Goal: Task Accomplishment & Management: Manage account settings

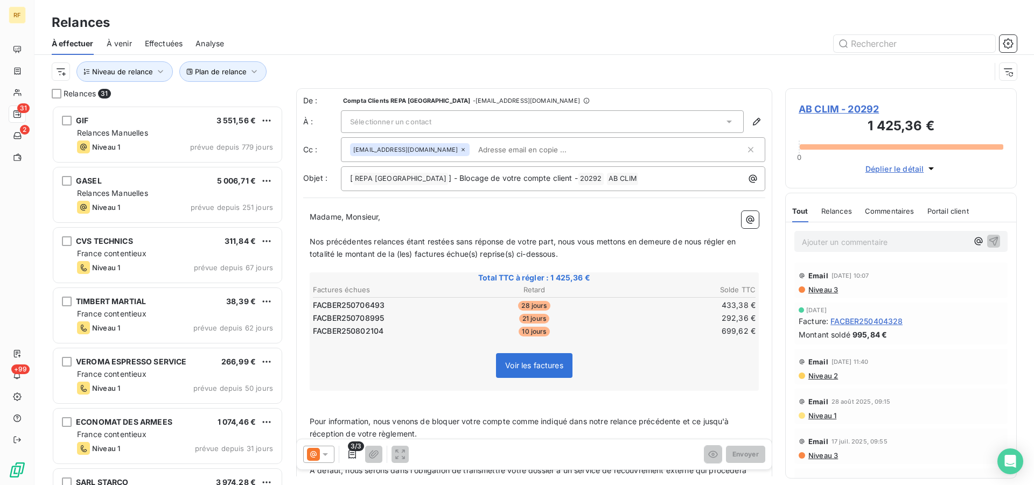
scroll to position [371, 222]
click at [133, 66] on button "Niveau de relance" at bounding box center [124, 71] width 96 height 20
click at [257, 100] on div at bounding box center [300, 99] width 155 height 23
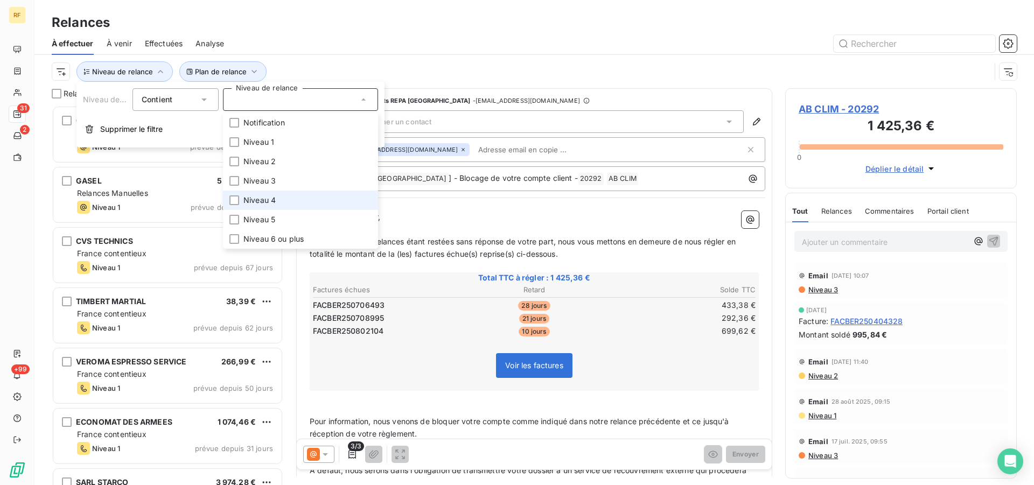
click at [257, 201] on span "Niveau 4" at bounding box center [259, 200] width 32 height 11
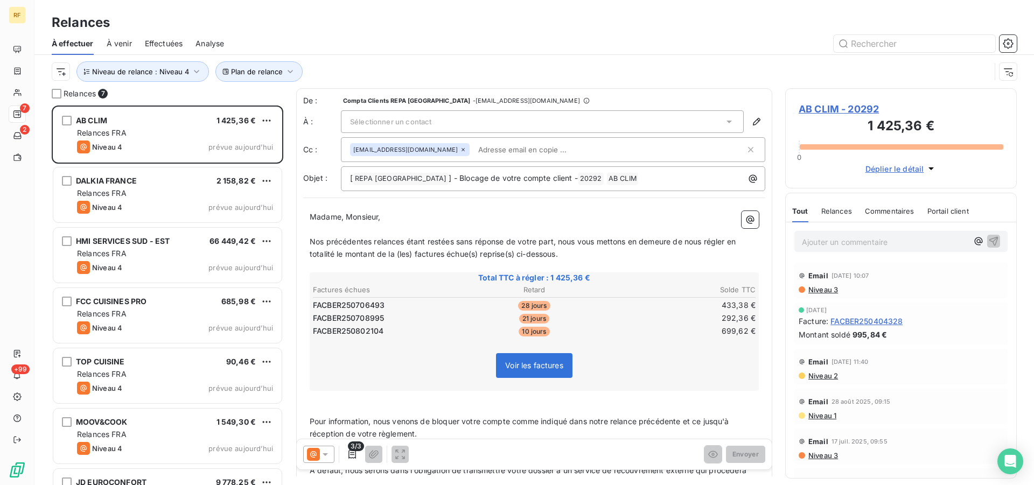
click at [372, 71] on div "Plan de relance Niveau de relance : Niveau 4" at bounding box center [521, 71] width 939 height 20
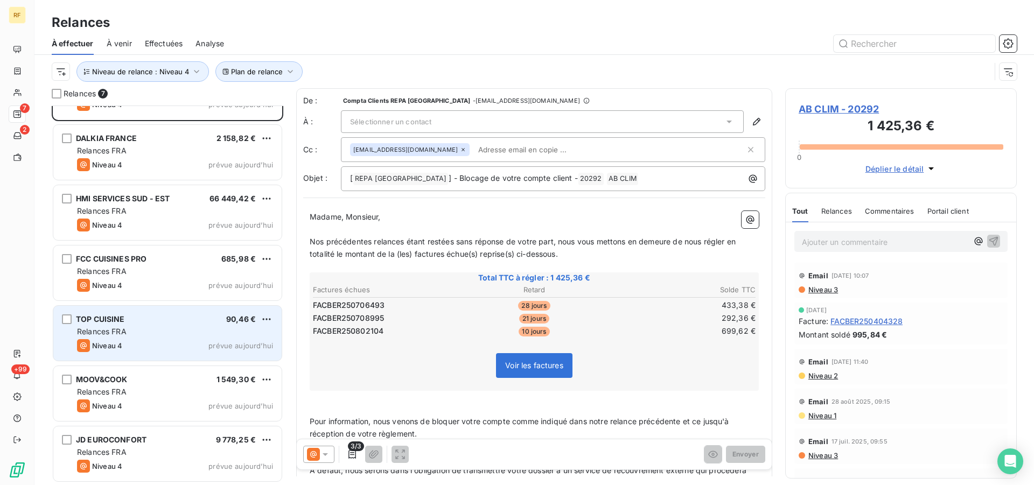
scroll to position [0, 0]
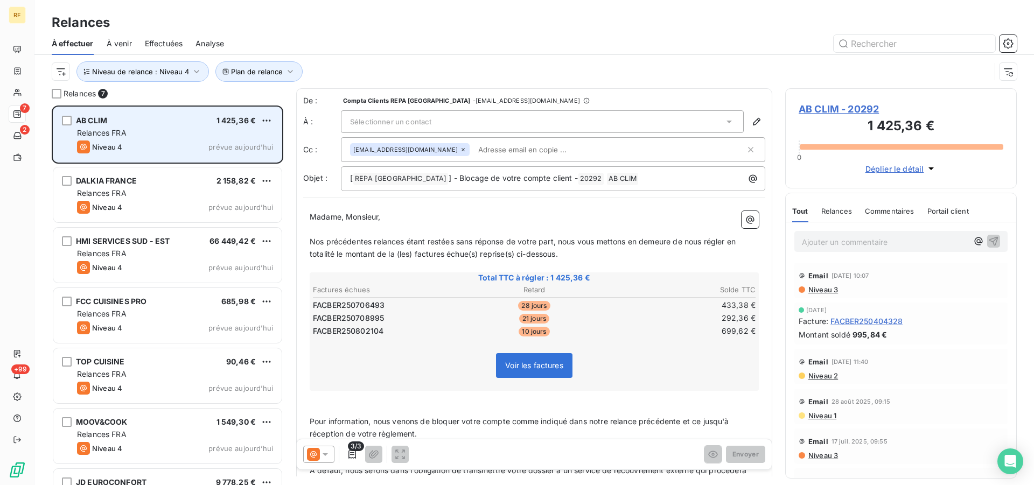
click at [143, 145] on div "Niveau 4 prévue aujourd’hui" at bounding box center [175, 147] width 196 height 13
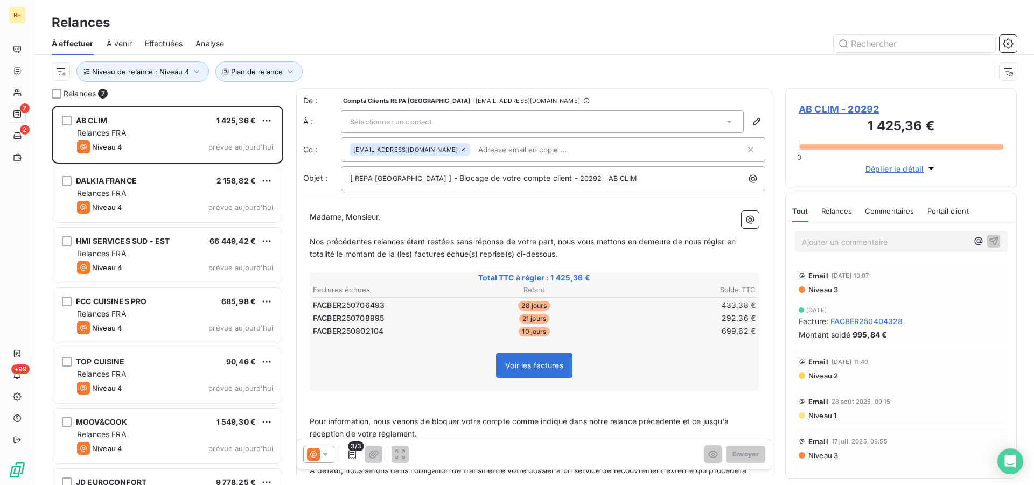
click at [586, 122] on div "Sélectionner un contact" at bounding box center [542, 121] width 403 height 23
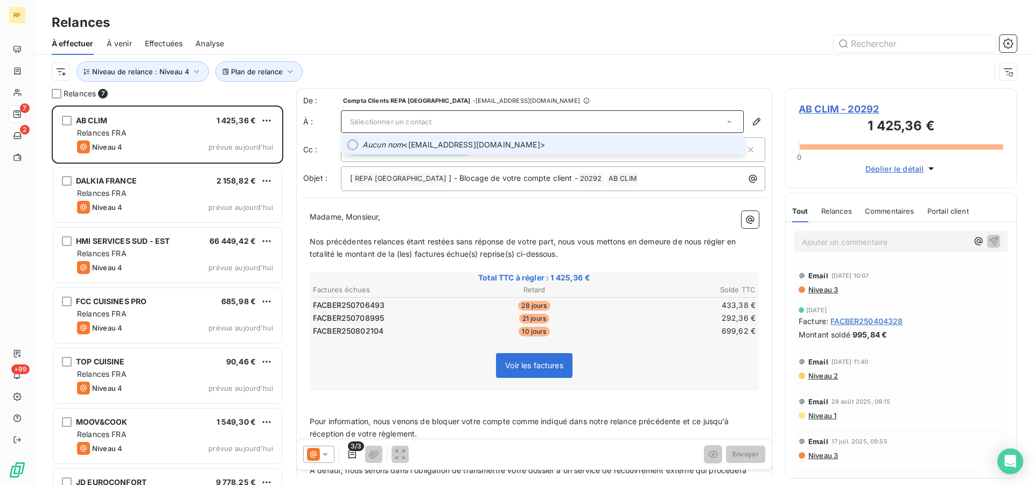
click at [480, 149] on span "Aucun nom <[EMAIL_ADDRESS][DOMAIN_NAME]>" at bounding box center [549, 144] width 375 height 11
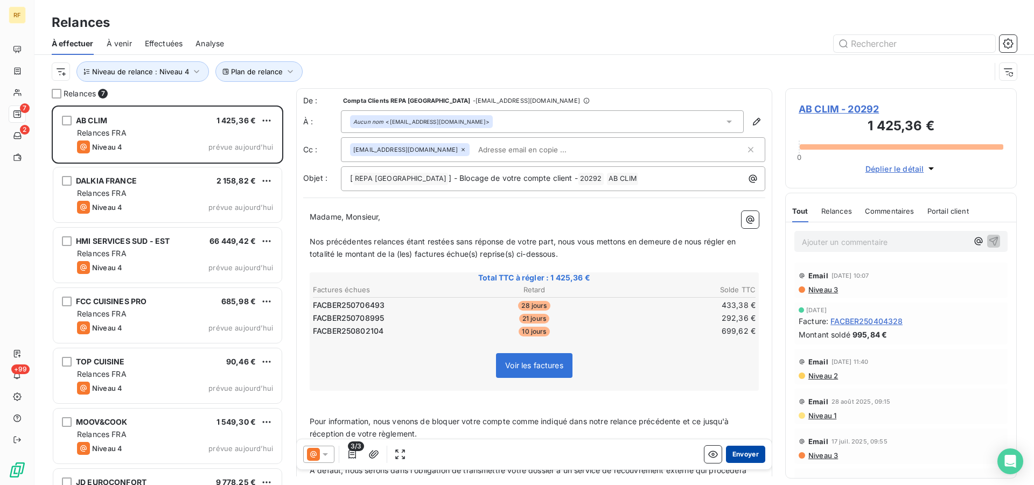
click at [740, 453] on button "Envoyer" at bounding box center [745, 454] width 39 height 17
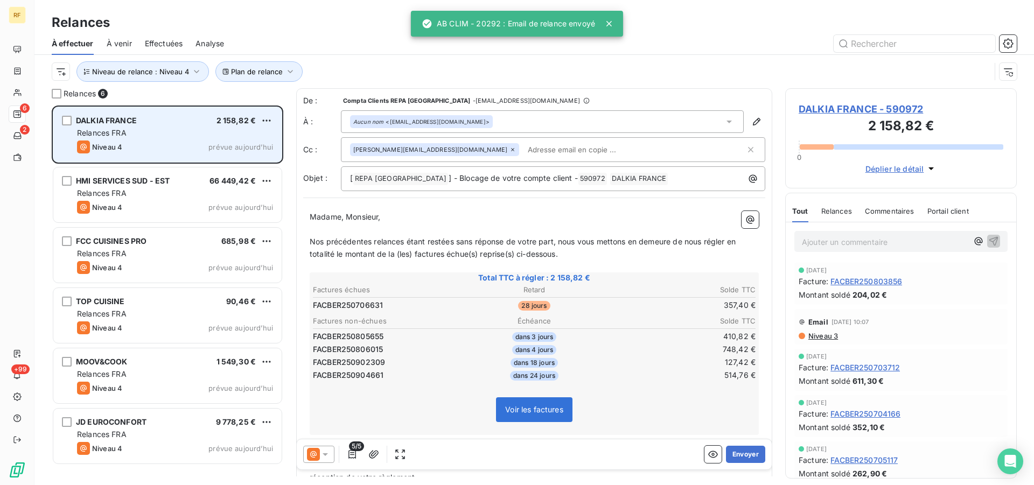
click at [197, 148] on div "Niveau 4 prévue aujourd’hui" at bounding box center [175, 147] width 196 height 13
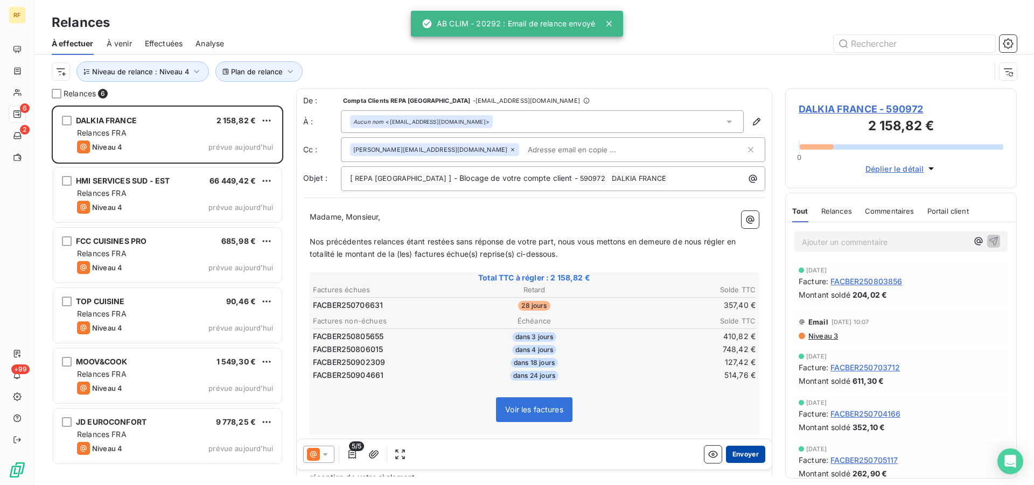
click at [744, 450] on button "Envoyer" at bounding box center [745, 454] width 39 height 17
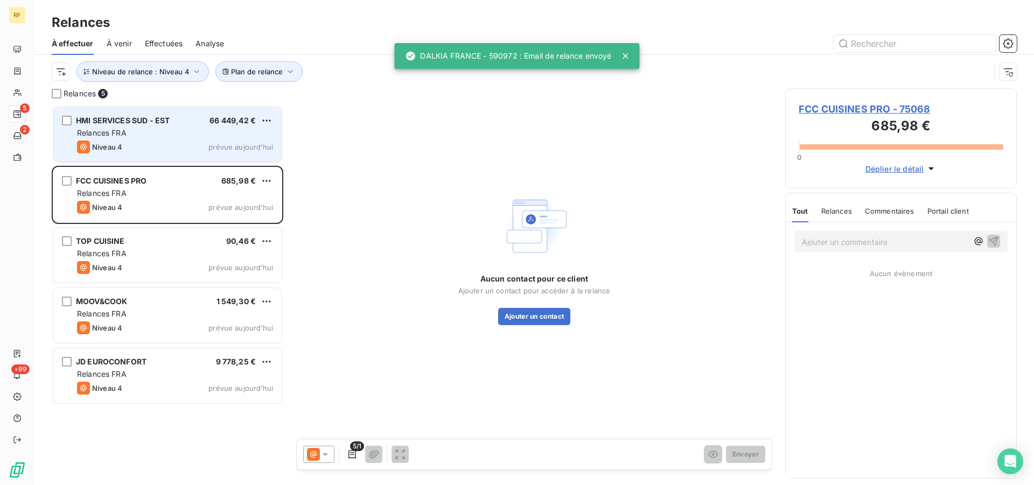
click at [171, 147] on div "Niveau 4 prévue aujourd’hui" at bounding box center [175, 147] width 196 height 13
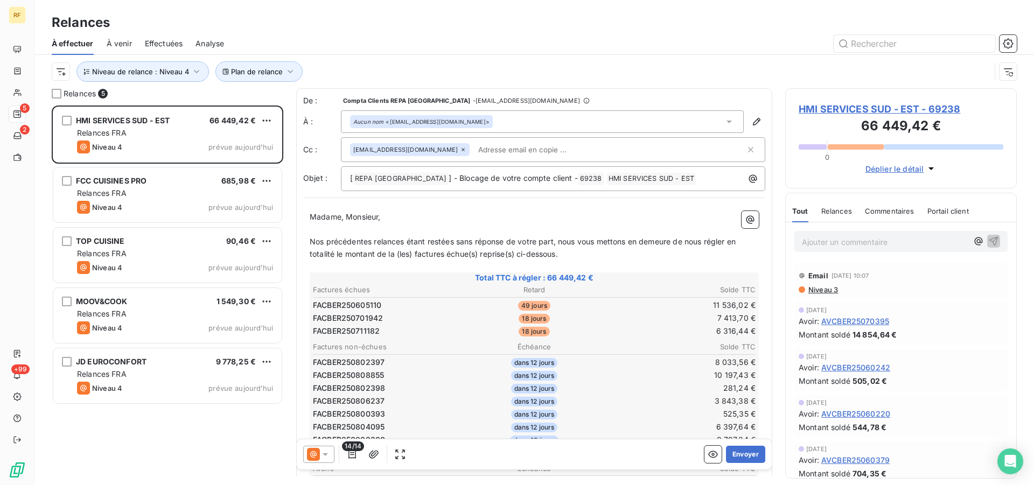
click at [330, 456] on icon at bounding box center [325, 454] width 11 height 11
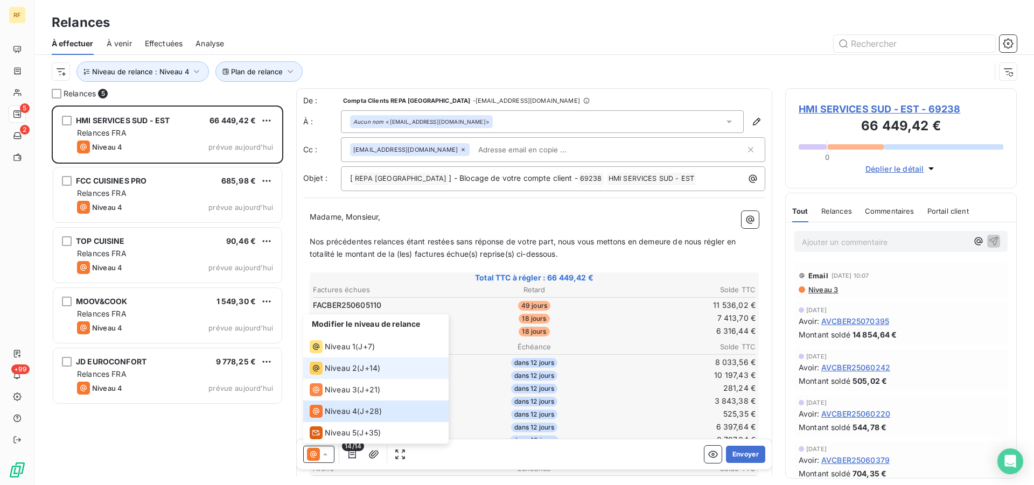
click at [344, 366] on span "Niveau 2" at bounding box center [341, 368] width 32 height 11
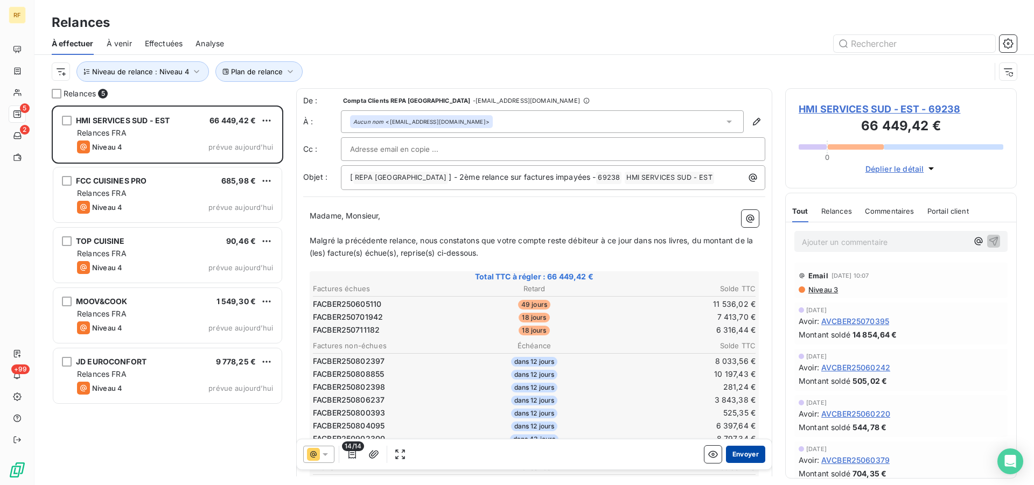
click at [745, 456] on button "Envoyer" at bounding box center [745, 454] width 39 height 17
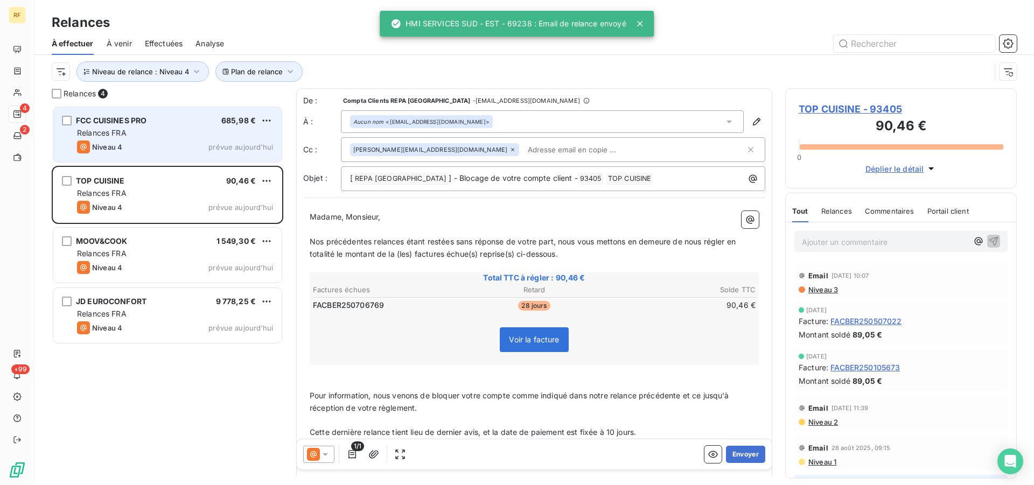
click at [195, 146] on div "Niveau 4 prévue aujourd’hui" at bounding box center [175, 147] width 196 height 13
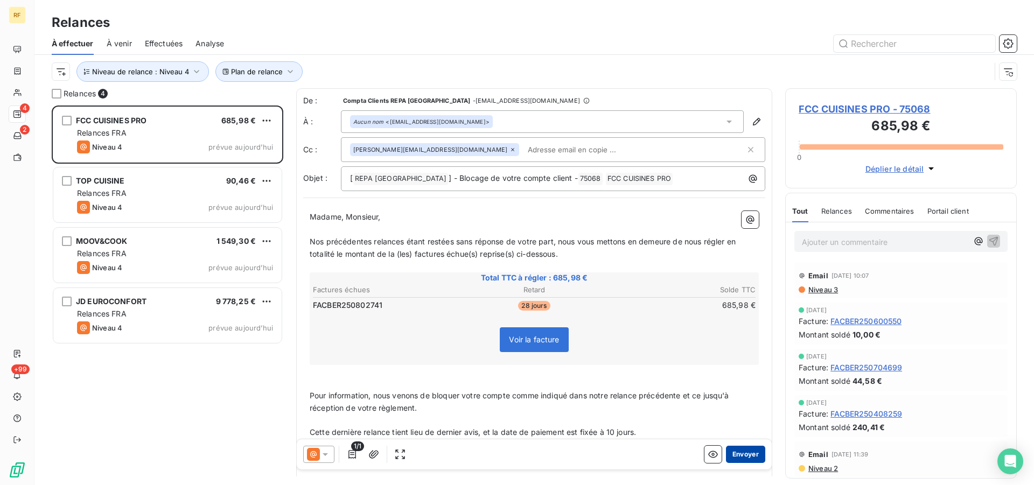
click at [742, 455] on button "Envoyer" at bounding box center [745, 454] width 39 height 17
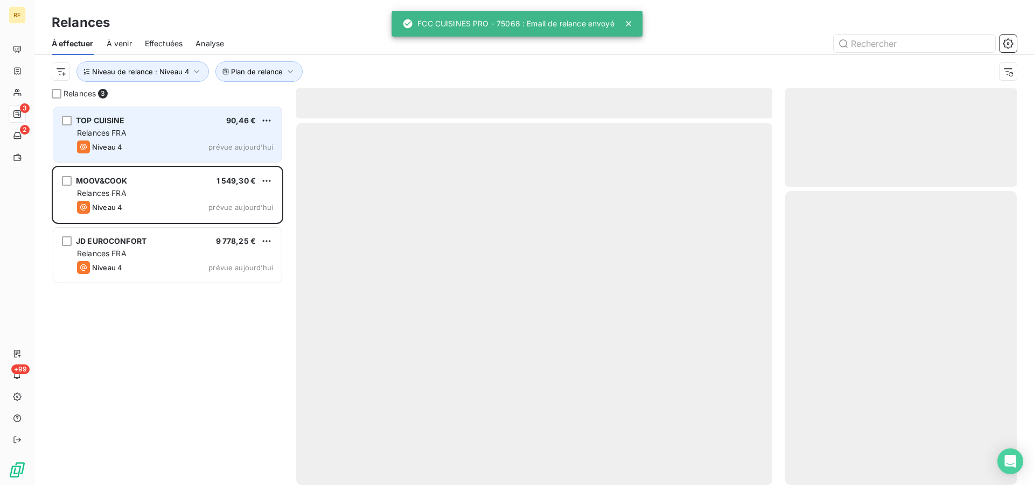
click at [148, 137] on div "Relances FRA" at bounding box center [175, 133] width 196 height 11
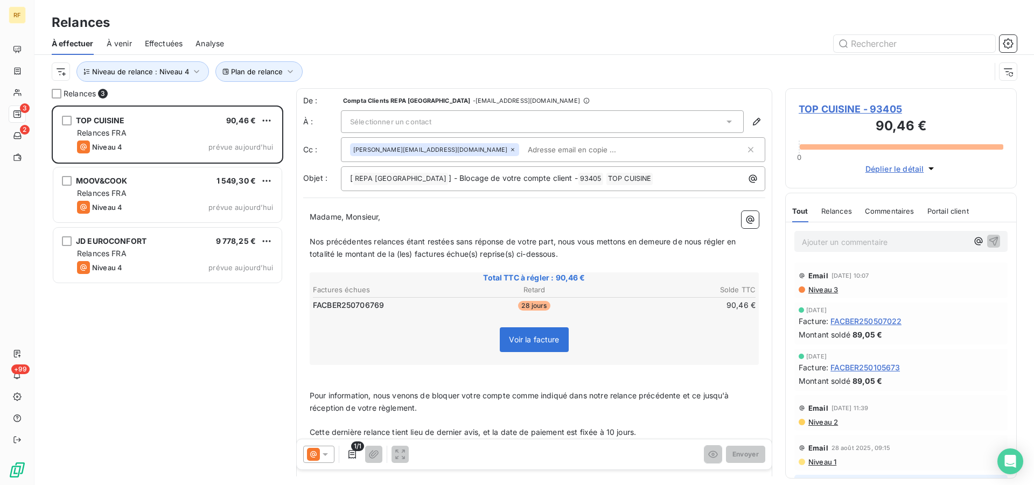
click at [497, 120] on div "Sélectionner un contact" at bounding box center [542, 121] width 403 height 23
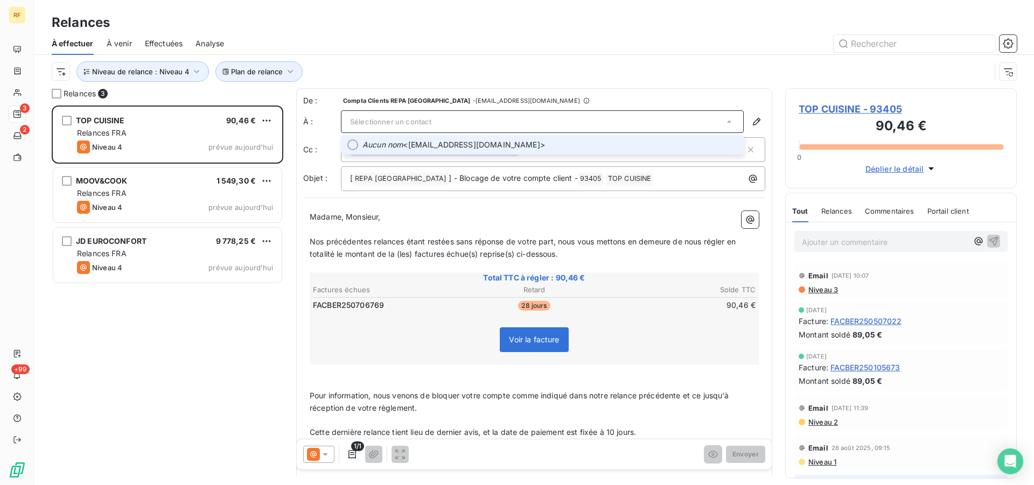
click at [497, 144] on span "Aucun nom <tcventilation1@gmail.com>" at bounding box center [549, 144] width 375 height 11
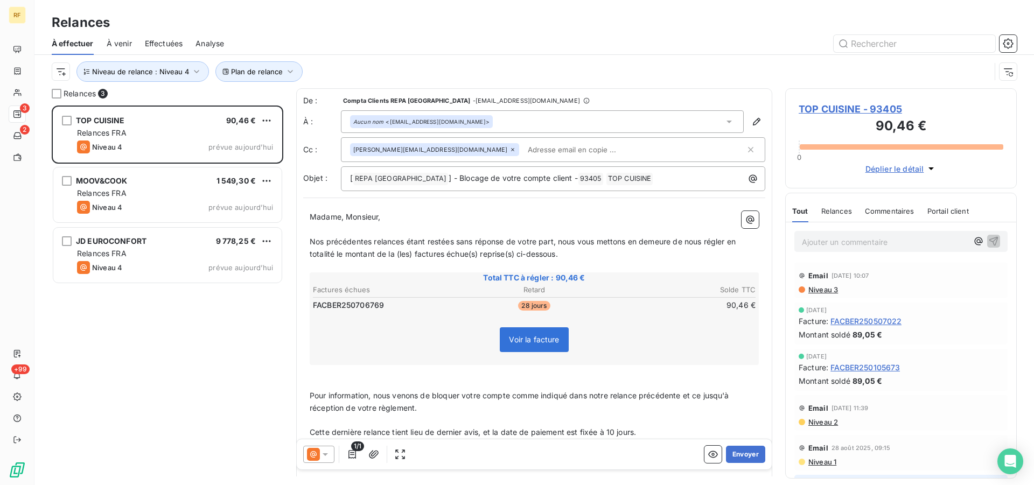
click at [863, 108] on span "TOP CUISINE - 93405" at bounding box center [901, 109] width 205 height 15
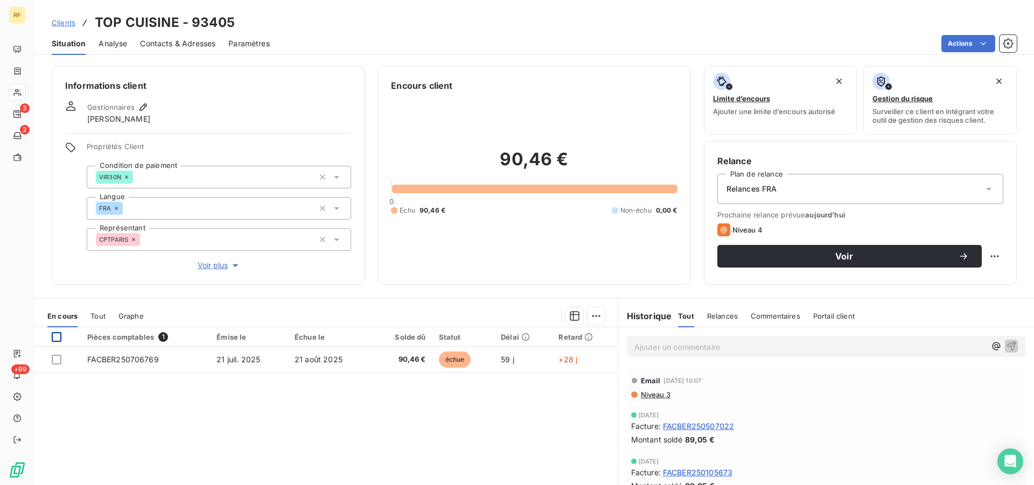
click at [55, 336] on div at bounding box center [57, 337] width 10 height 10
click at [586, 321] on html "RF 3 2 +99 Clients TOP CUISINE - 93405 Situation Analyse Contacts & Adresses Pa…" at bounding box center [517, 242] width 1034 height 485
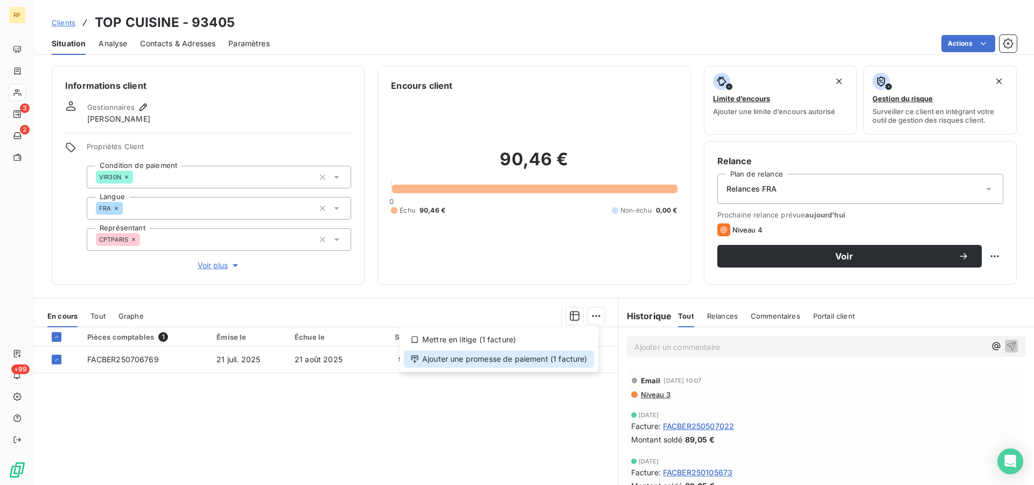
click at [537, 358] on div "Ajouter une promesse de paiement (1 facture)" at bounding box center [499, 359] width 190 height 17
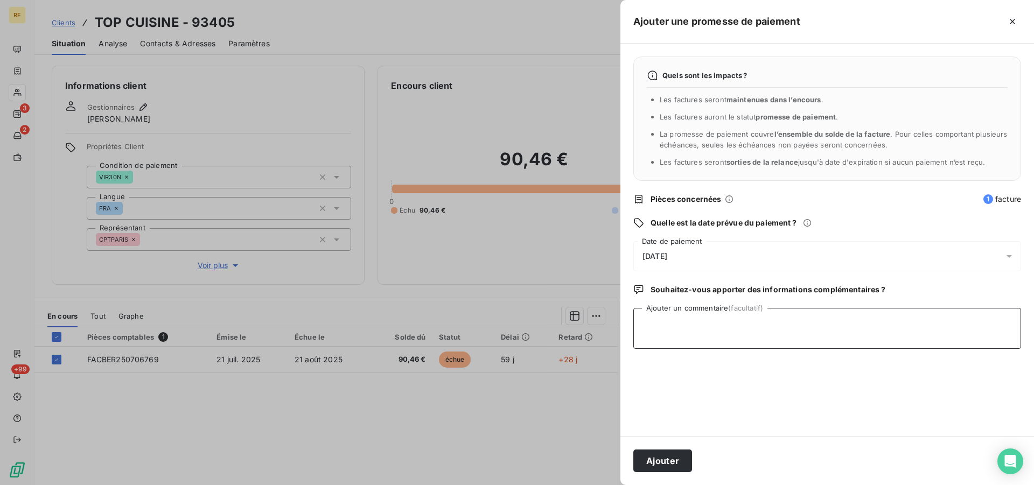
click at [703, 320] on textarea "Ajouter un commentaire (facultatif)" at bounding box center [827, 328] width 388 height 41
type textarea "PAYER CL"
click at [681, 455] on button "Ajouter" at bounding box center [662, 461] width 59 height 23
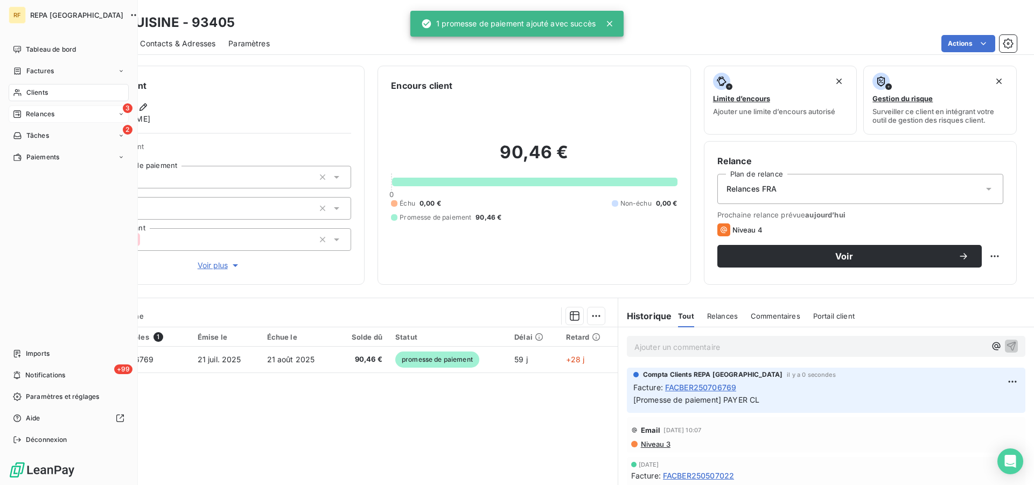
click at [33, 111] on span "Relances" at bounding box center [40, 114] width 29 height 10
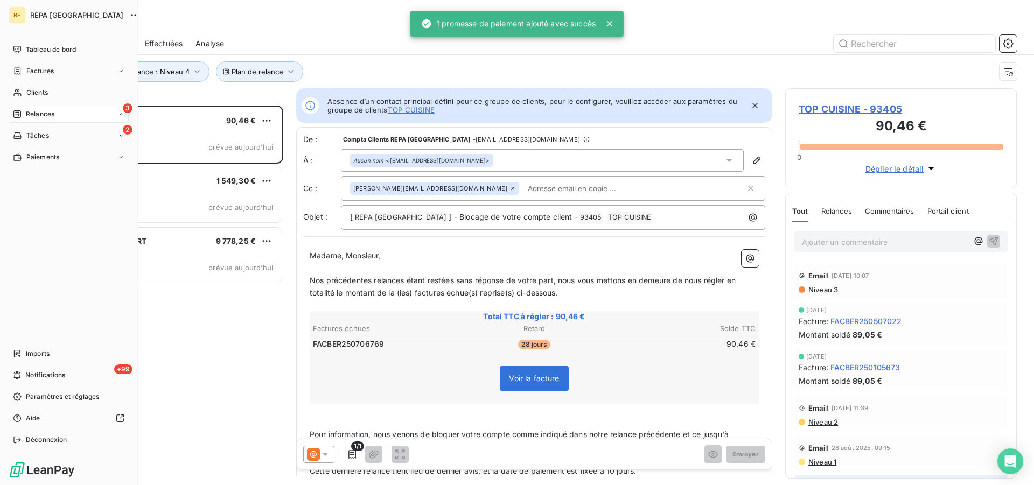
scroll to position [371, 222]
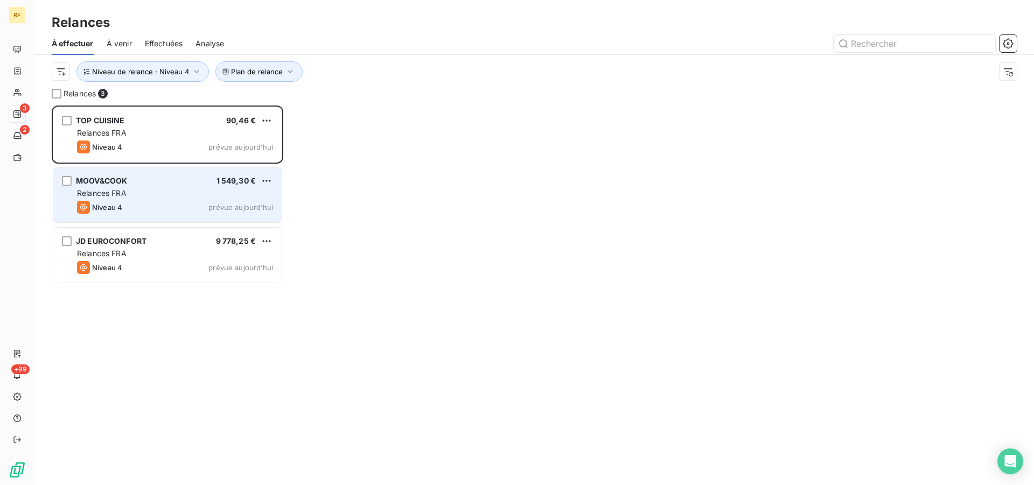
click at [153, 211] on div "Niveau 4 prévue aujourd’hui" at bounding box center [175, 207] width 196 height 13
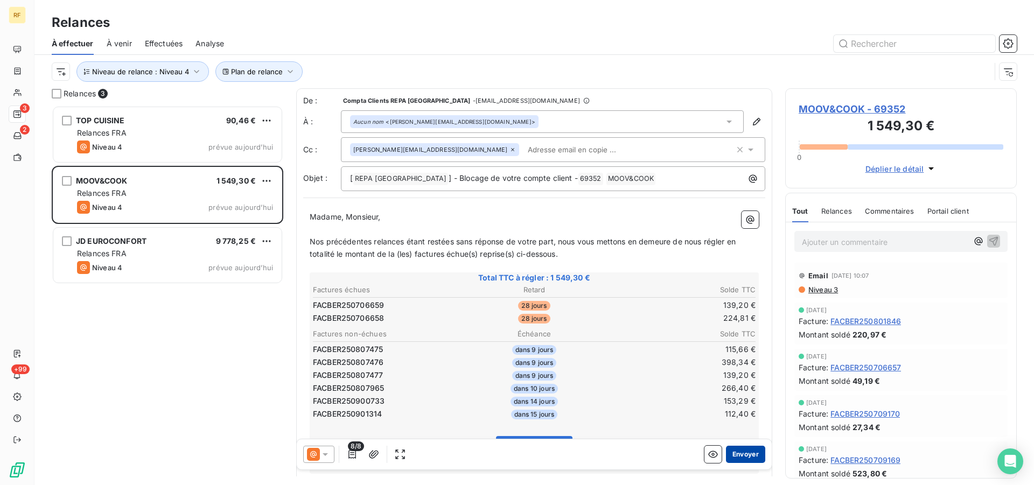
click at [747, 451] on button "Envoyer" at bounding box center [745, 454] width 39 height 17
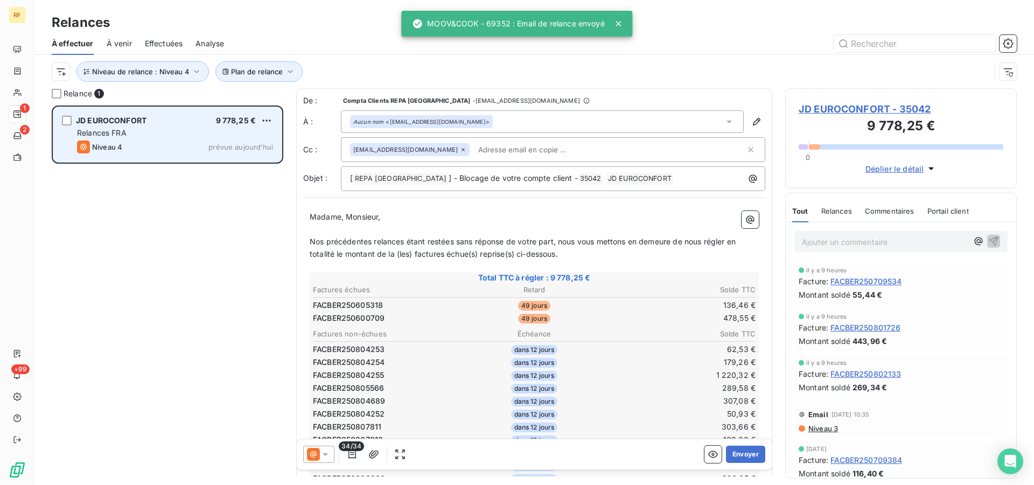
click at [148, 130] on div "Relances FRA" at bounding box center [175, 133] width 196 height 11
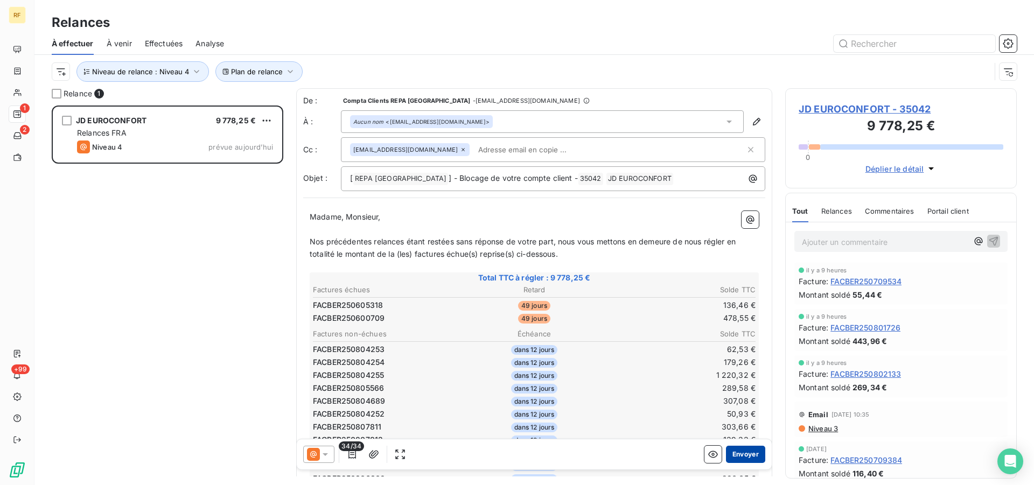
click at [741, 452] on button "Envoyer" at bounding box center [745, 454] width 39 height 17
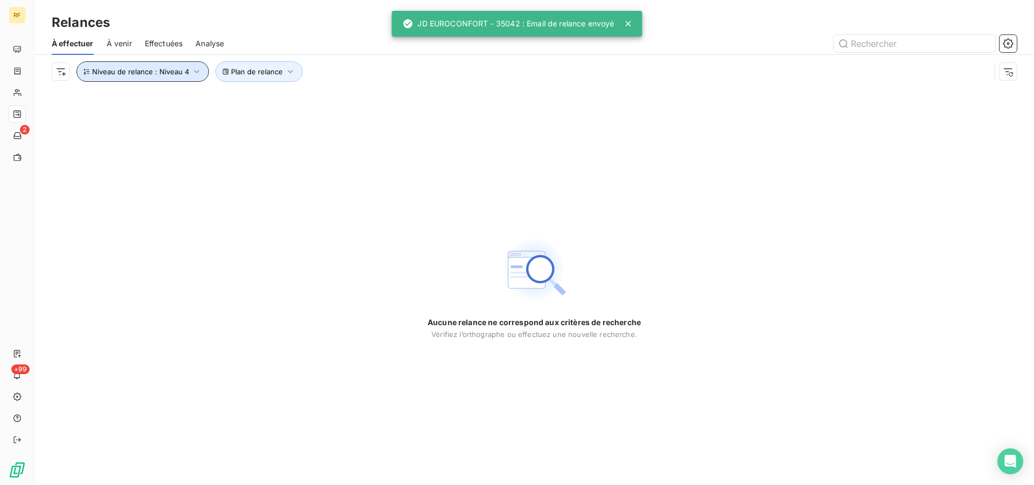
click at [183, 79] on button "Niveau de relance : Niveau 4" at bounding box center [142, 71] width 132 height 20
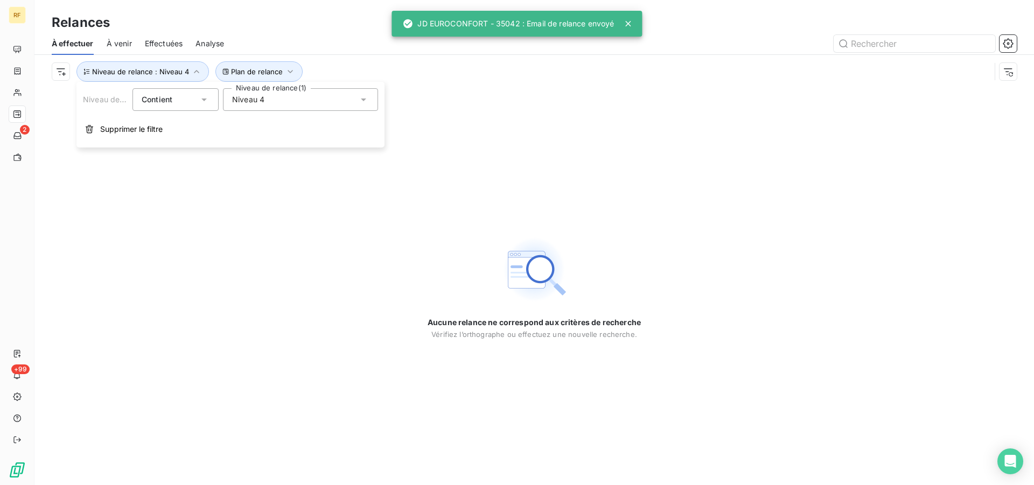
click at [313, 97] on div "Niveau 4" at bounding box center [300, 99] width 155 height 23
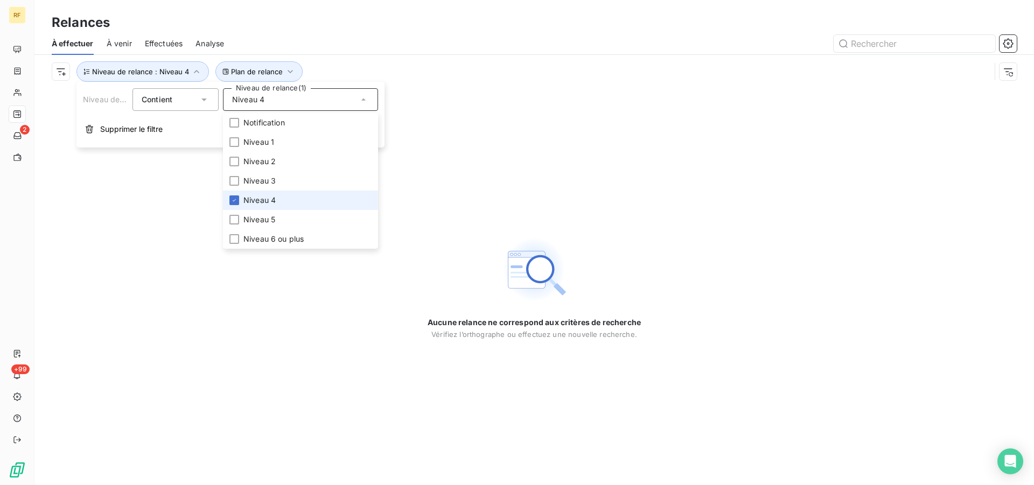
drag, startPoint x: 256, startPoint y: 199, endPoint x: 345, endPoint y: 107, distance: 128.4
click at [257, 200] on span "Niveau 4" at bounding box center [259, 200] width 32 height 11
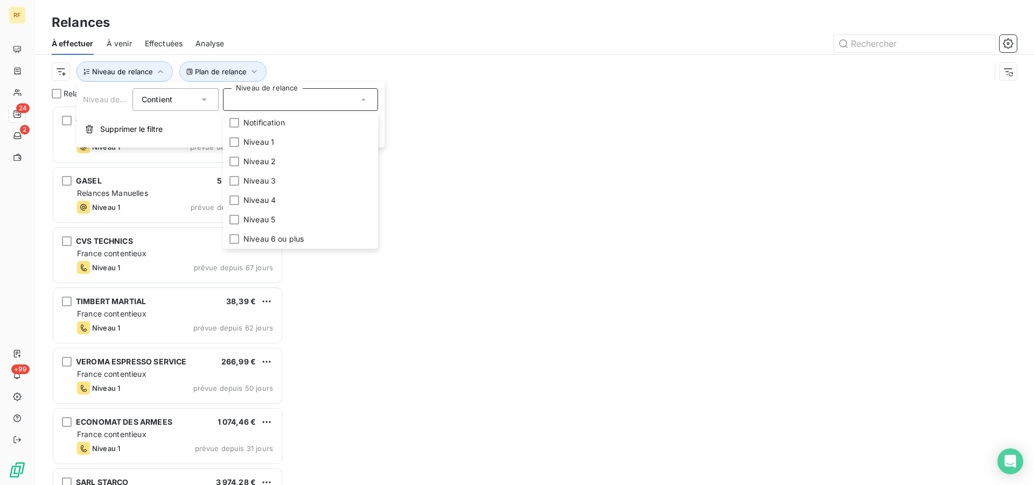
scroll to position [371, 222]
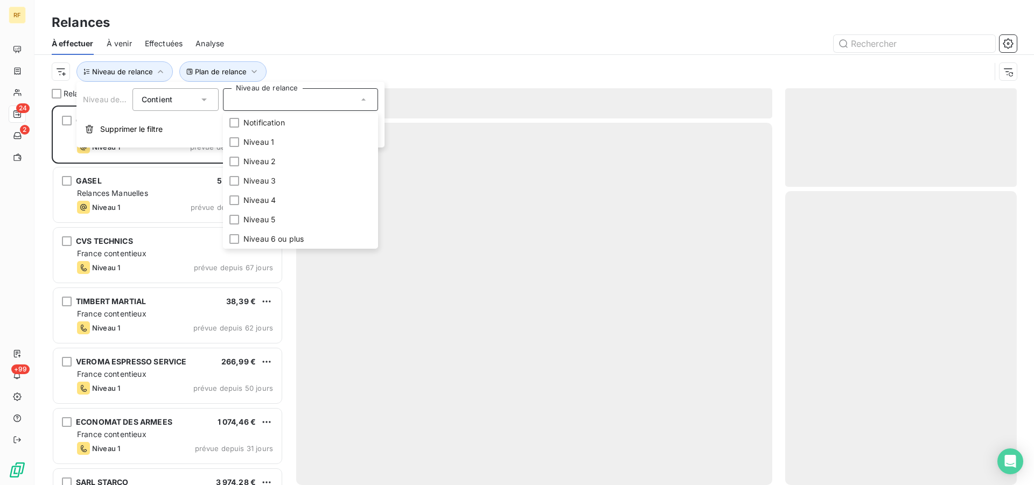
click at [417, 47] on div at bounding box center [627, 43] width 780 height 17
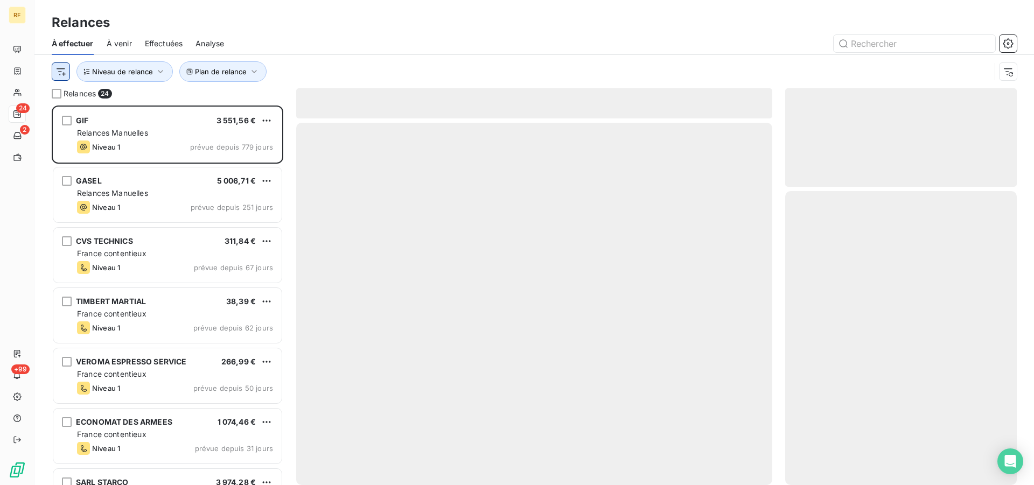
click at [59, 74] on html "RF 24 2 +99 Relances À effectuer À venir Effectuées Analyse Plan de relance Niv…" at bounding box center [517, 242] width 1034 height 485
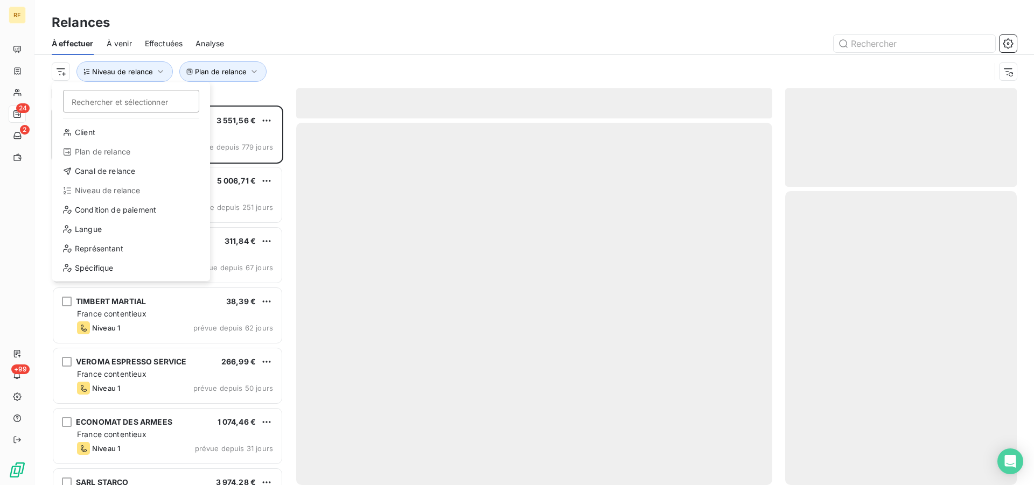
click at [389, 50] on html "RF 24 2 +99 Relances À effectuer À venir Effectuées Analyse Rechercher et sélec…" at bounding box center [517, 242] width 1034 height 485
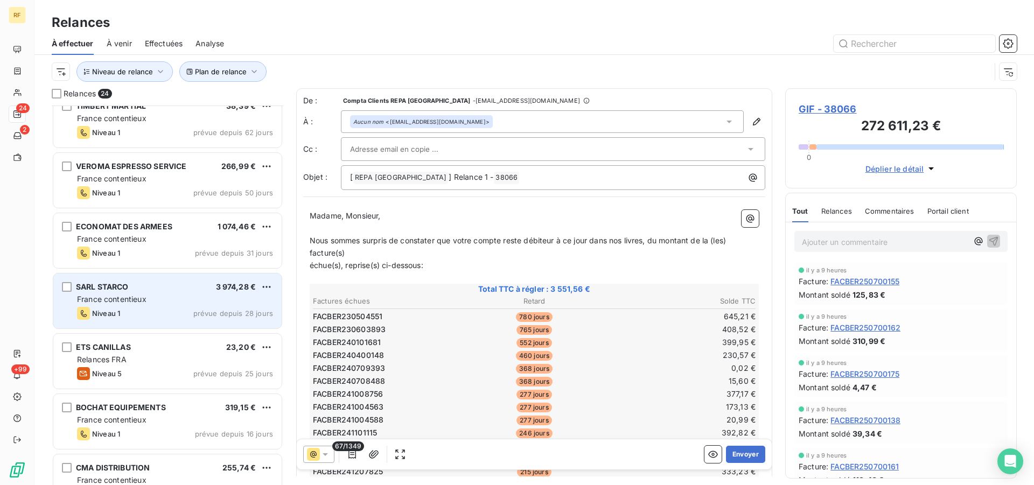
scroll to position [220, 0]
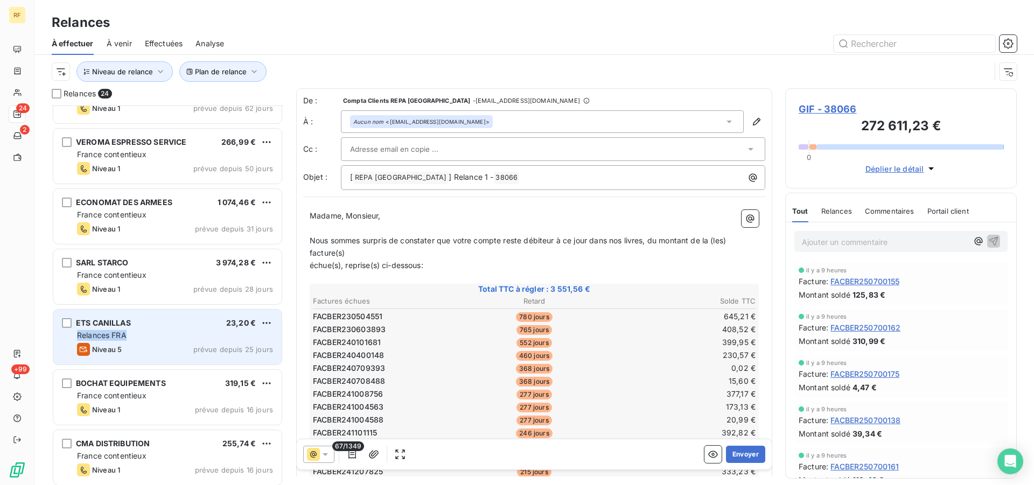
click at [183, 330] on div "ETS CANILLAS 23,20 € Relances FRA Niveau 5 prévue depuis 25 jours" at bounding box center [167, 337] width 228 height 55
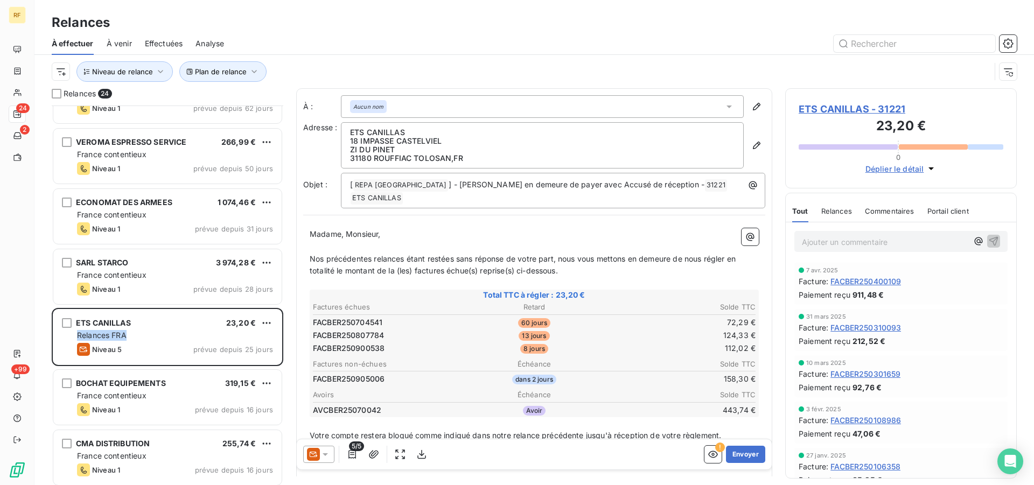
click at [839, 215] on span "Relances" at bounding box center [836, 211] width 31 height 9
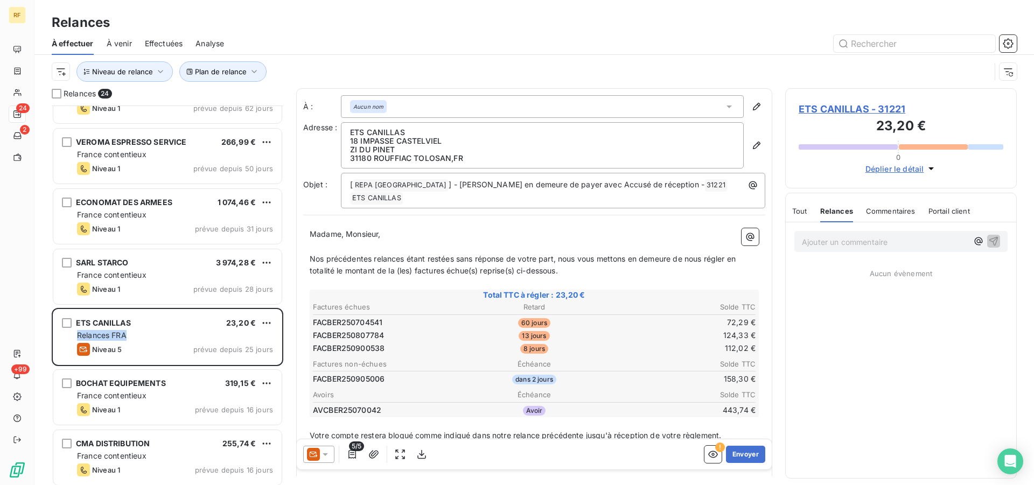
click at [794, 213] on span "Tout" at bounding box center [799, 211] width 15 height 9
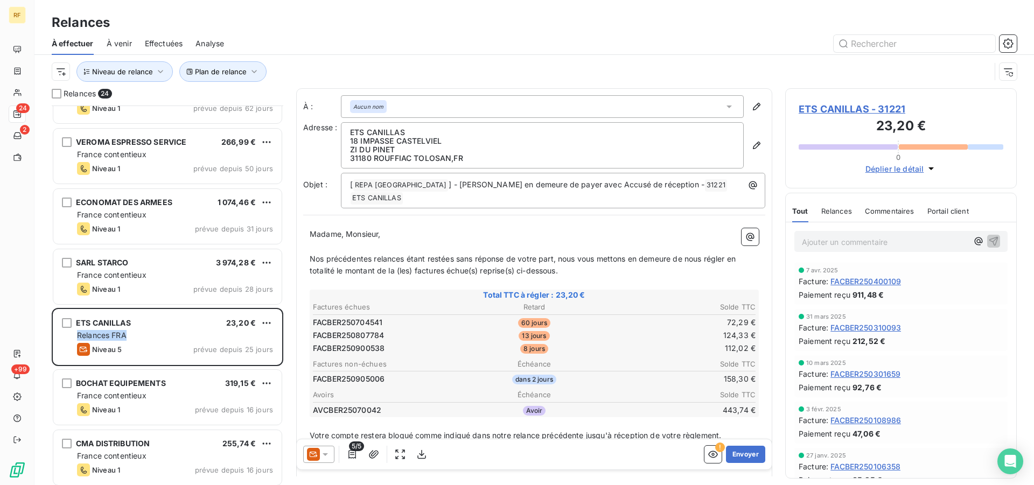
click at [826, 107] on span "ETS CANILLAS - 31221" at bounding box center [901, 109] width 205 height 15
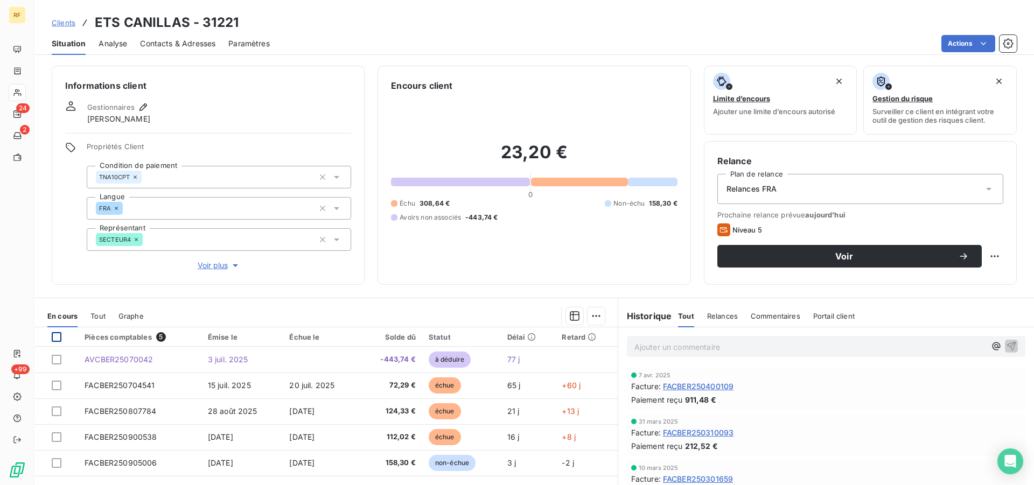
click at [55, 340] on div at bounding box center [57, 337] width 10 height 10
click at [589, 316] on html "RF 24 2 +99 Clients ETS CANILLAS - 31221 Situation Analyse Contacts & Adresses …" at bounding box center [517, 242] width 1034 height 485
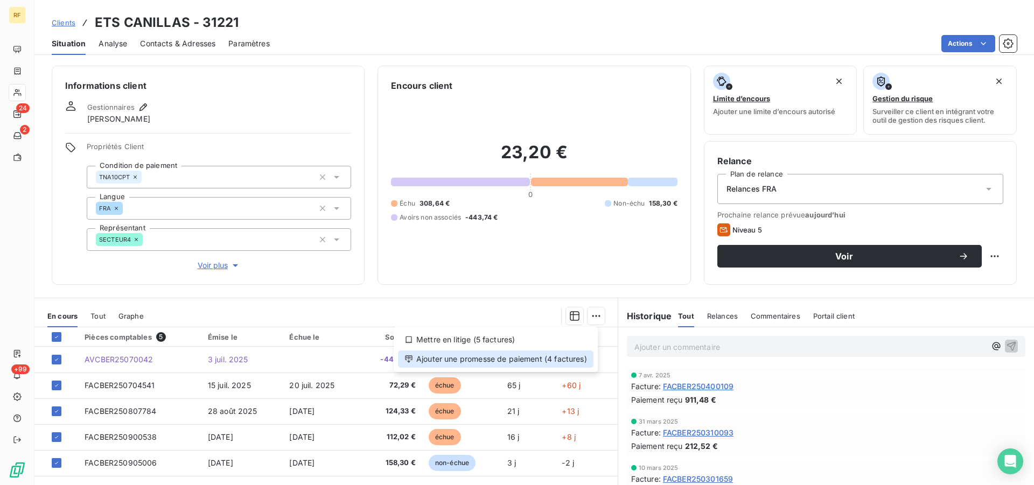
click at [521, 366] on div "Ajouter une promesse de paiement (4 factures)" at bounding box center [495, 359] width 195 height 17
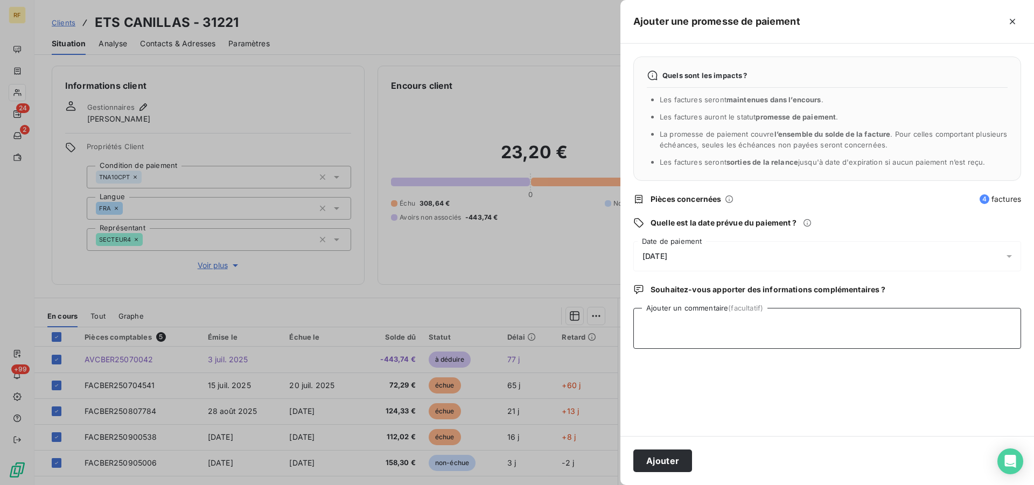
click at [694, 340] on textarea "Ajouter un commentaire (facultatif)" at bounding box center [827, 328] width 388 height 41
click at [667, 254] on span "[DATE]" at bounding box center [654, 256] width 25 height 9
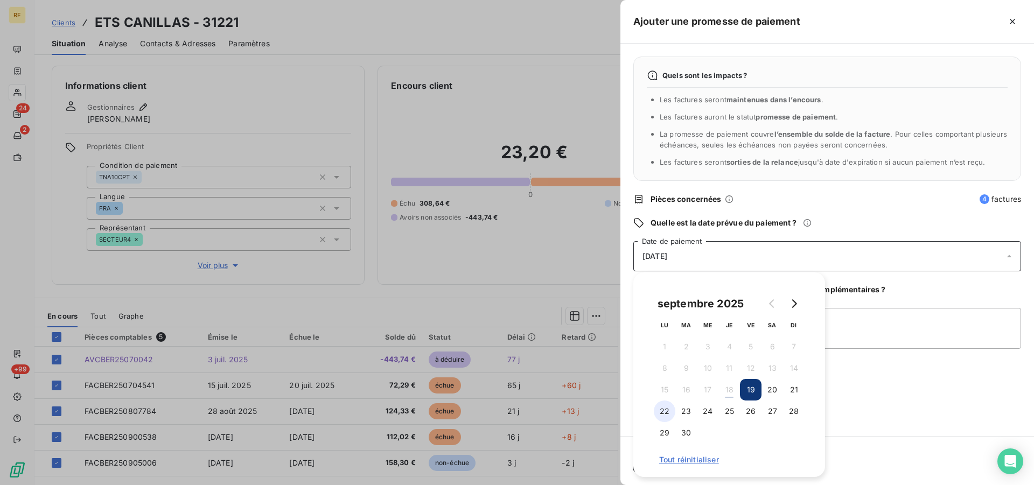
click at [667, 409] on button "22" at bounding box center [665, 412] width 22 height 22
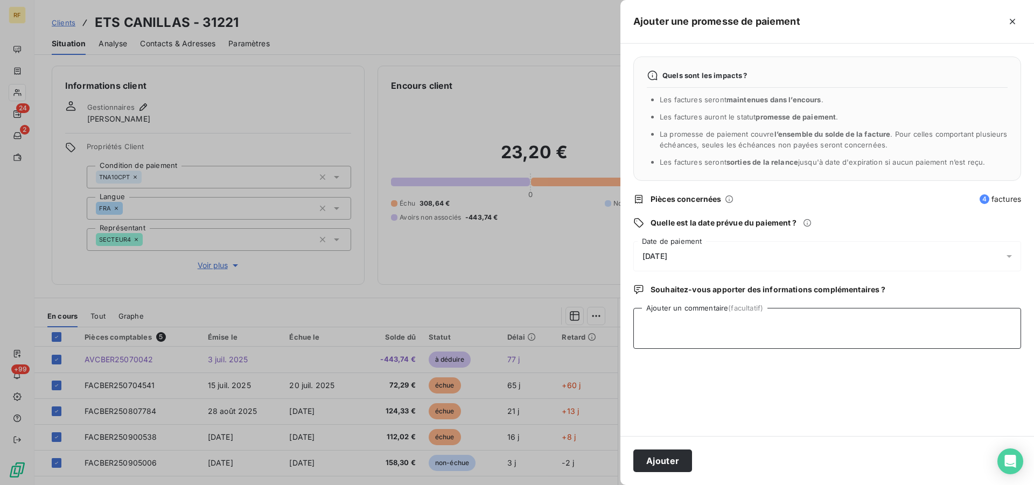
click at [880, 330] on textarea "Ajouter un commentaire (facultatif)" at bounding box center [827, 328] width 388 height 41
type textarea "CREDIT AU 20/09/2025 CL"
click at [676, 458] on button "Ajouter" at bounding box center [662, 461] width 59 height 23
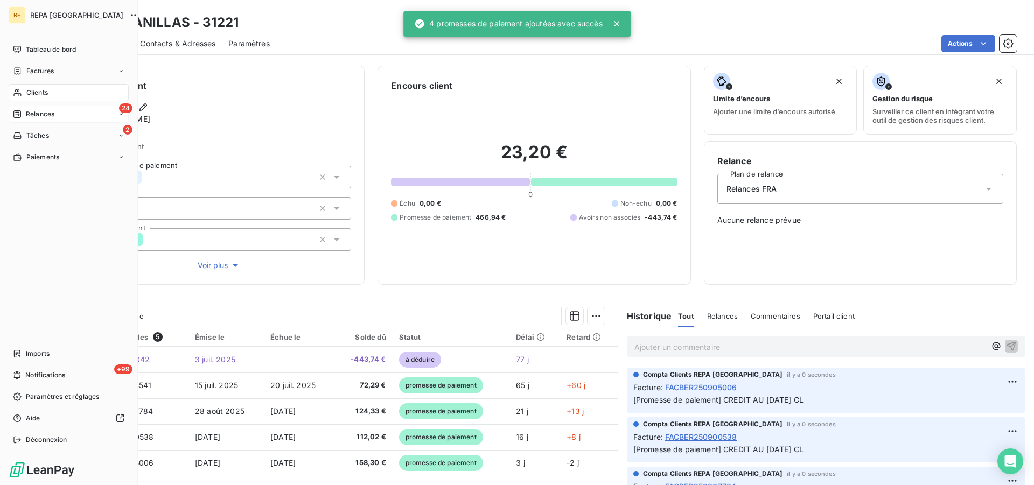
click at [48, 114] on span "Relances" at bounding box center [40, 114] width 29 height 10
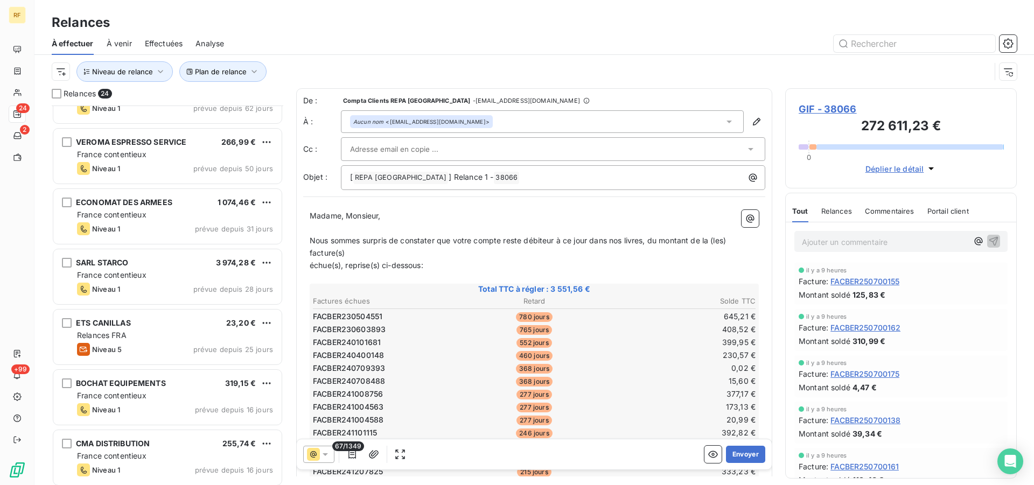
scroll to position [1, 0]
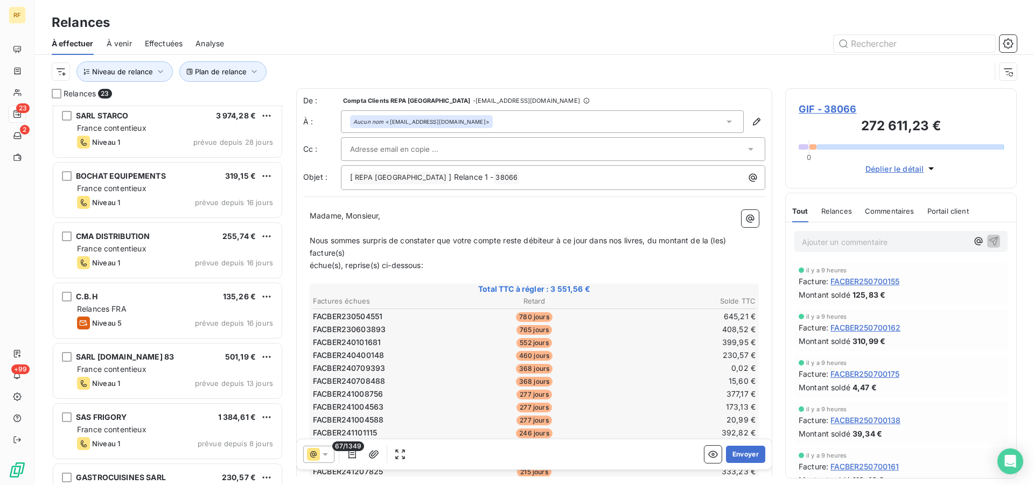
scroll to position [385, 0]
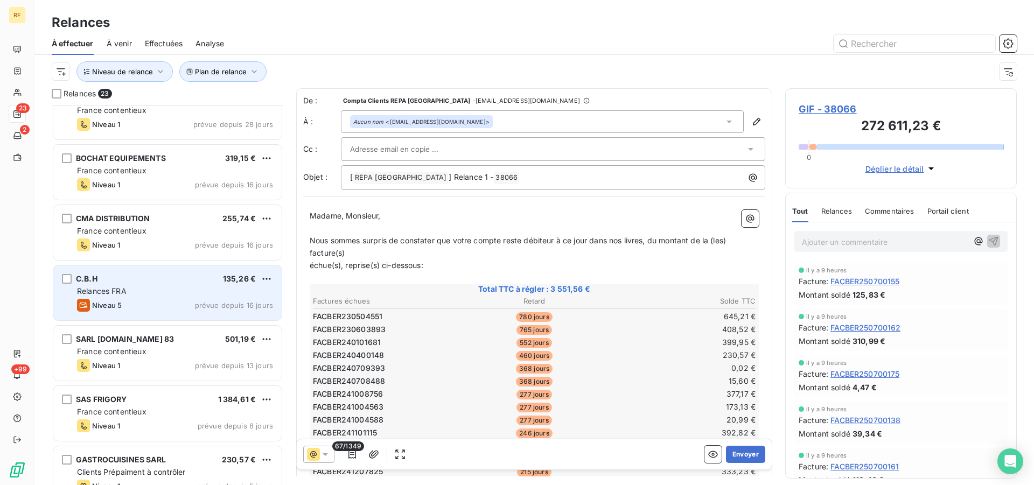
click at [153, 274] on div "C.B.H 135,26 €" at bounding box center [175, 279] width 196 height 10
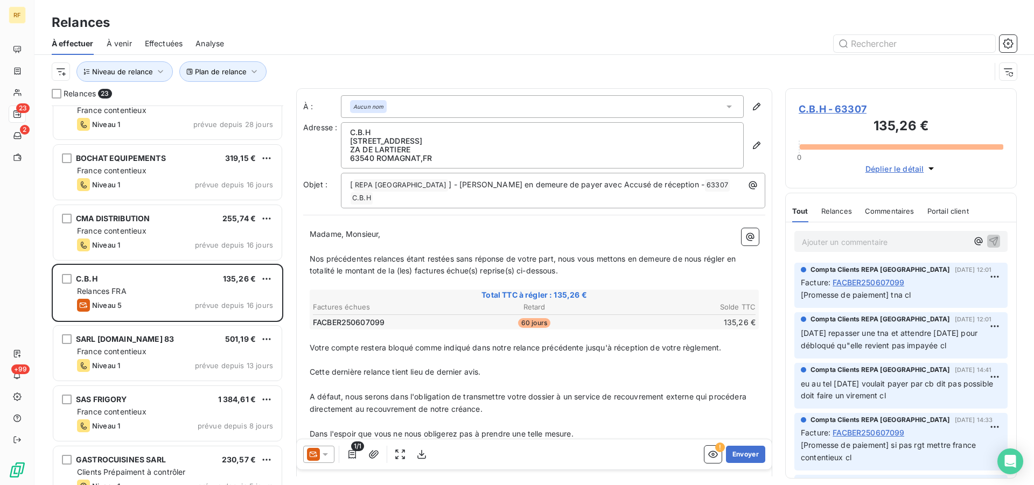
click at [826, 107] on span "C.B.H - 63307" at bounding box center [901, 109] width 205 height 15
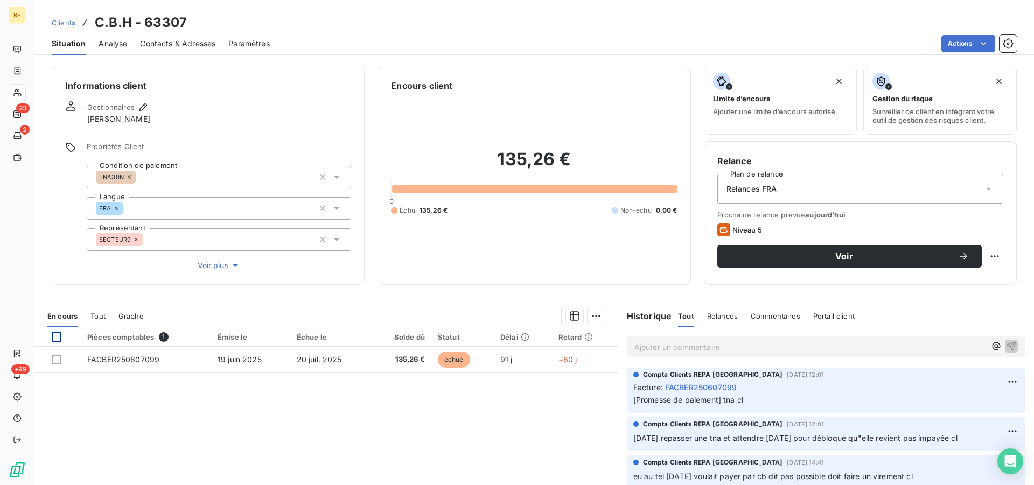
click at [60, 339] on div at bounding box center [57, 337] width 10 height 10
click at [593, 317] on html "RF 23 2 +99 Clients C.B.H - 63307 Situation Analyse Contacts & Adresses Paramèt…" at bounding box center [517, 242] width 1034 height 485
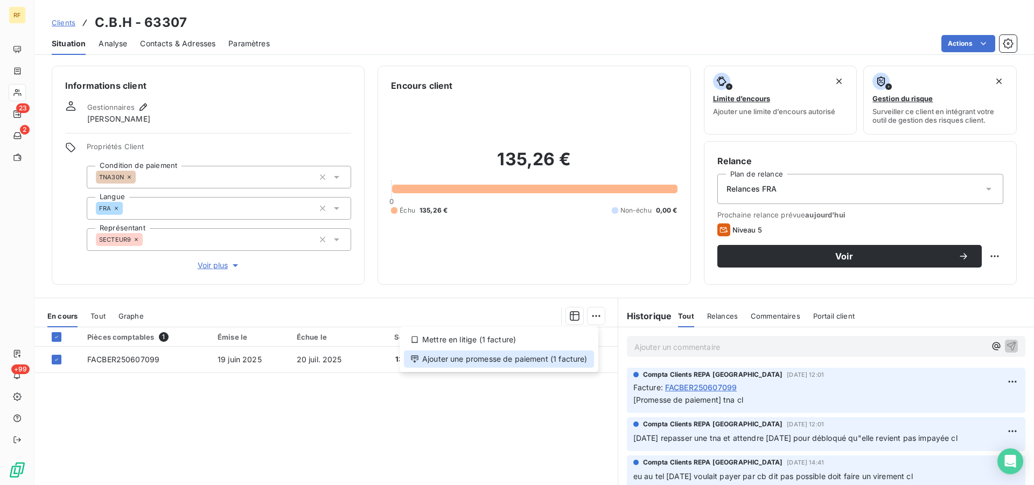
click at [476, 365] on div "Ajouter une promesse de paiement (1 facture)" at bounding box center [499, 359] width 190 height 17
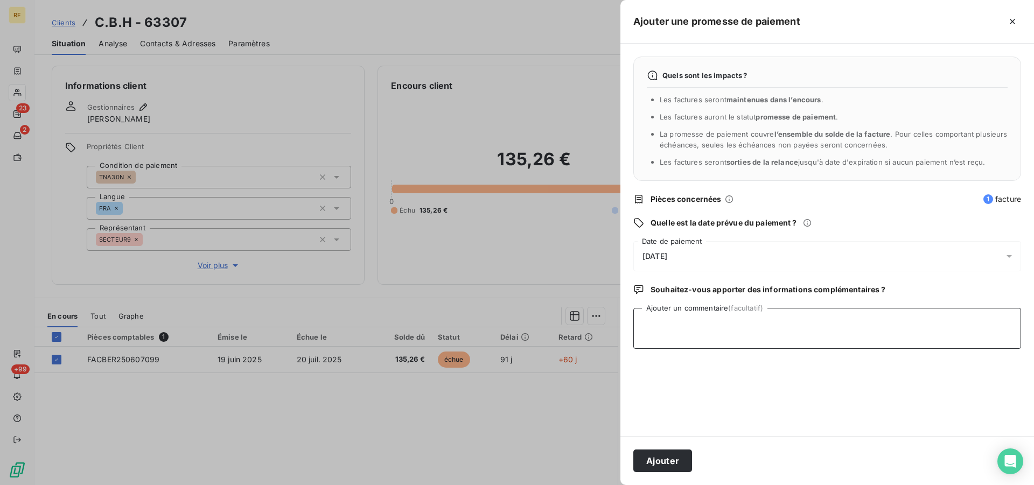
click at [705, 319] on textarea "Ajouter un commentaire (facultatif)" at bounding box center [827, 328] width 388 height 41
type textarea "TNA CL"
click at [676, 462] on button "Ajouter" at bounding box center [662, 461] width 59 height 23
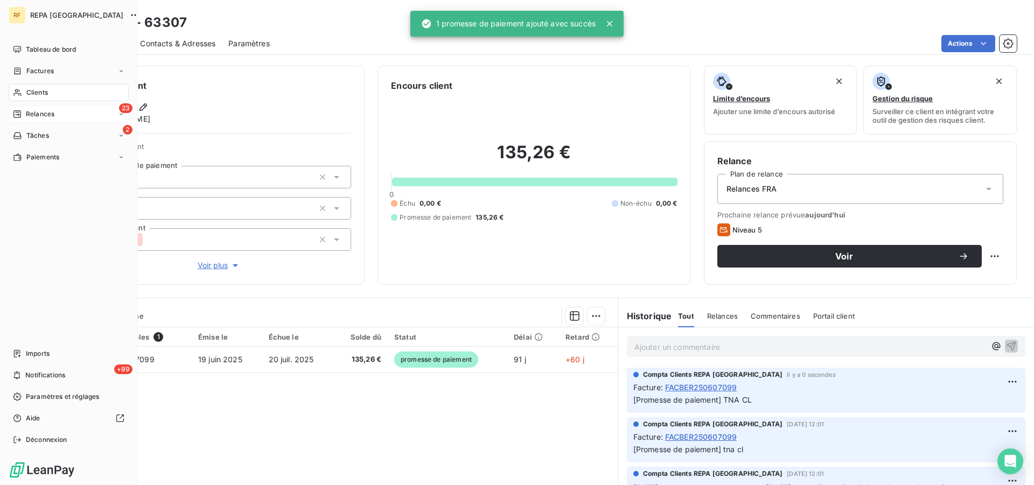
click at [27, 112] on span "Relances" at bounding box center [40, 114] width 29 height 10
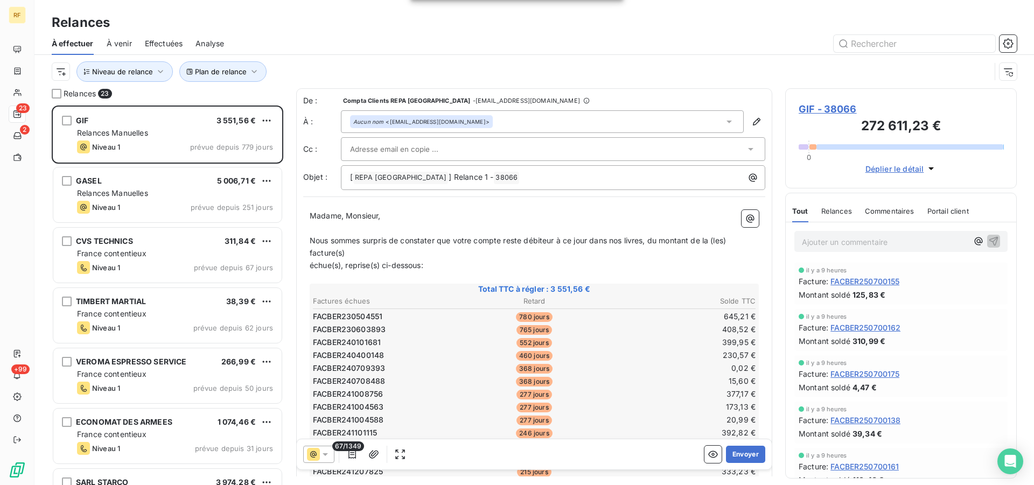
scroll to position [371, 222]
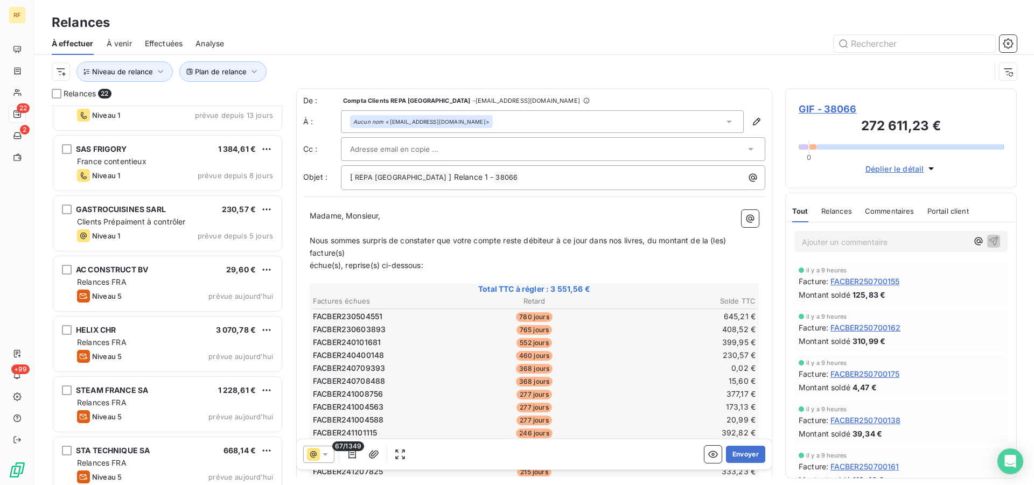
scroll to position [605, 0]
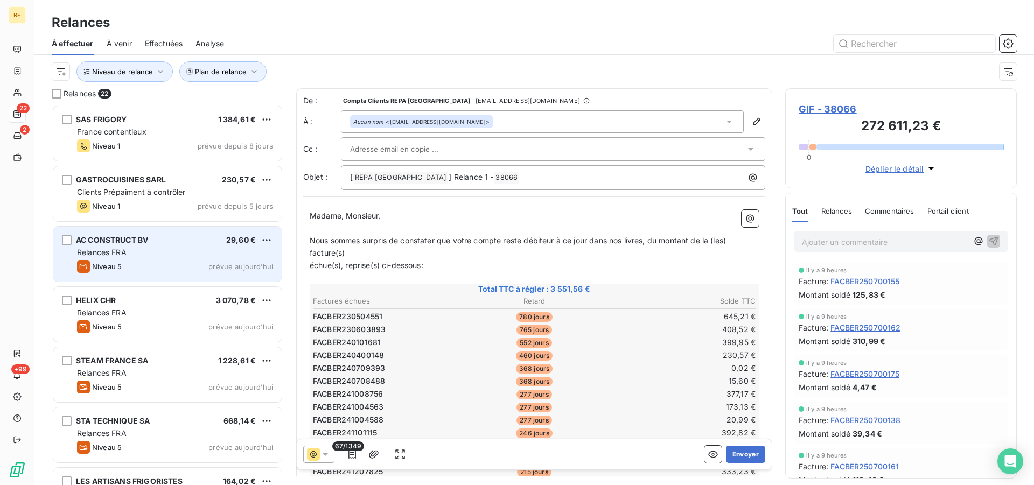
click at [133, 249] on div "Relances FRA" at bounding box center [175, 252] width 196 height 11
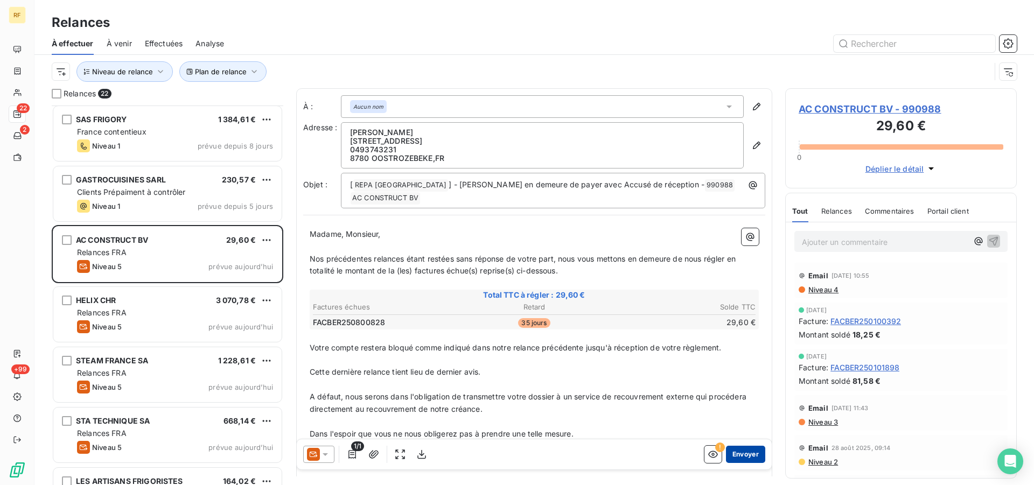
click at [741, 457] on button "Envoyer" at bounding box center [745, 454] width 39 height 17
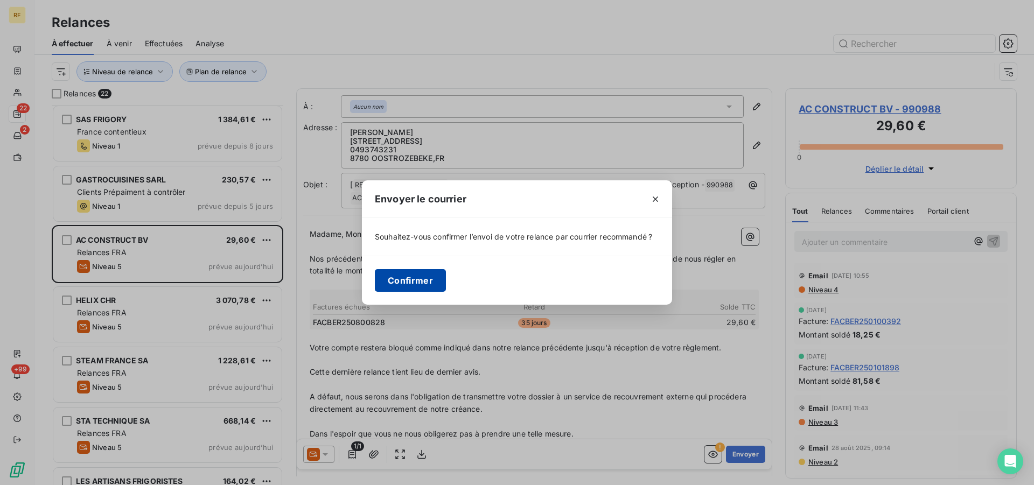
click at [422, 279] on button "Confirmer" at bounding box center [410, 280] width 71 height 23
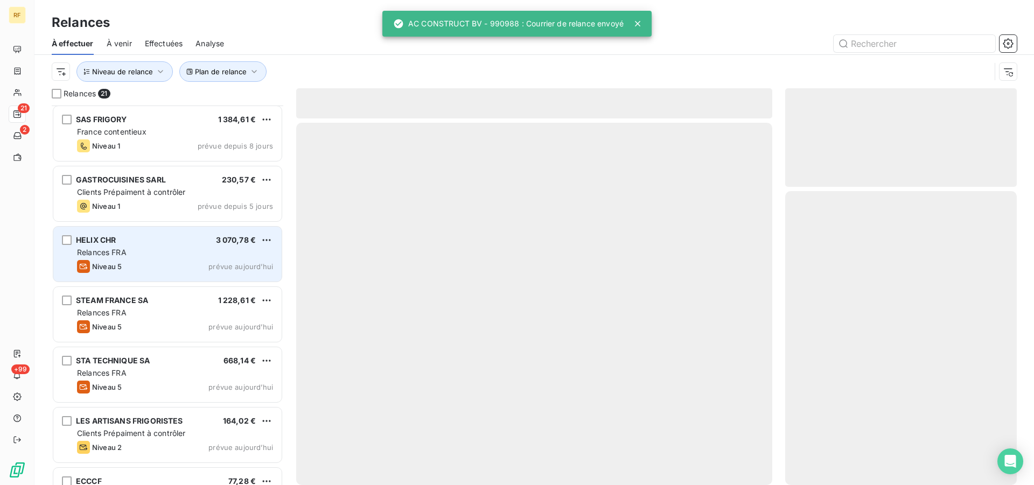
click at [189, 255] on div "Relances FRA" at bounding box center [175, 252] width 196 height 11
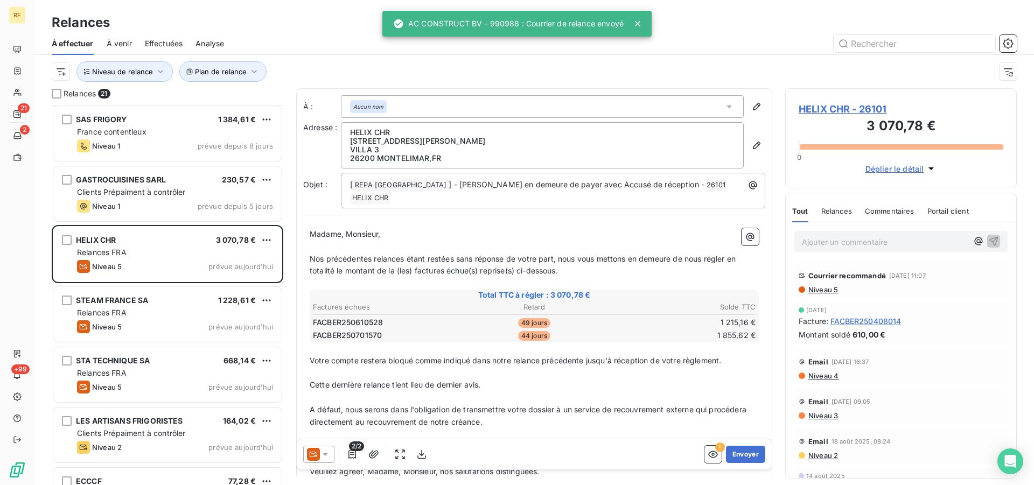
click at [830, 290] on span "Niveau 5" at bounding box center [822, 289] width 31 height 9
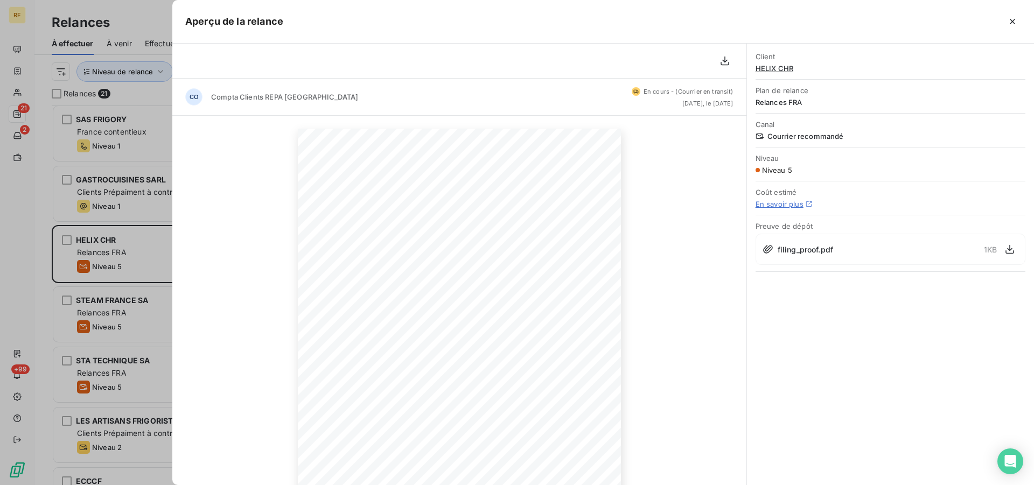
click at [814, 255] on span "filing_proof.pdf" at bounding box center [805, 249] width 55 height 11
click at [1006, 248] on icon "button" at bounding box center [1009, 249] width 11 height 11
click at [1010, 20] on icon "button" at bounding box center [1012, 21] width 11 height 11
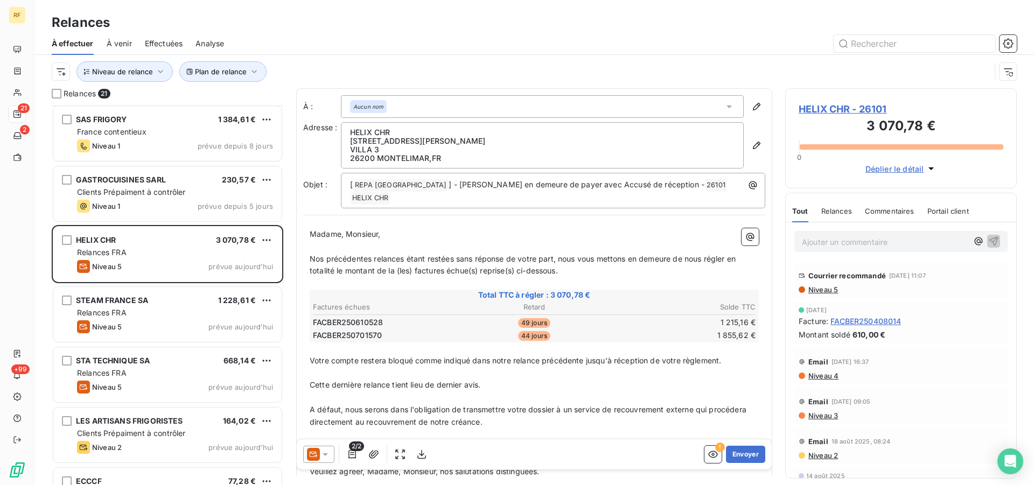
click at [891, 243] on p "Ajouter un commentaire ﻿" at bounding box center [885, 241] width 166 height 13
click at [887, 239] on p "18/09/25 TEL" at bounding box center [885, 241] width 166 height 12
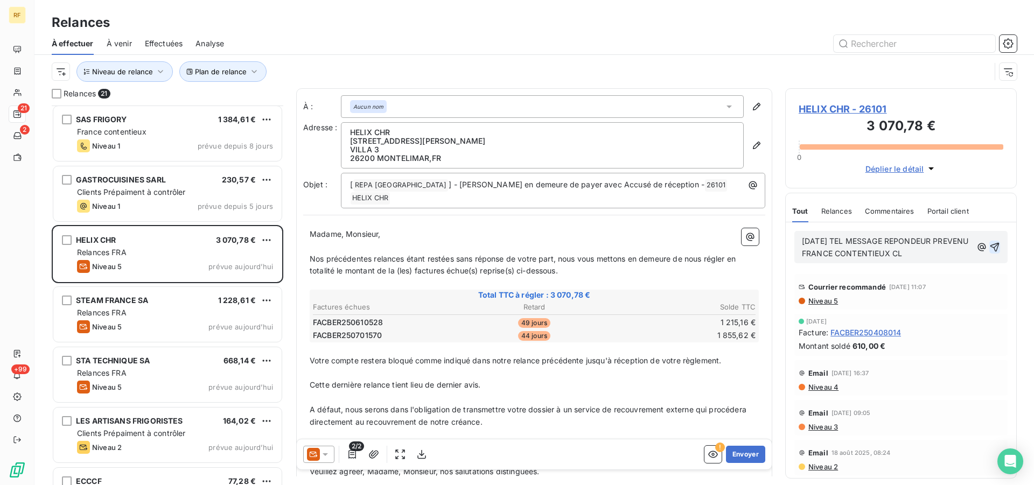
click at [990, 246] on icon "button" at bounding box center [994, 247] width 9 height 9
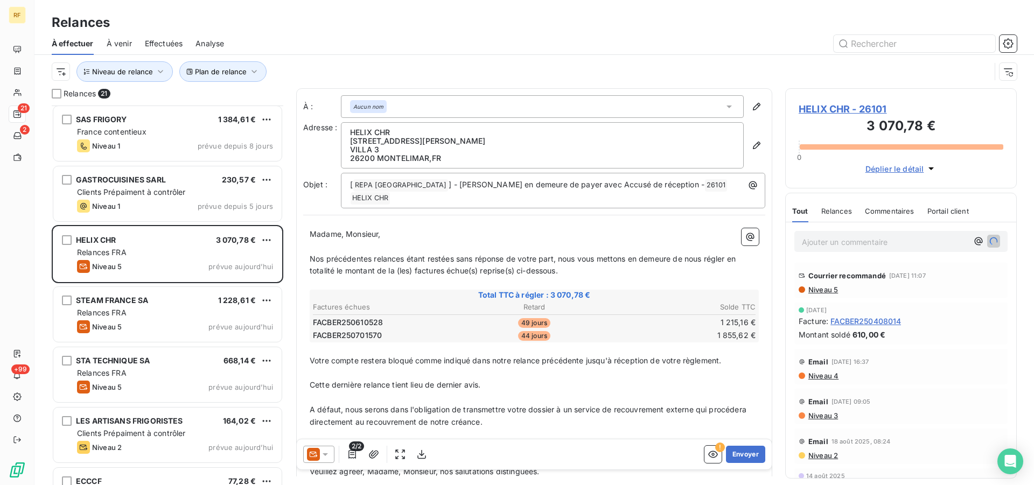
click at [829, 108] on span "HELIX CHR - 26101" at bounding box center [901, 109] width 205 height 15
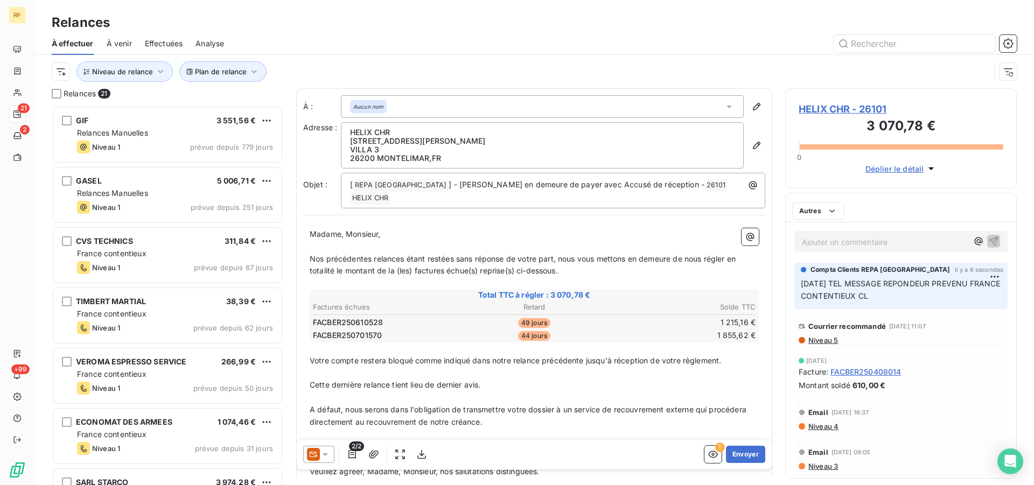
scroll to position [371, 222]
click at [826, 108] on span "HELIX CHR - 26101" at bounding box center [901, 109] width 205 height 15
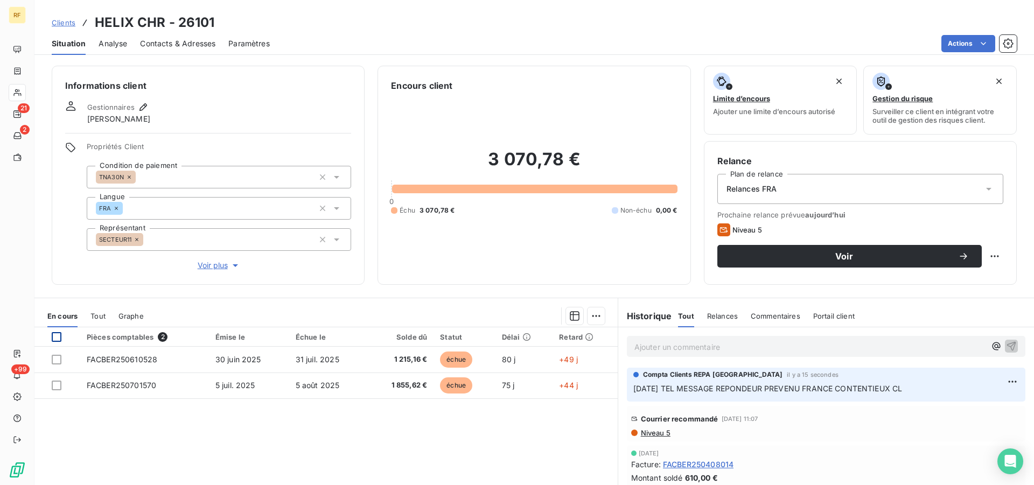
click at [54, 338] on div at bounding box center [57, 337] width 10 height 10
click at [595, 315] on html "RF 21 2 +99 Clients HELIX CHR - 26101 Situation Analyse Contacts & Adresses Par…" at bounding box center [517, 242] width 1034 height 485
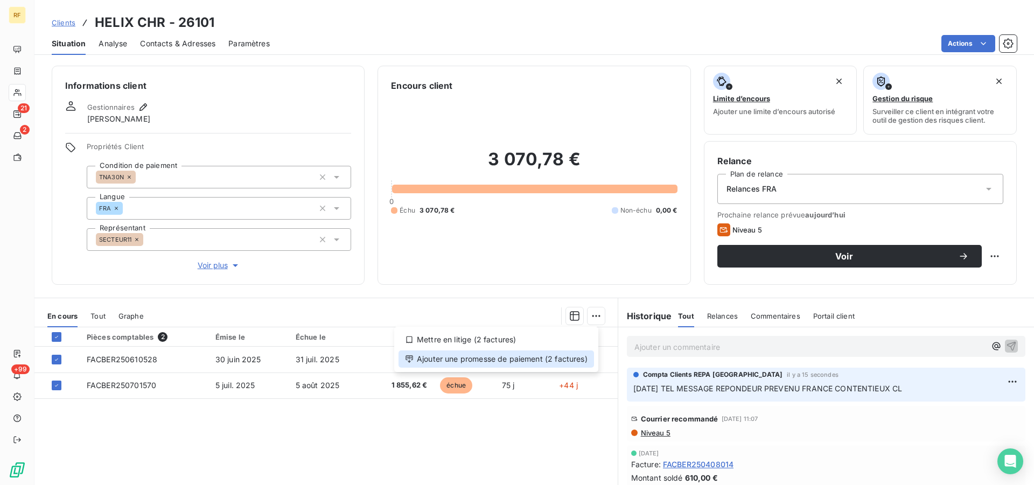
click at [554, 361] on div "Ajouter une promesse de paiement (2 factures)" at bounding box center [496, 359] width 195 height 17
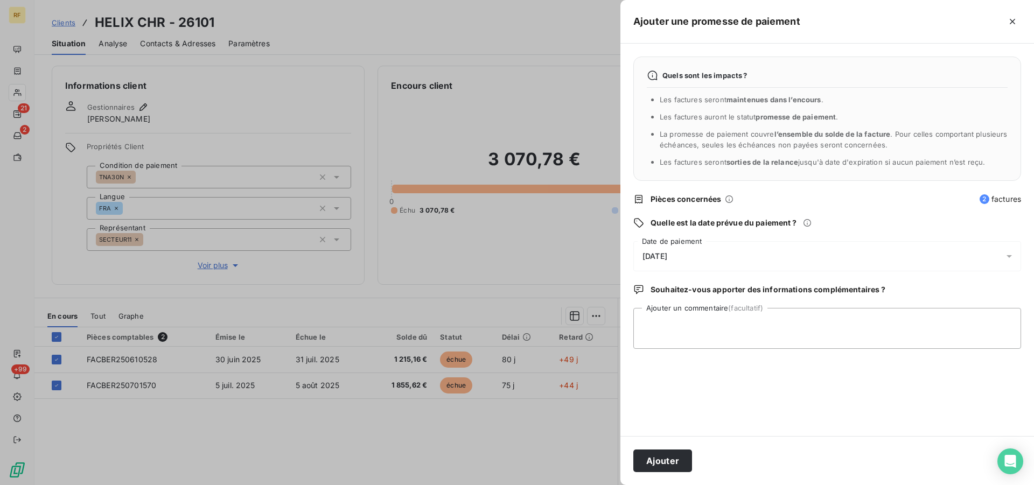
click at [667, 260] on span "[DATE]" at bounding box center [654, 256] width 25 height 9
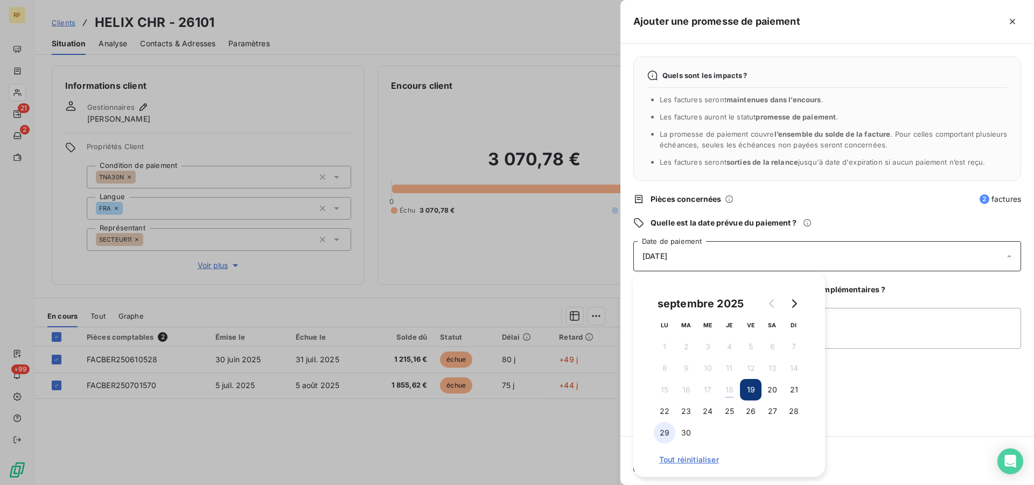
click at [663, 431] on button "29" at bounding box center [665, 433] width 22 height 22
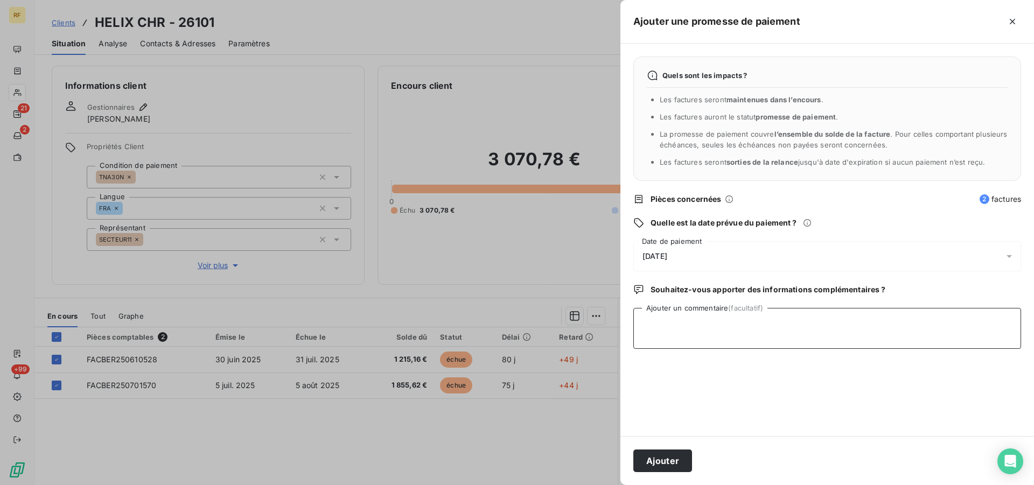
click at [890, 338] on textarea "Ajouter un commentaire (facultatif)" at bounding box center [827, 328] width 388 height 41
type textarea "FRANCE CONTENTIEUX PAS RGT CL"
click at [663, 465] on button "Ajouter" at bounding box center [662, 461] width 59 height 23
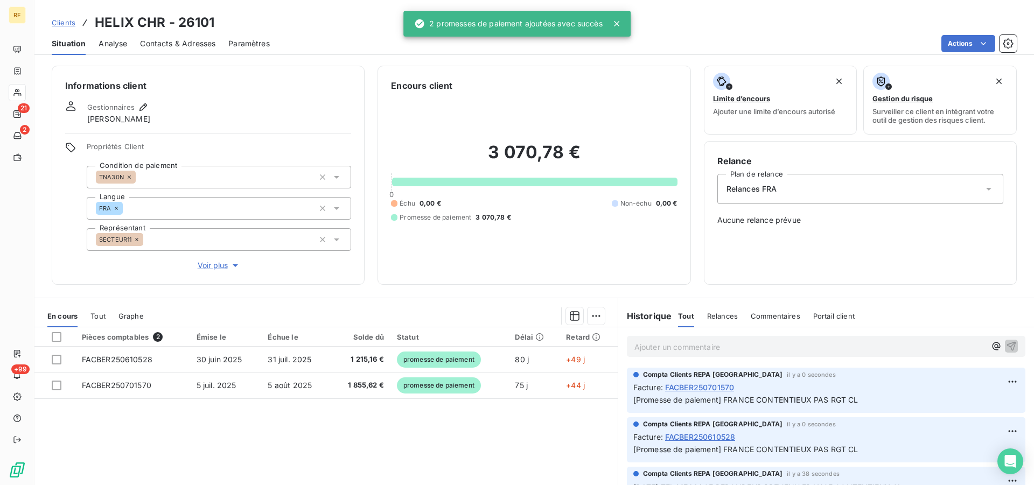
click at [766, 185] on span "Relances FRA" at bounding box center [751, 189] width 51 height 11
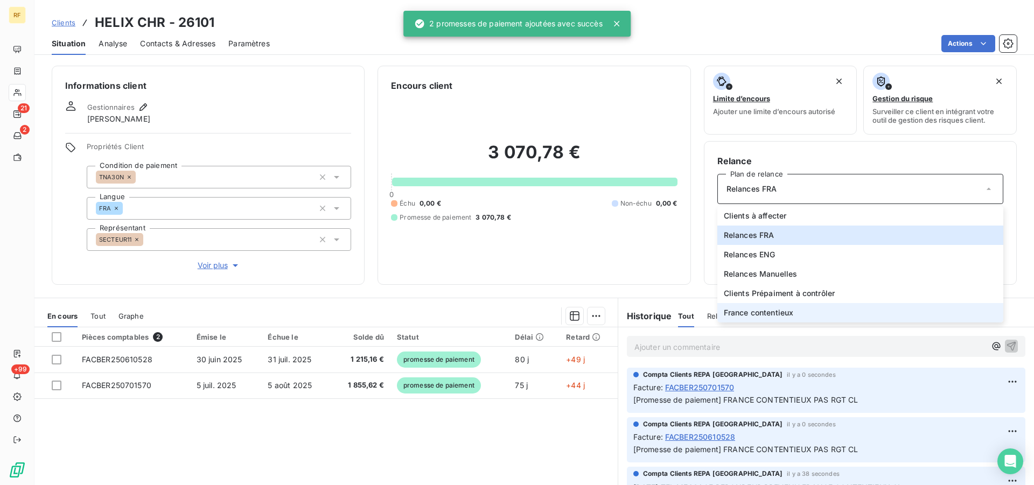
click at [776, 315] on span "France contentieux" at bounding box center [759, 313] width 70 height 11
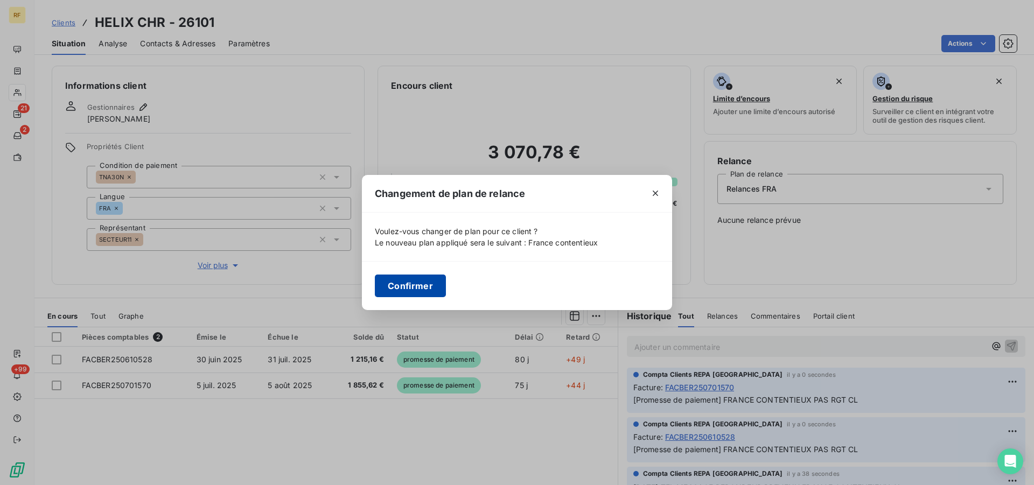
click at [404, 289] on button "Confirmer" at bounding box center [410, 286] width 71 height 23
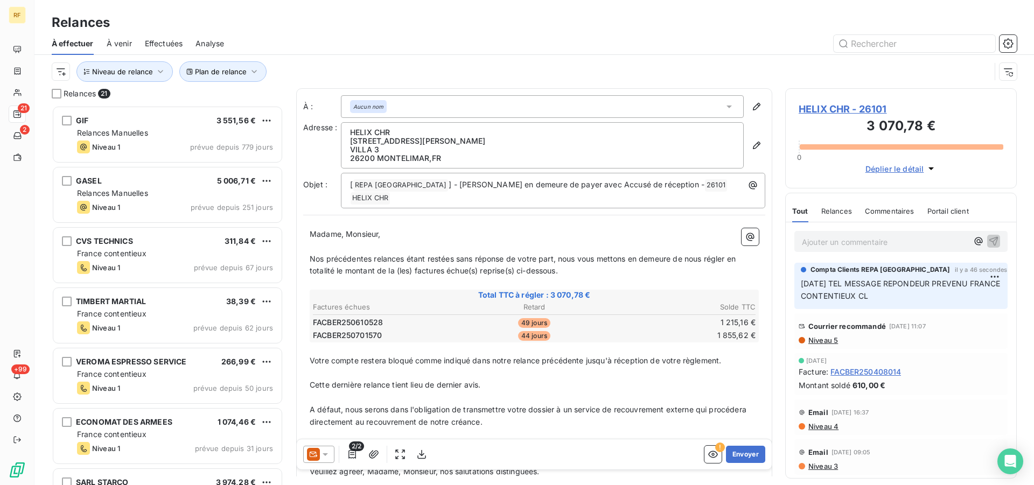
scroll to position [371, 222]
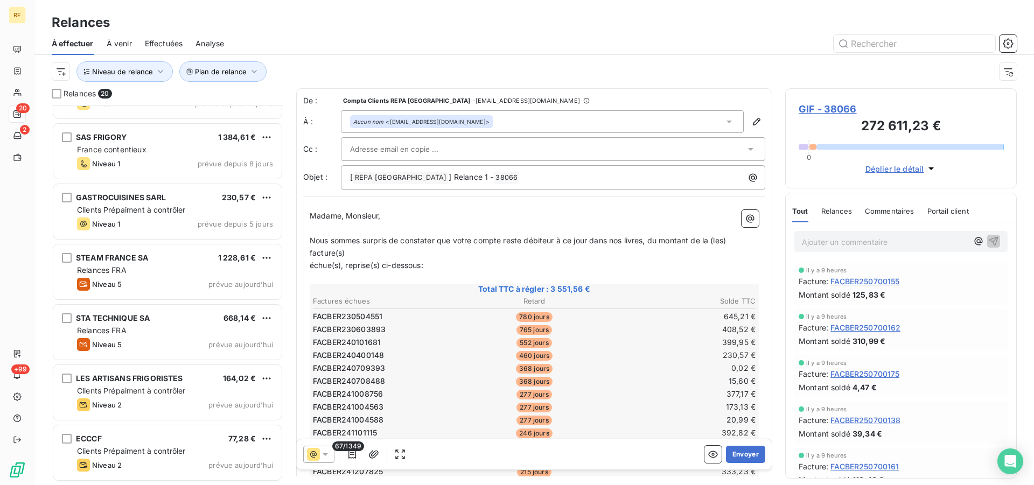
scroll to position [604, 0]
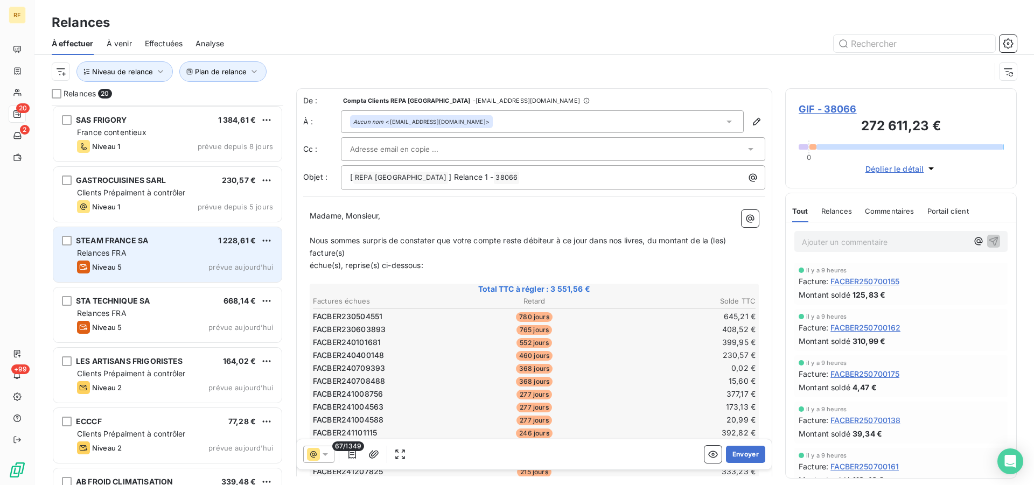
click at [157, 253] on div "Relances FRA" at bounding box center [175, 253] width 196 height 11
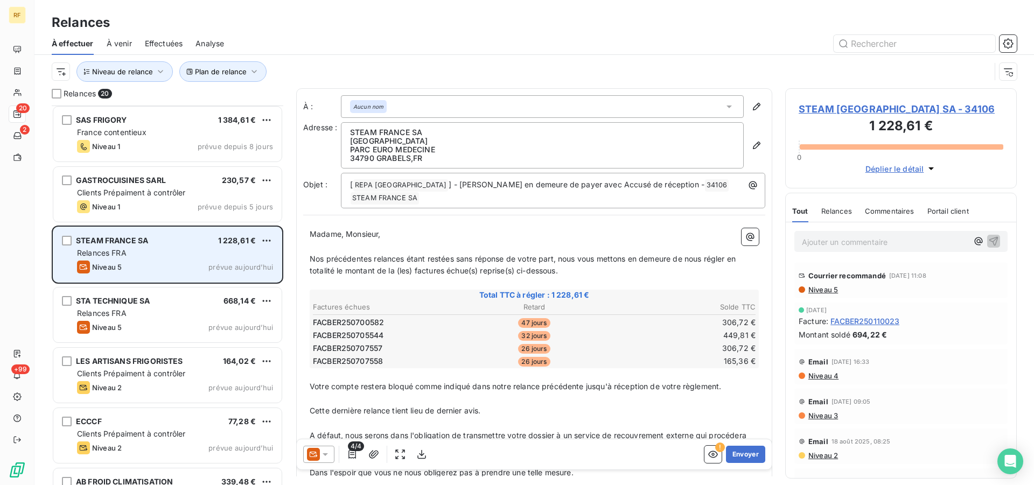
click at [132, 255] on div "Relances FRA" at bounding box center [175, 253] width 196 height 11
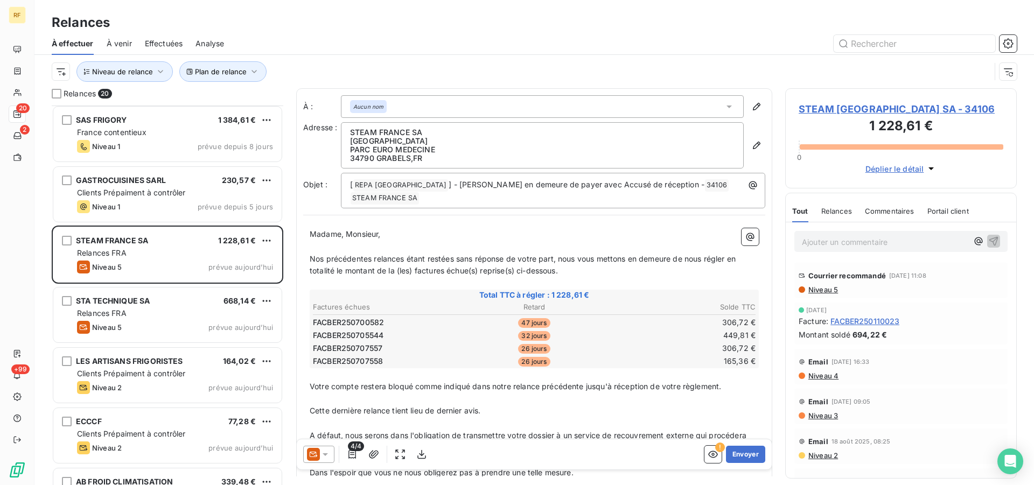
click at [835, 292] on span "Niveau 5" at bounding box center [822, 289] width 31 height 9
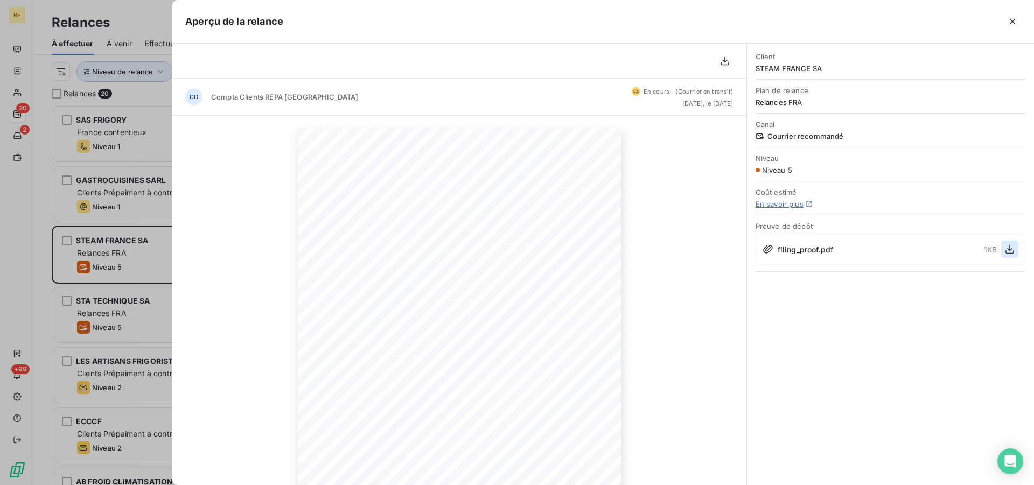
click at [1008, 247] on icon "button" at bounding box center [1009, 249] width 11 height 11
click at [1010, 22] on icon "button" at bounding box center [1012, 21] width 11 height 11
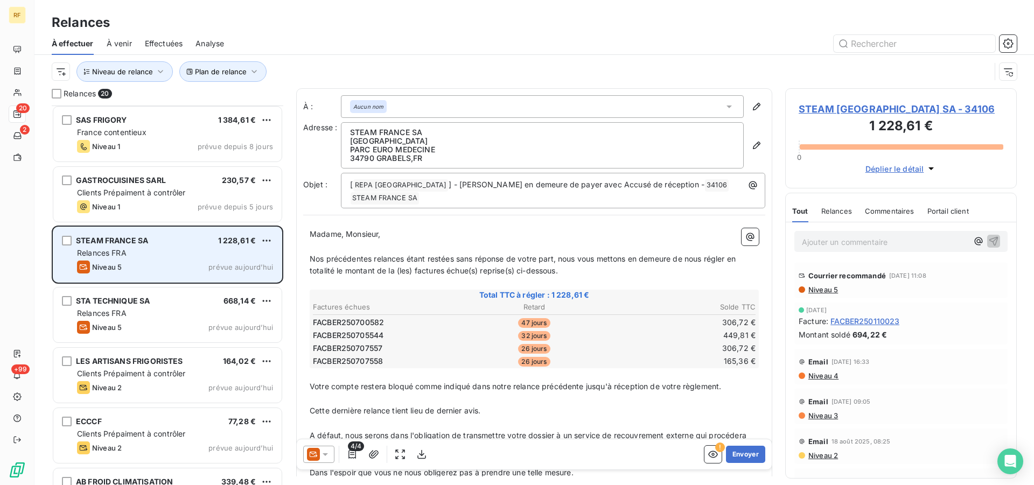
click at [187, 251] on div "Relances FRA" at bounding box center [175, 253] width 196 height 11
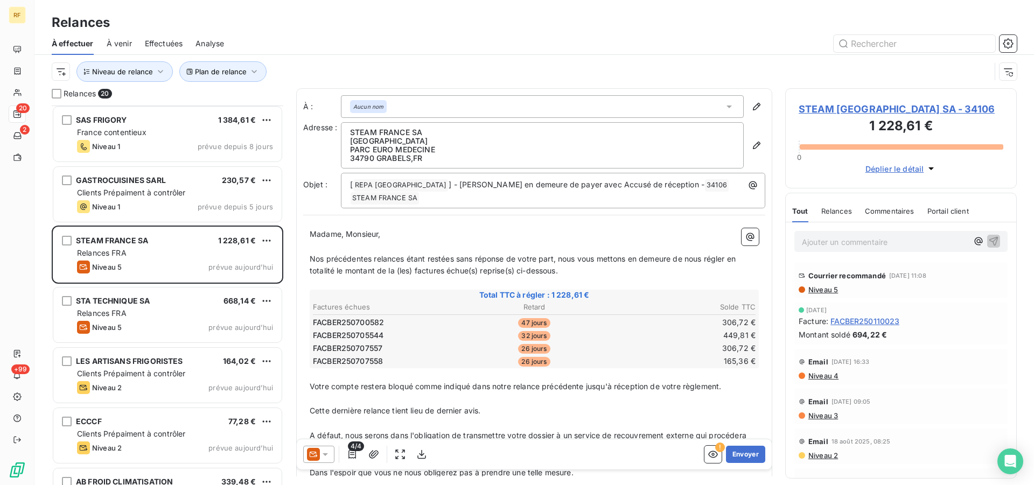
click at [849, 246] on p "Ajouter un commentaire ﻿" at bounding box center [885, 241] width 166 height 13
click at [881, 238] on p "18/09/25 TEL" at bounding box center [885, 241] width 166 height 12
click at [942, 246] on p "18/09/25 TEL VA VERIFIER DEMAIN-" at bounding box center [885, 241] width 166 height 12
click at [941, 245] on p "18/09/25 TEL VA VERIFIER DEMAIN-" at bounding box center [885, 241] width 166 height 12
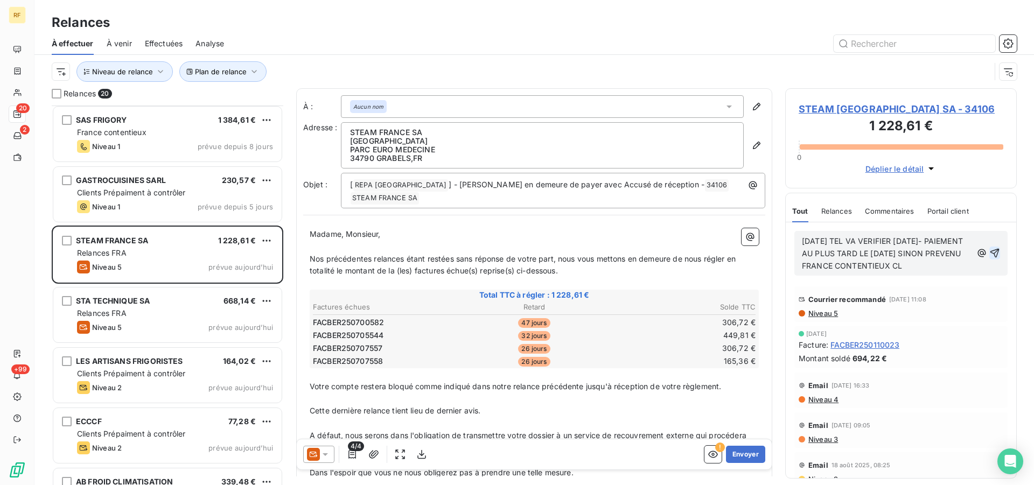
click at [990, 257] on icon "button" at bounding box center [994, 253] width 9 height 9
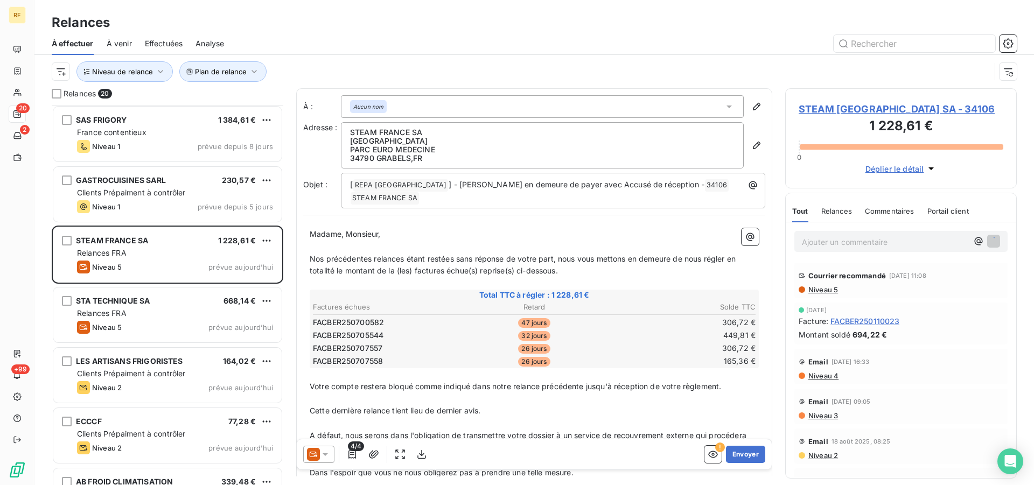
click at [806, 113] on span "STEAM FRANCE SA - 34106" at bounding box center [901, 109] width 205 height 15
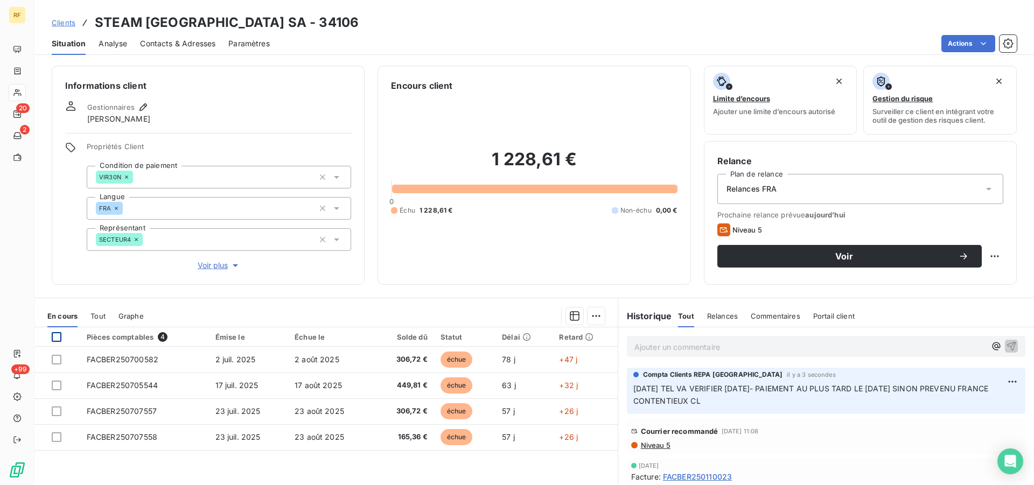
click at [54, 335] on div at bounding box center [57, 337] width 10 height 10
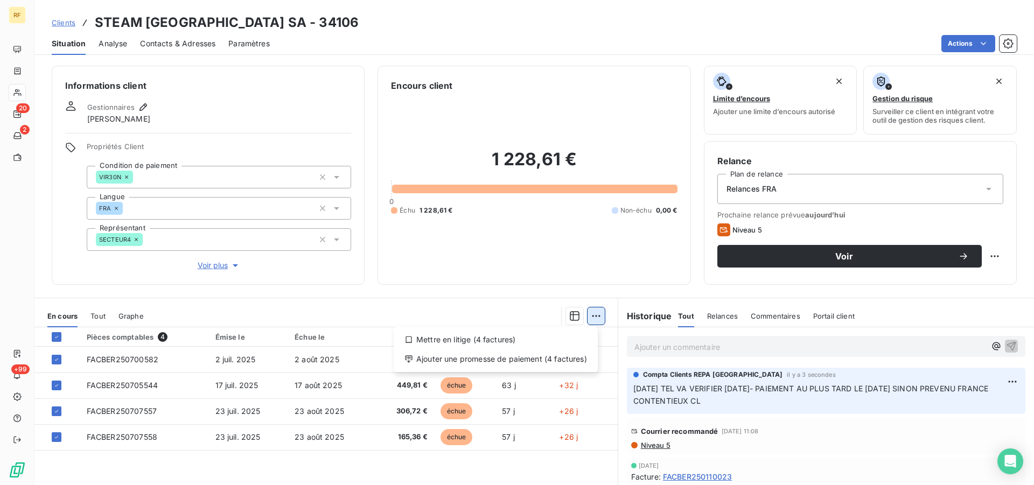
click at [595, 315] on html "RF 20 2 +99 Clients STEAM FRANCE SA - 34106 Situation Analyse Contacts & Adress…" at bounding box center [517, 242] width 1034 height 485
click at [532, 360] on div "Ajouter une promesse de paiement (4 factures)" at bounding box center [495, 359] width 195 height 17
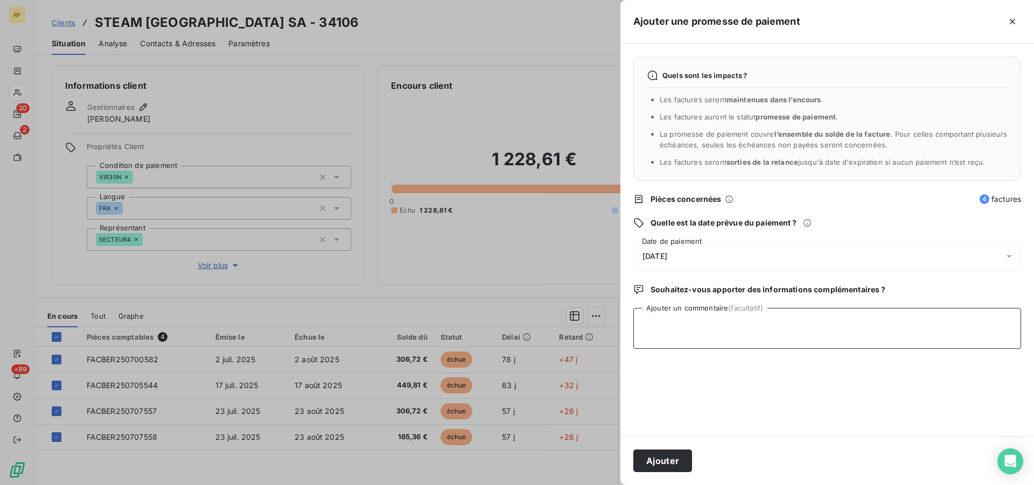
click at [735, 333] on textarea "Ajouter un commentaire (facultatif)" at bounding box center [827, 328] width 388 height 41
click at [667, 254] on span "[DATE]" at bounding box center [654, 256] width 25 height 9
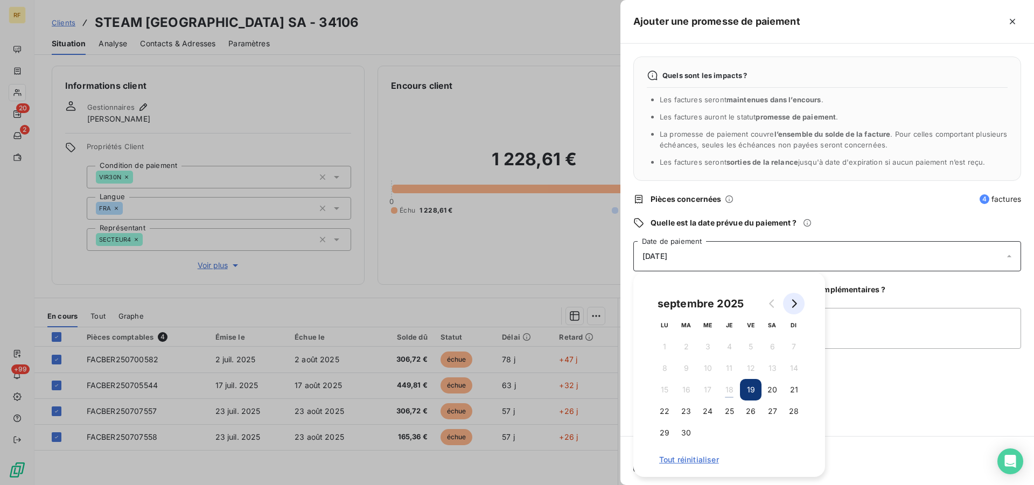
click at [796, 304] on icon "Go to next month" at bounding box center [794, 303] width 5 height 9
click at [731, 346] on button "2" at bounding box center [729, 347] width 22 height 22
click at [861, 334] on textarea "Ajouter un commentaire (facultatif)" at bounding box center [827, 328] width 388 height 41
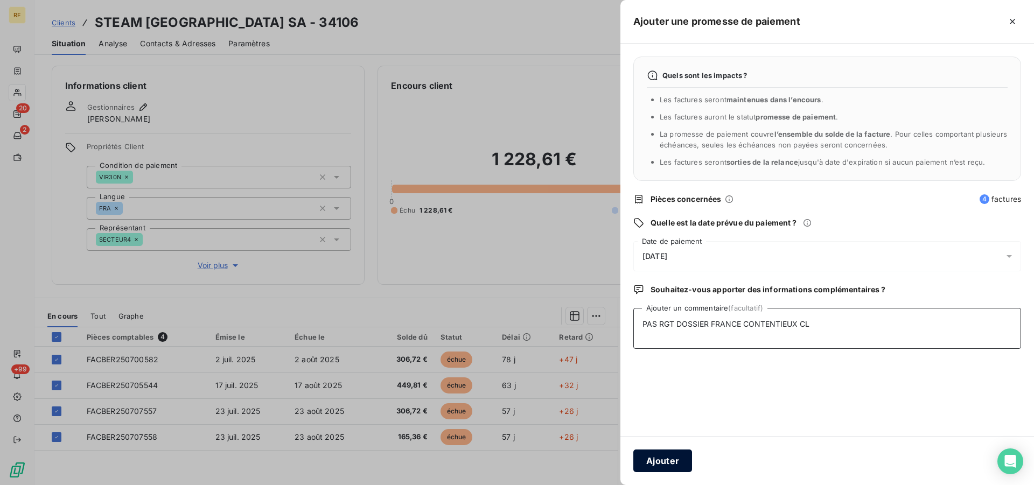
type textarea "PAS RGT DOSSIER FRANCE CONTENTIEUX CL"
click at [646, 458] on button "Ajouter" at bounding box center [662, 461] width 59 height 23
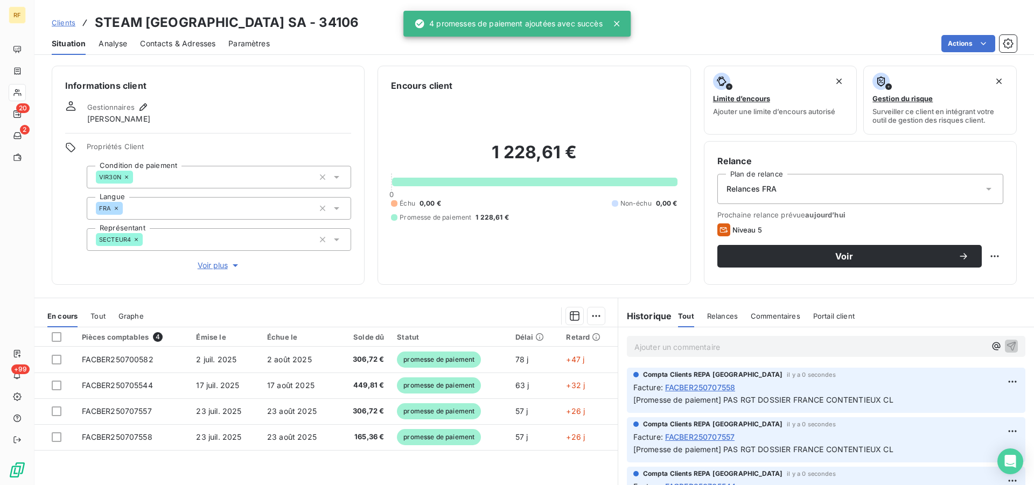
click at [754, 184] on span "Relances FRA" at bounding box center [751, 189] width 51 height 11
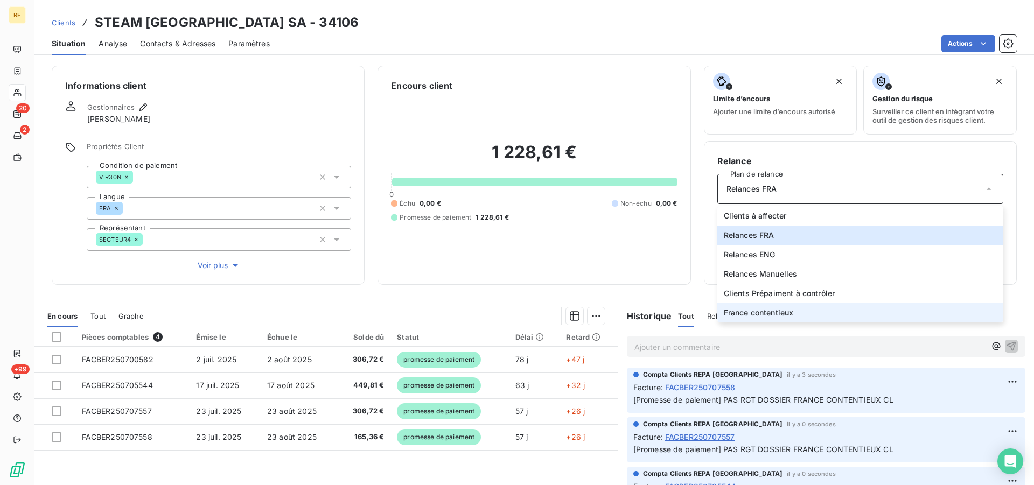
click at [771, 315] on span "France contentieux" at bounding box center [759, 313] width 70 height 11
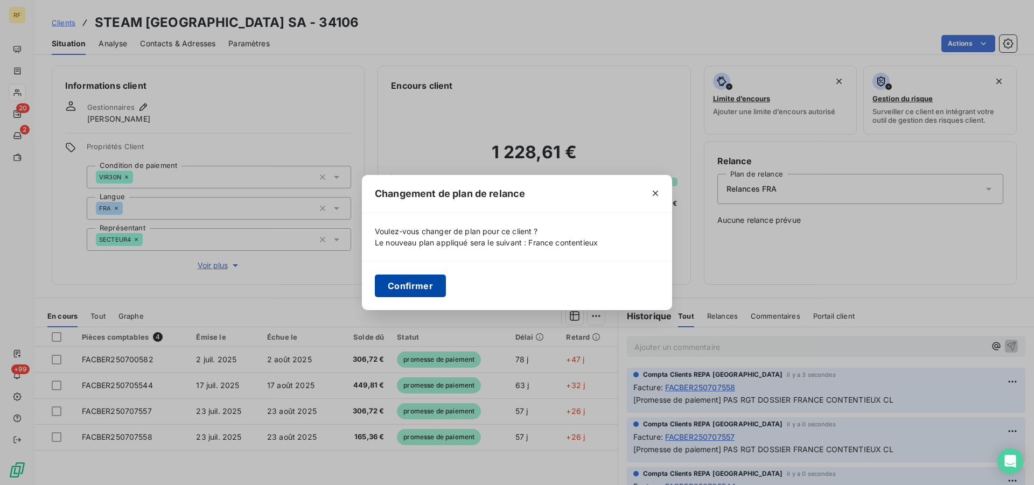
click at [413, 287] on button "Confirmer" at bounding box center [410, 286] width 71 height 23
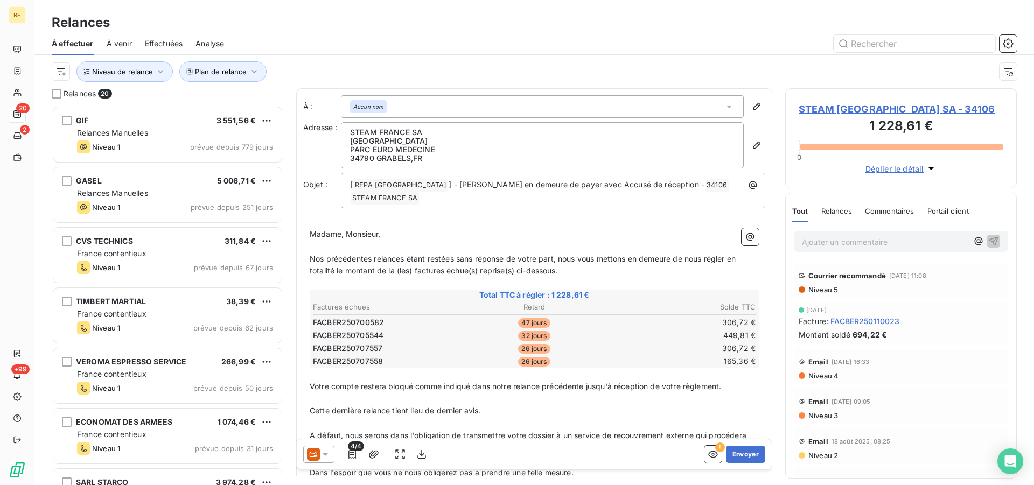
scroll to position [371, 222]
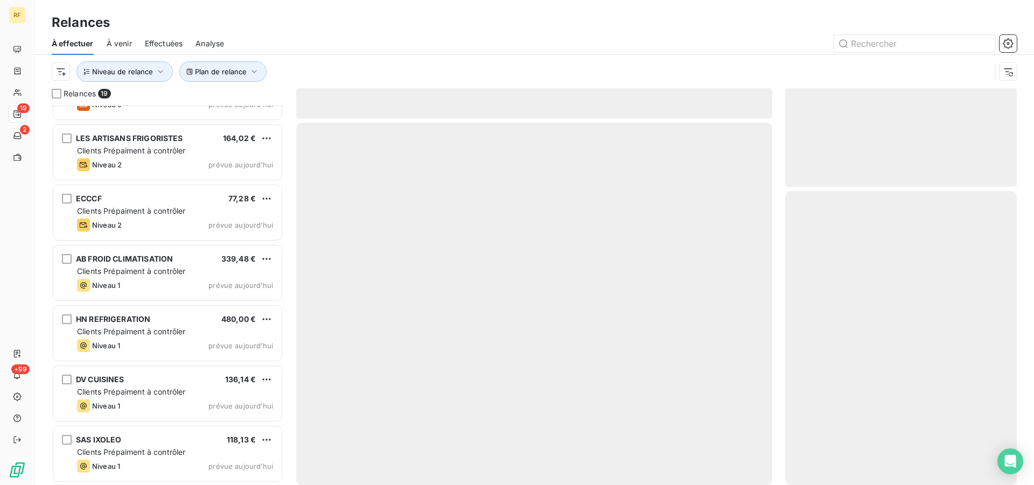
scroll to position [547, 0]
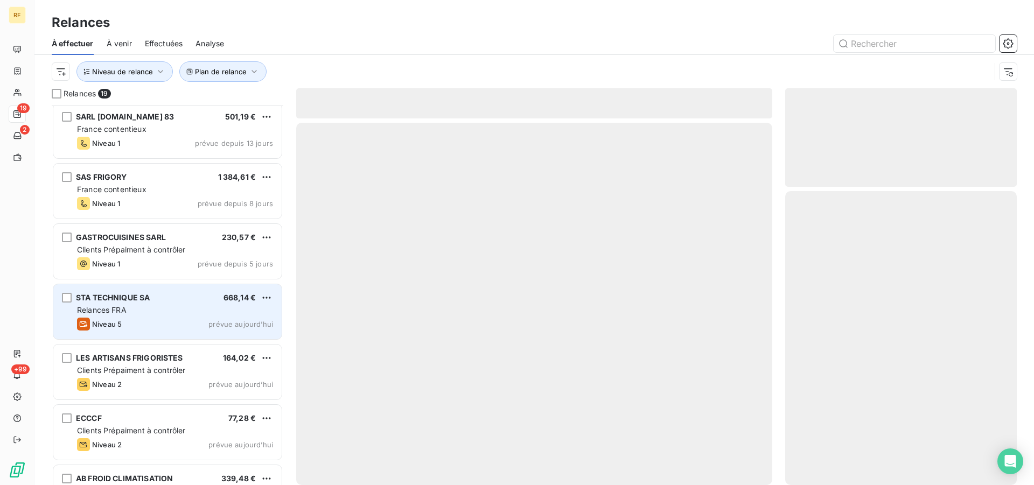
click at [132, 316] on div "STA TECHNIQUE SA 668,14 € Relances FRA Niveau 5 prévue aujourd’hui" at bounding box center [167, 311] width 228 height 55
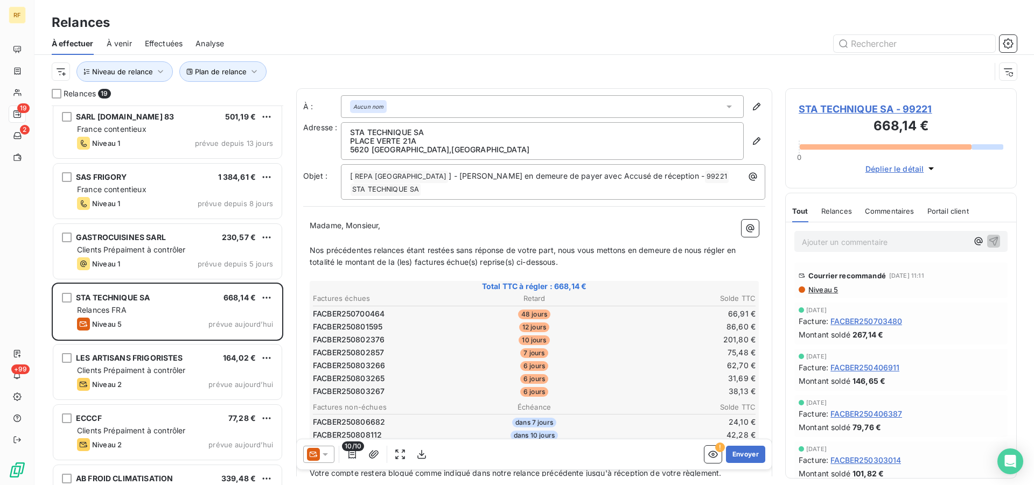
click at [872, 111] on span "STA TECHNIQUE SA - 99221" at bounding box center [901, 109] width 205 height 15
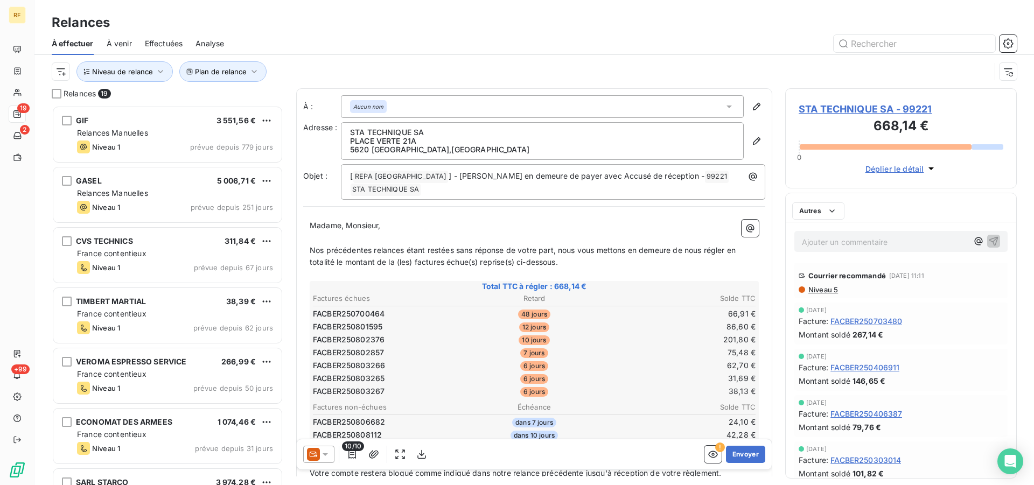
scroll to position [371, 222]
click at [374, 51] on div at bounding box center [627, 43] width 780 height 17
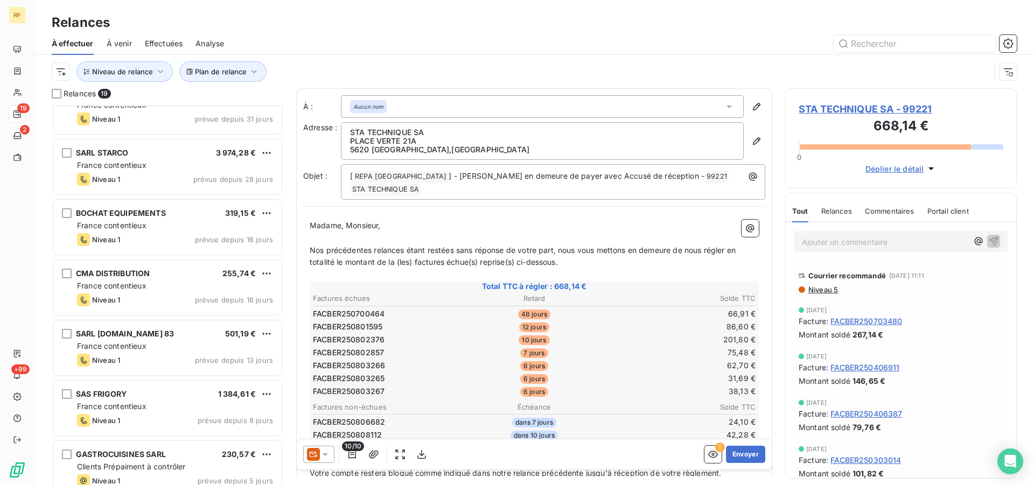
scroll to position [660, 0]
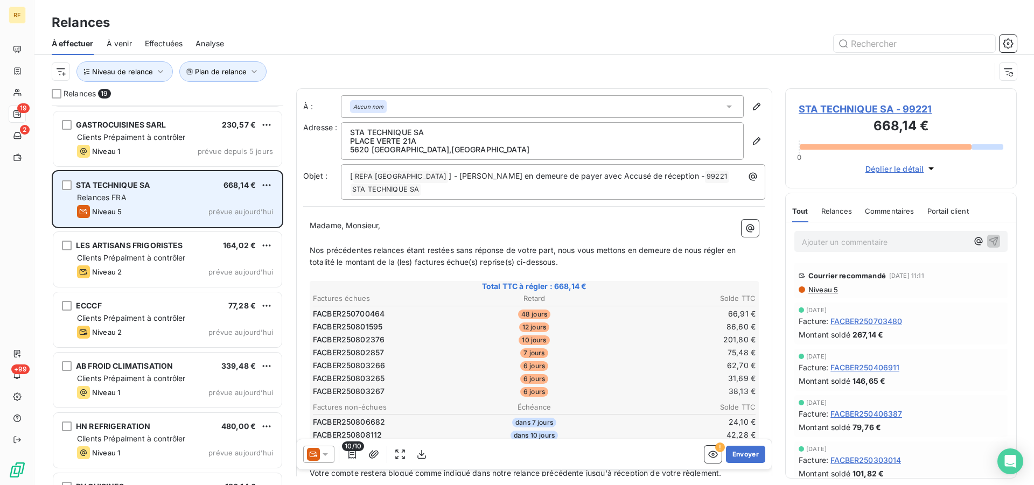
click at [229, 206] on div "Niveau 5 prévue aujourd’hui" at bounding box center [175, 211] width 196 height 13
click at [207, 209] on div "Niveau 5 prévue aujourd’hui" at bounding box center [175, 211] width 196 height 13
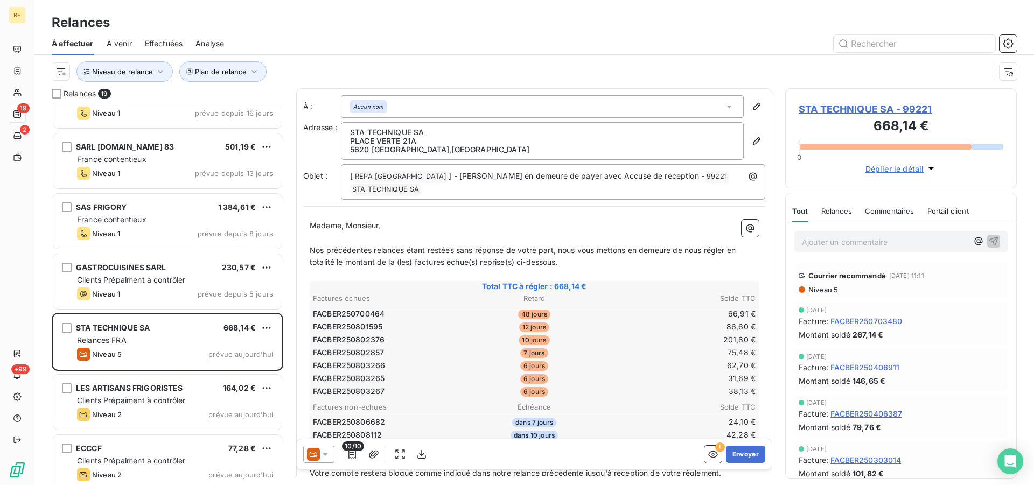
scroll to position [547, 0]
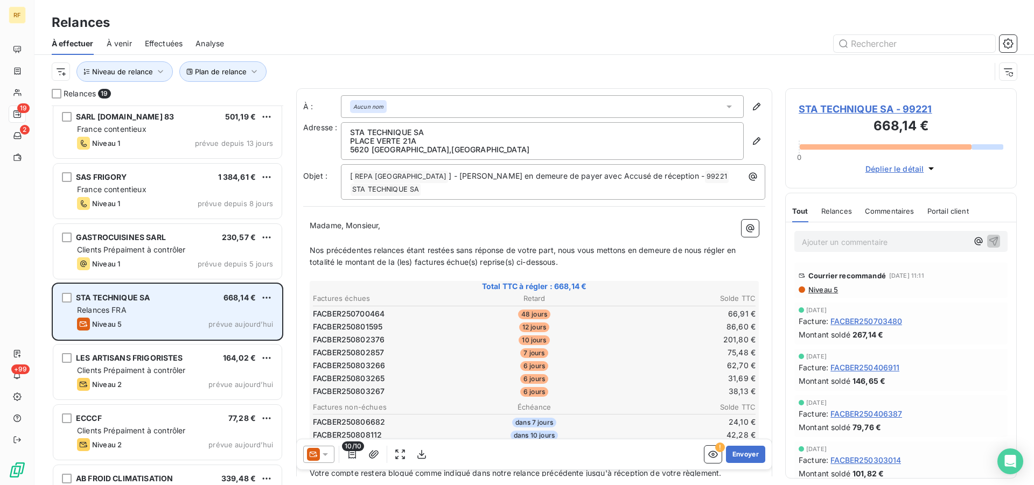
click at [184, 323] on div "Niveau 5 prévue aujourd’hui" at bounding box center [175, 324] width 196 height 13
click at [203, 324] on div "Niveau 5 prévue aujourd’hui" at bounding box center [175, 324] width 196 height 13
click at [174, 317] on div "STA TECHNIQUE SA 668,14 € Relances FRA Niveau 5 prévue aujourd’hui" at bounding box center [167, 311] width 228 height 55
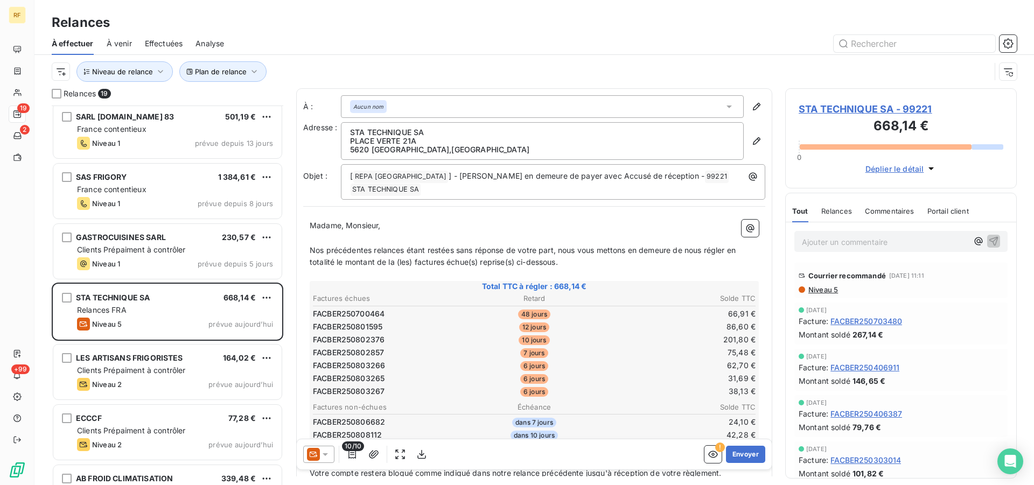
click at [821, 288] on span "Niveau 5" at bounding box center [822, 289] width 31 height 9
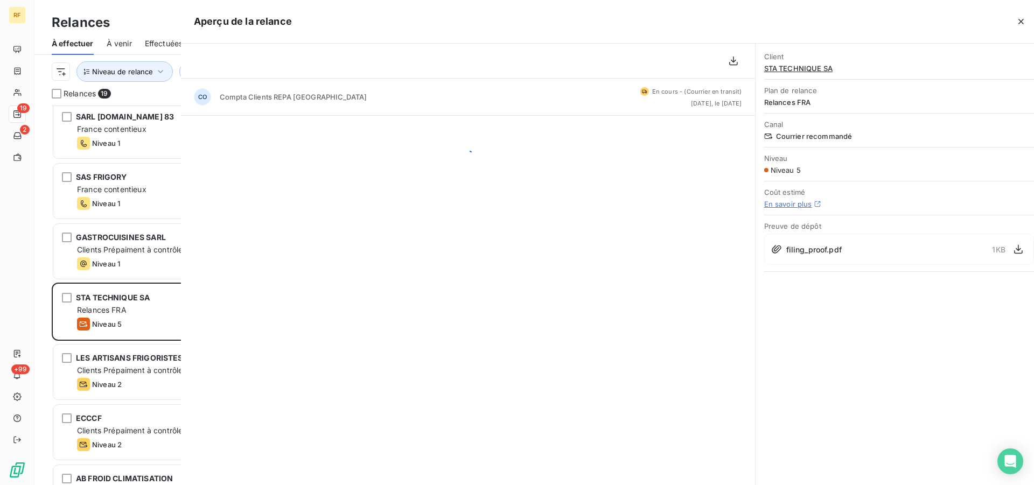
scroll to position [371, 222]
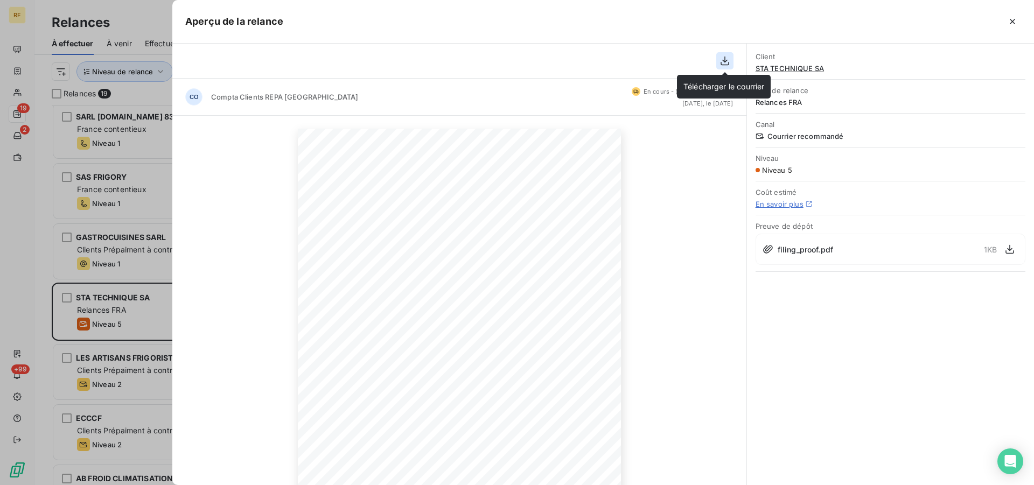
click at [725, 57] on icon "button" at bounding box center [725, 61] width 9 height 9
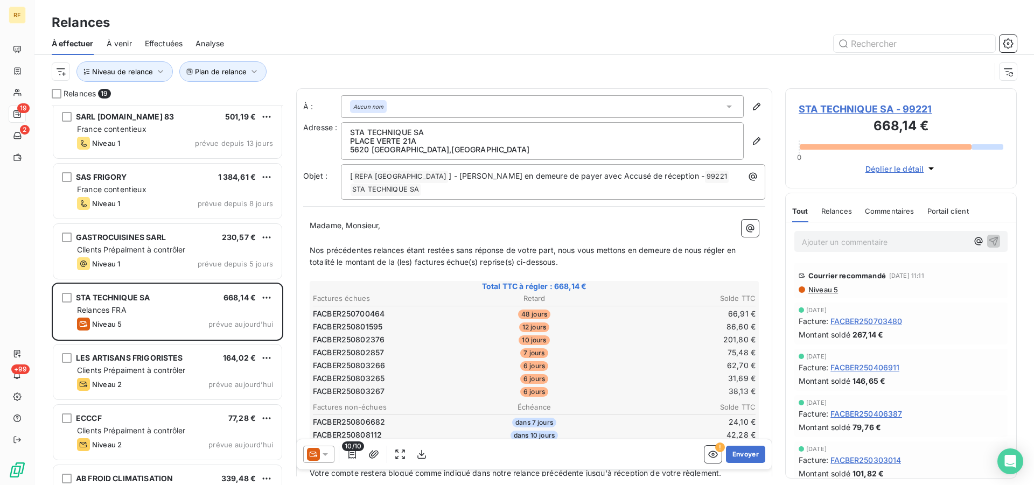
click at [841, 246] on p "Ajouter un commentaire ﻿" at bounding box center [885, 241] width 166 height 13
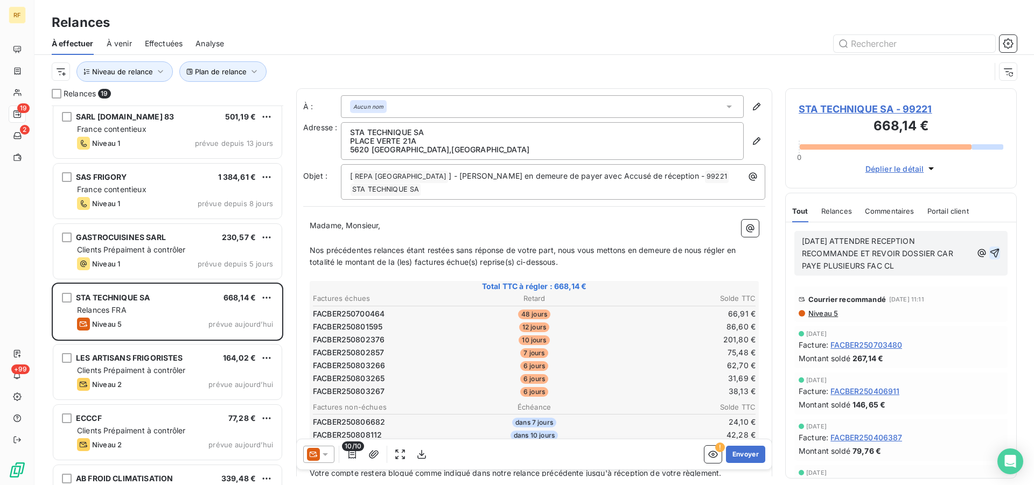
click at [984, 248] on div "18/09/25 ATTENDRE RECEPTION RECOMMANDE ET REVOIR DOSSIER CAR PAYE PLUSIEURS FAC…" at bounding box center [901, 253] width 198 height 38
click at [989, 249] on icon "button" at bounding box center [994, 253] width 11 height 11
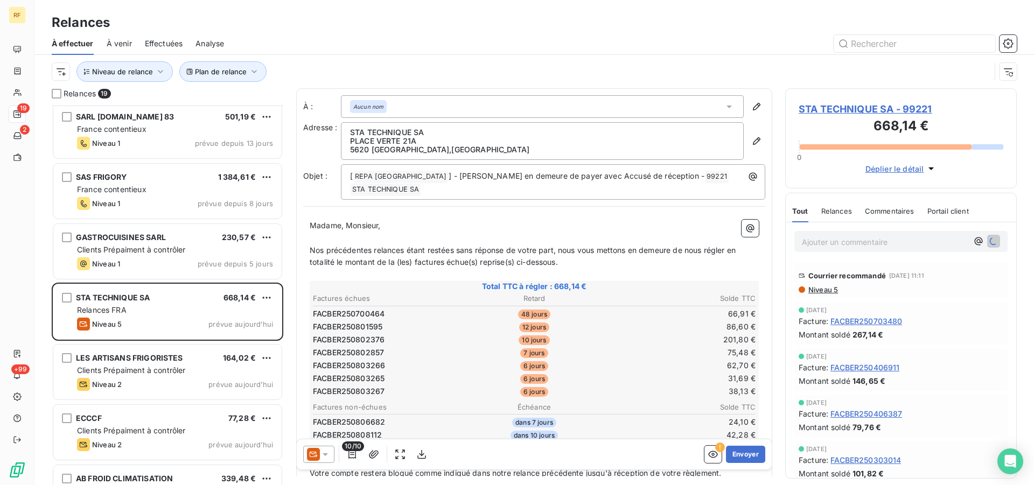
click at [878, 109] on span "STA TECHNIQUE SA - 99221" at bounding box center [901, 109] width 205 height 15
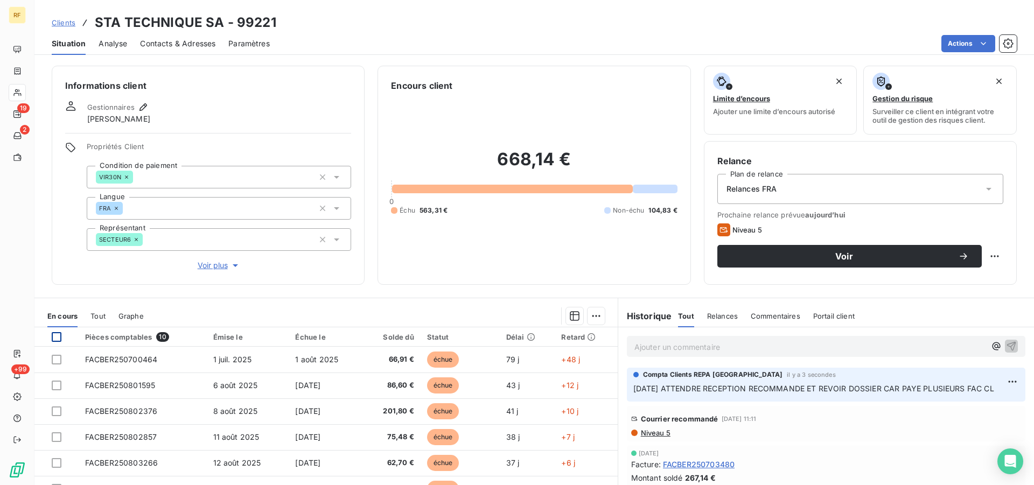
click at [60, 336] on div at bounding box center [57, 337] width 10 height 10
click at [590, 313] on html "RF 19 2 +99 Clients STA TECHNIQUE SA - 99221 Situation Analyse Contacts & Adres…" at bounding box center [517, 242] width 1034 height 485
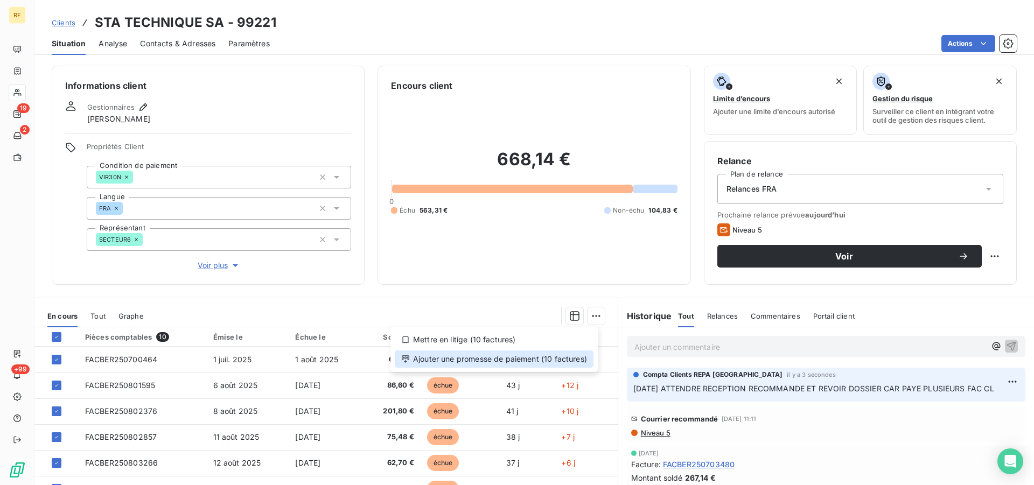
click at [533, 361] on div "Ajouter une promesse de paiement (10 factures)" at bounding box center [494, 359] width 199 height 17
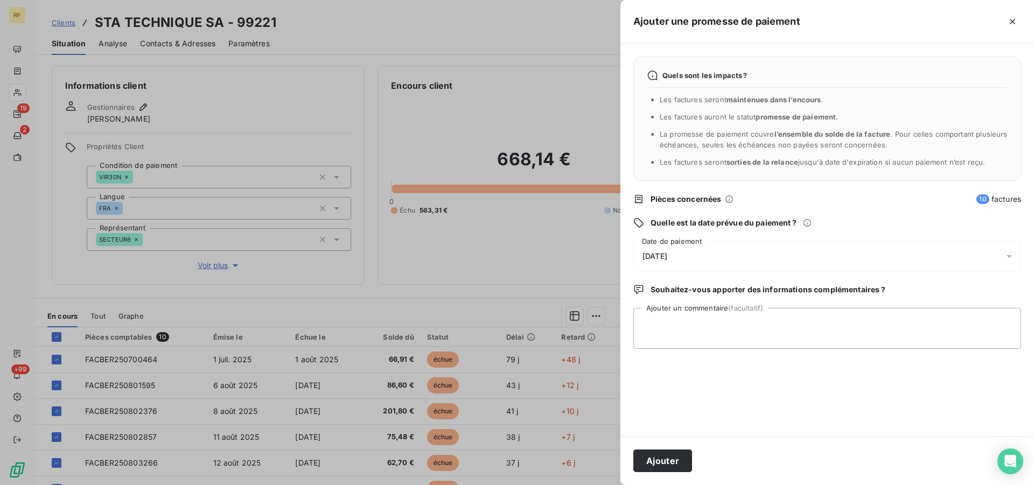
click at [662, 260] on span "19/09/2025" at bounding box center [654, 256] width 25 height 9
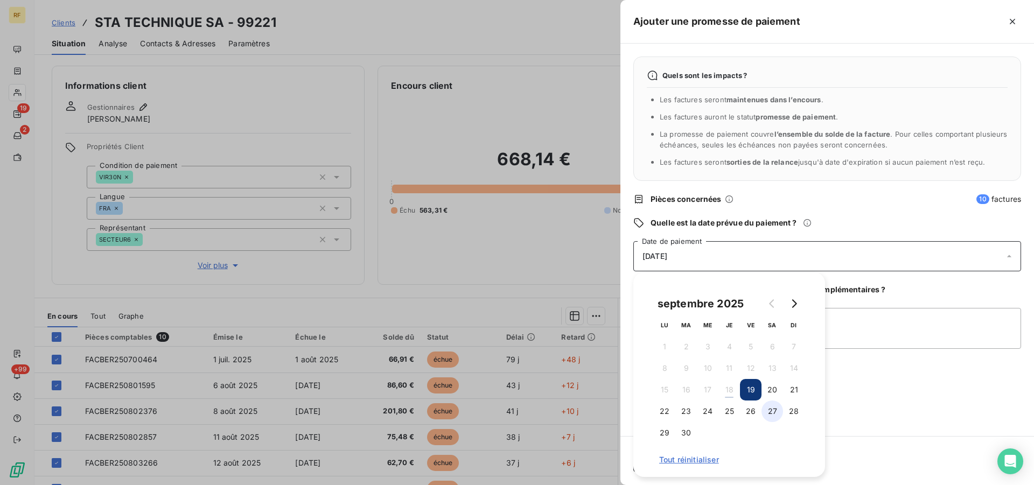
click at [769, 411] on button "27" at bounding box center [772, 412] width 22 height 22
click at [867, 332] on textarea "Ajouter un commentaire (facultatif)" at bounding box center [827, 328] width 388 height 41
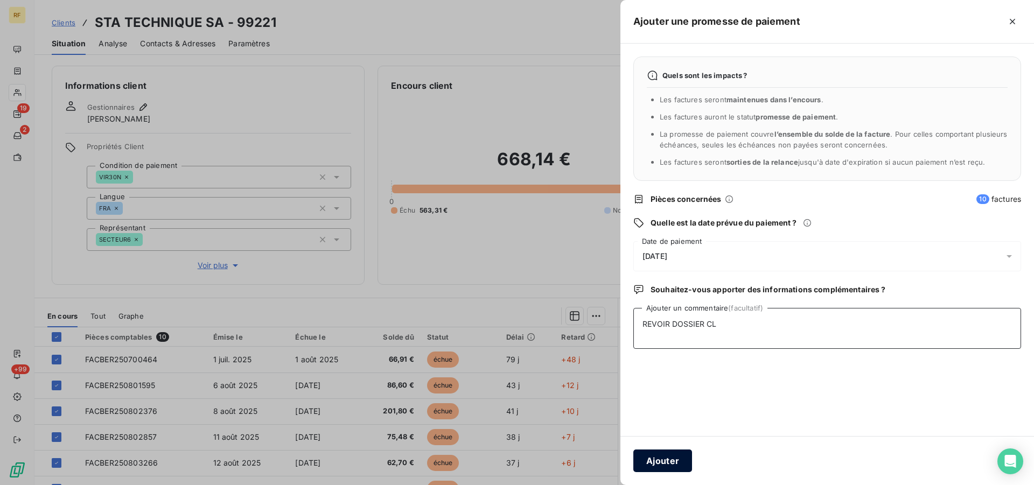
type textarea "REVOIR DOSSIER CL"
click at [659, 452] on button "Ajouter" at bounding box center [662, 461] width 59 height 23
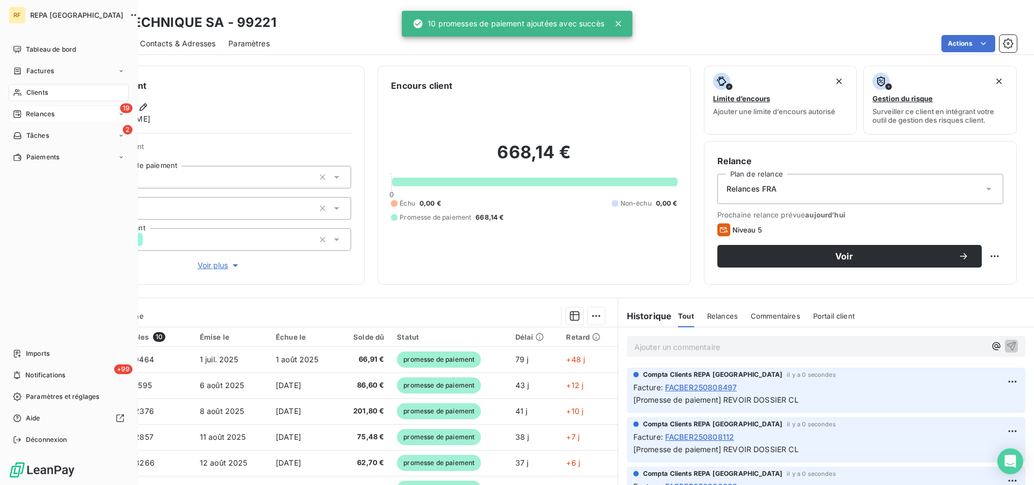
click at [31, 116] on span "Relances" at bounding box center [40, 114] width 29 height 10
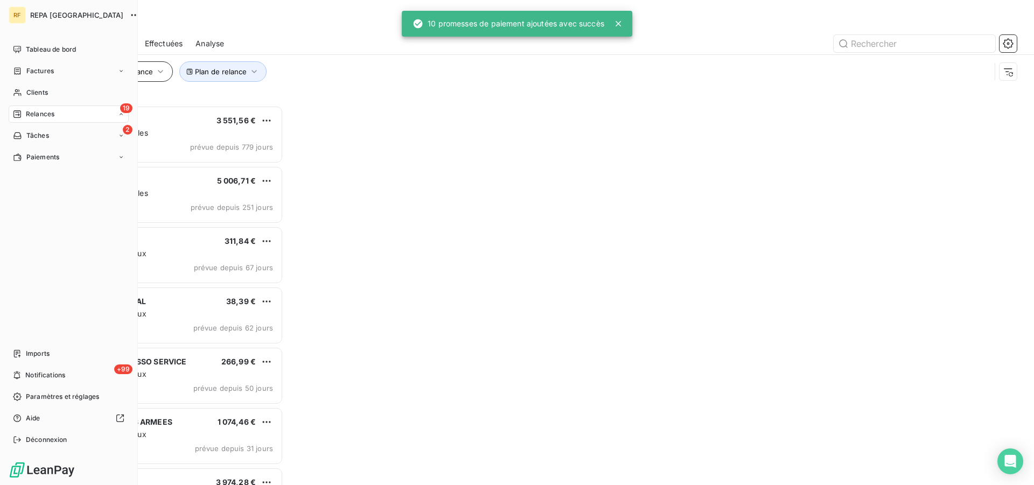
scroll to position [371, 222]
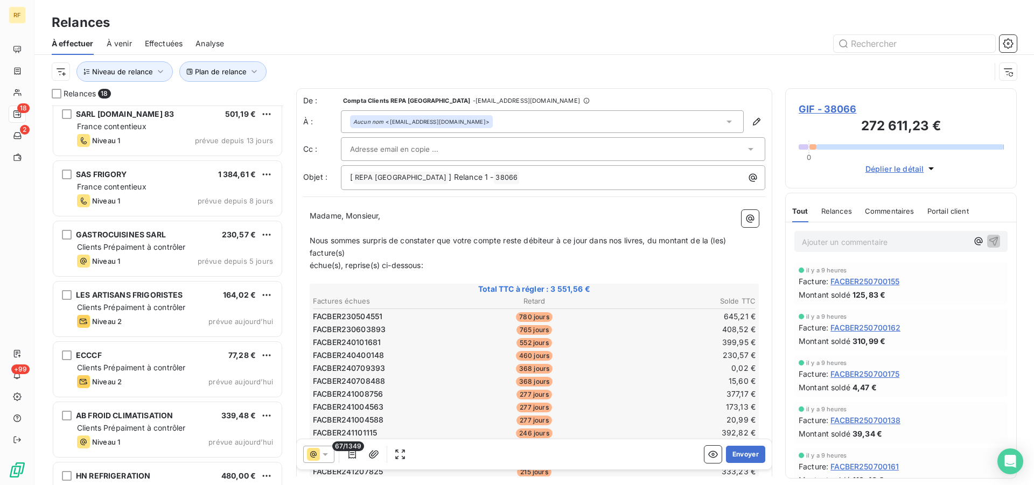
scroll to position [707, 0]
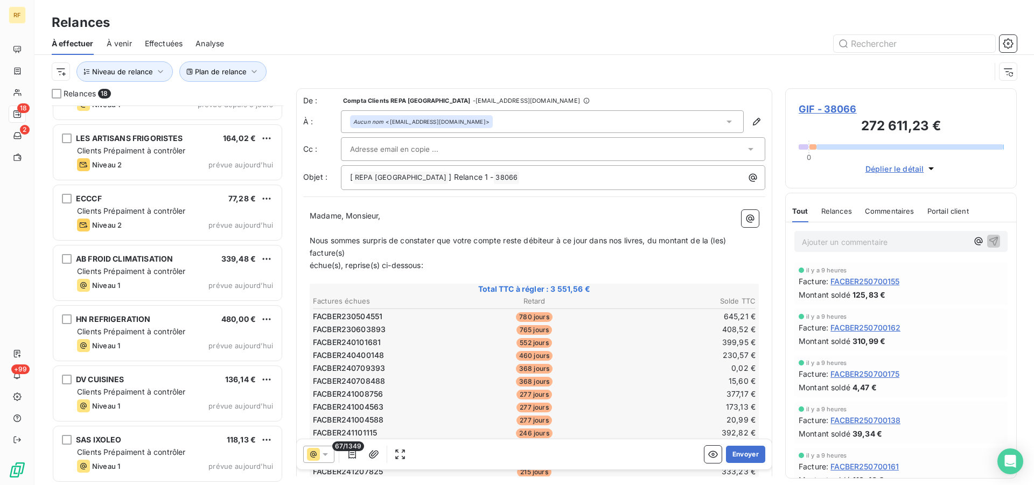
click at [852, 240] on p "Ajouter un commentaire ﻿" at bounding box center [885, 241] width 166 height 13
click at [1011, 37] on button "button" at bounding box center [1008, 43] width 17 height 17
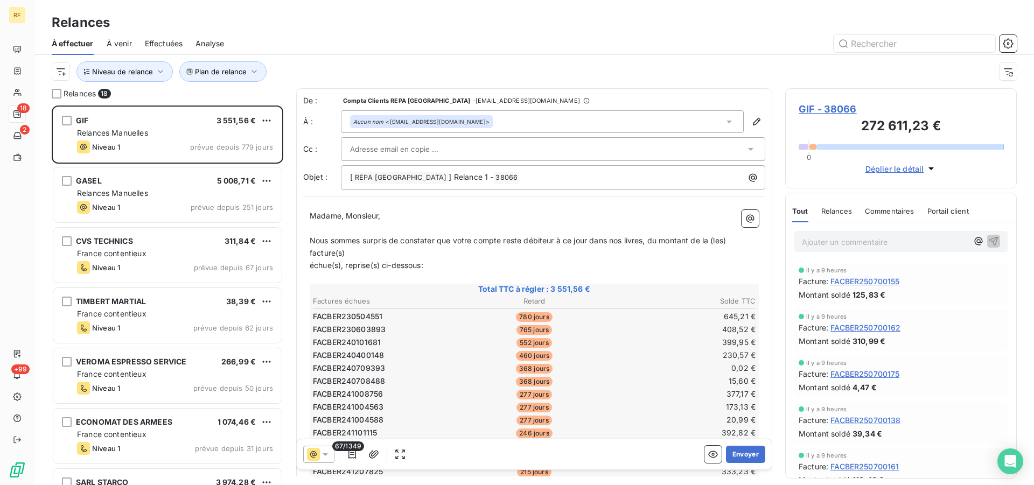
scroll to position [371, 222]
click at [846, 208] on span "Relances" at bounding box center [836, 211] width 31 height 9
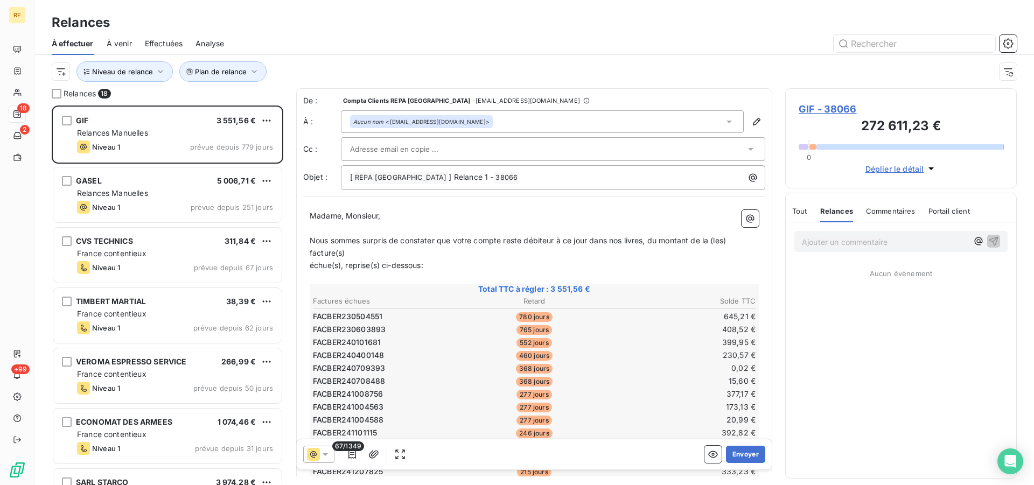
click at [830, 110] on span "GIF - 38066" at bounding box center [901, 109] width 205 height 15
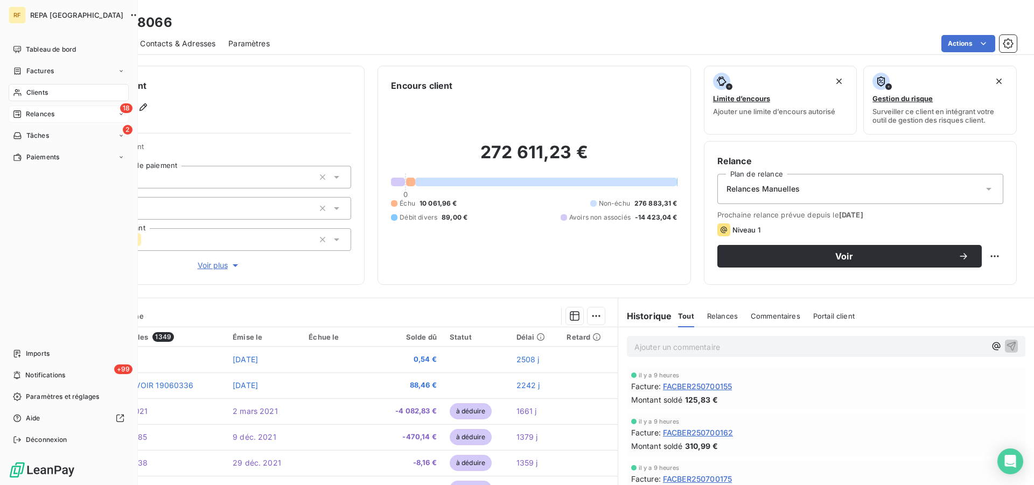
click at [33, 113] on span "Relances" at bounding box center [40, 114] width 29 height 10
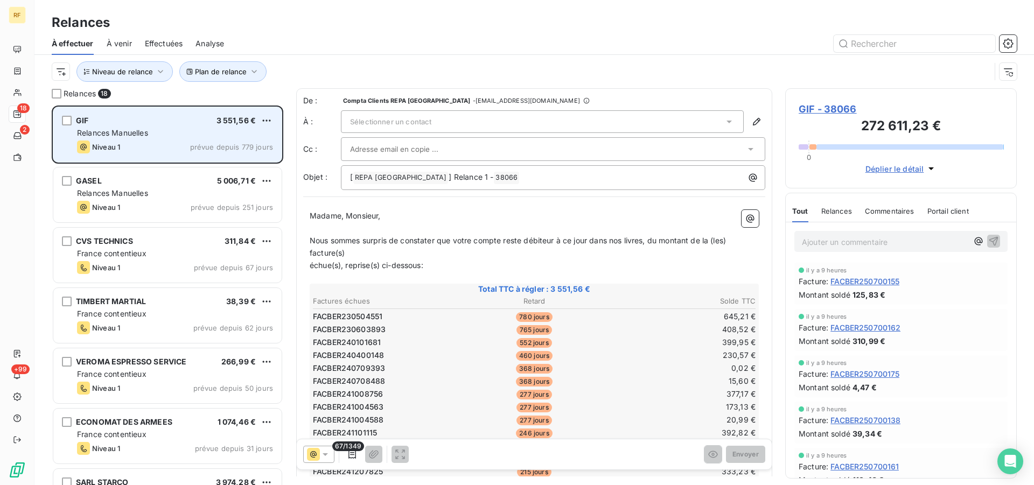
scroll to position [371, 222]
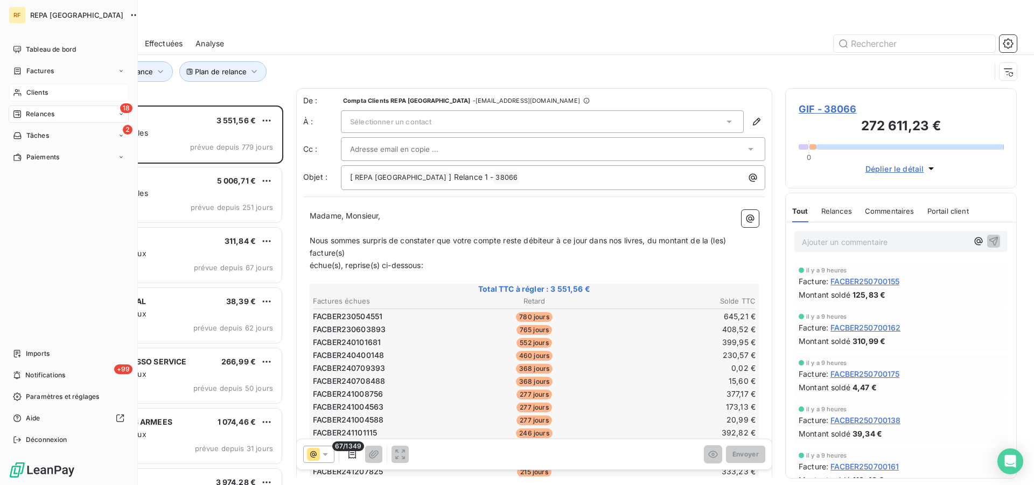
click at [30, 92] on span "Clients" at bounding box center [37, 93] width 22 height 10
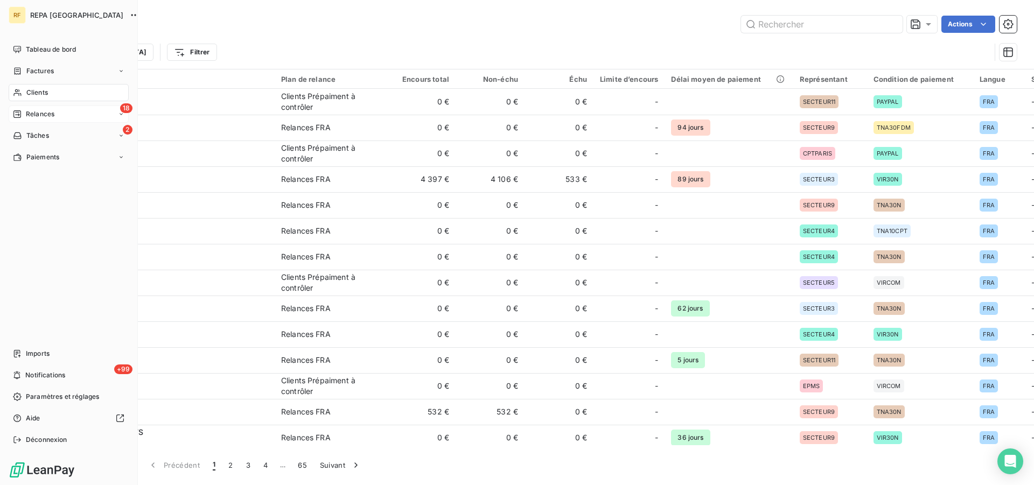
click at [44, 92] on span "Clients" at bounding box center [37, 93] width 22 height 10
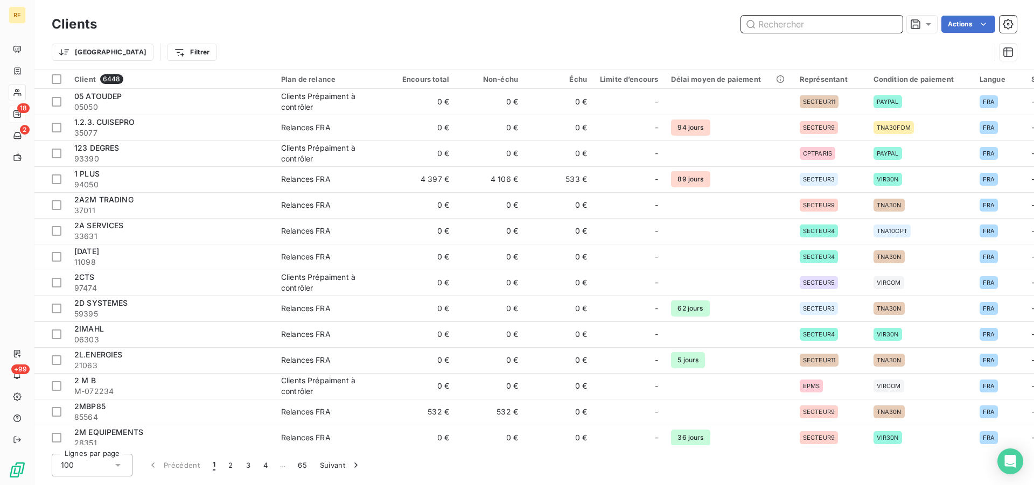
click at [764, 25] on input "text" at bounding box center [822, 24] width 162 height 17
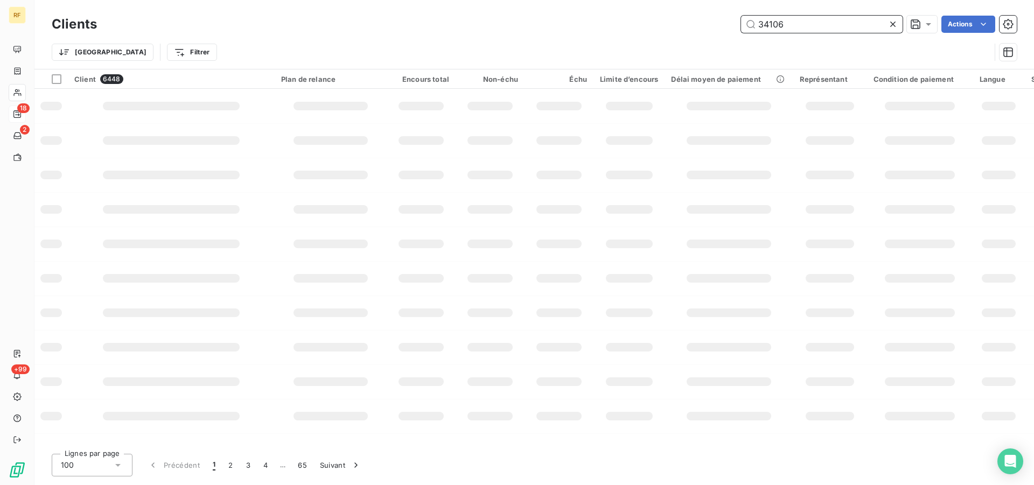
type input "34106"
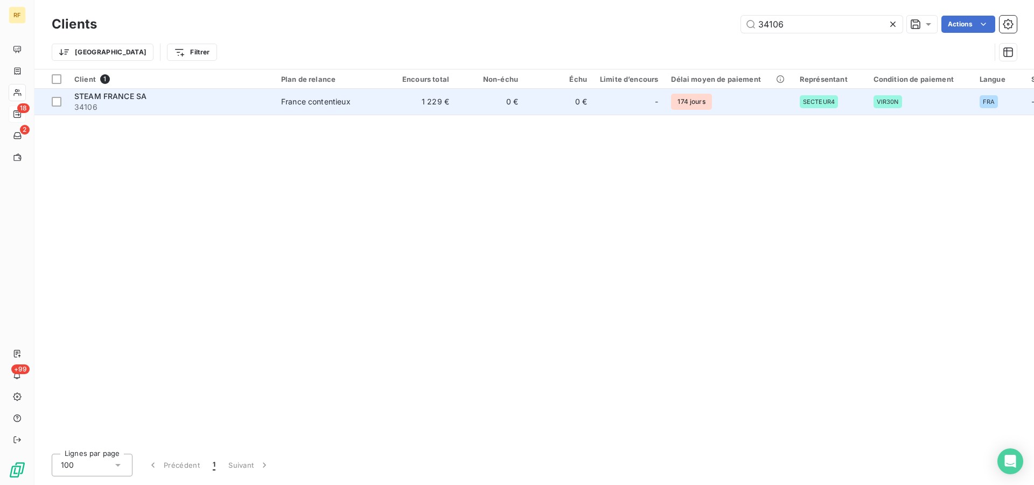
click at [318, 102] on div "France contentieux" at bounding box center [315, 101] width 69 height 11
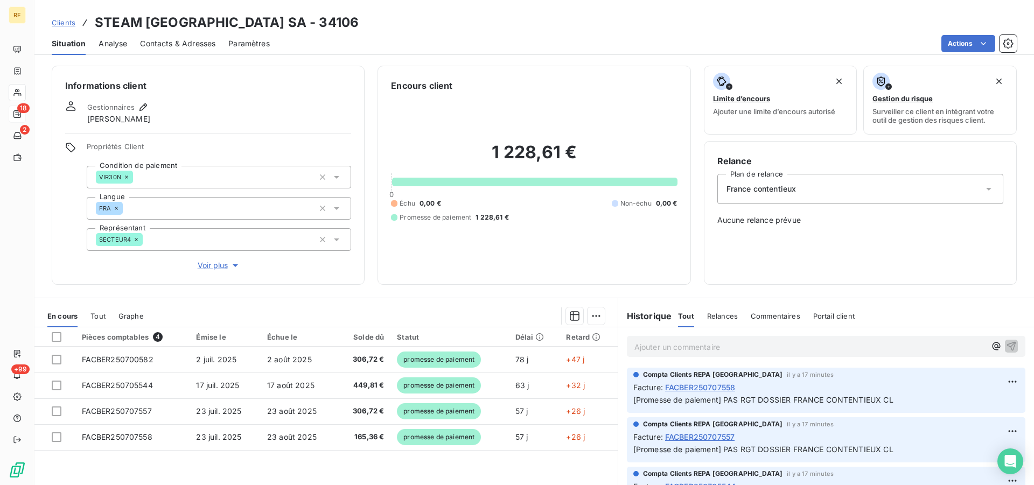
click at [764, 313] on span "Commentaires" at bounding box center [776, 316] width 50 height 9
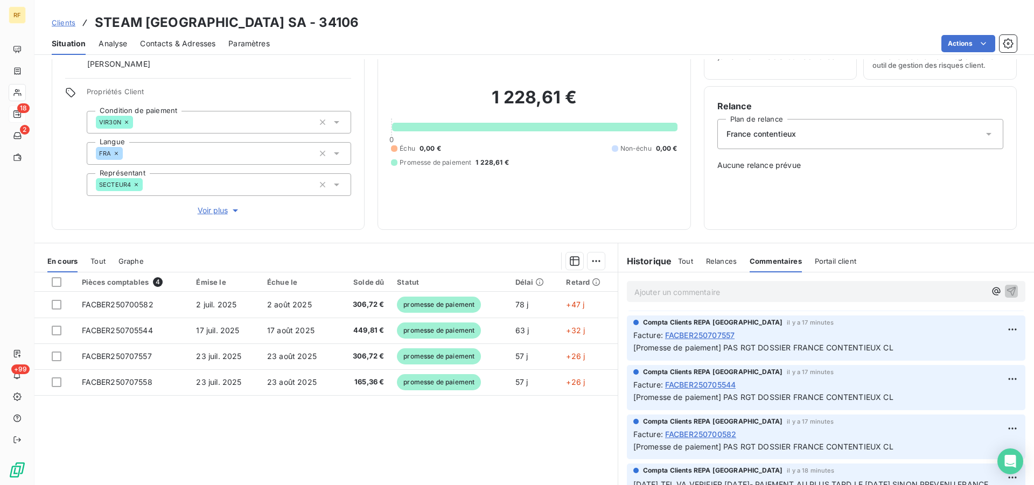
scroll to position [82, 0]
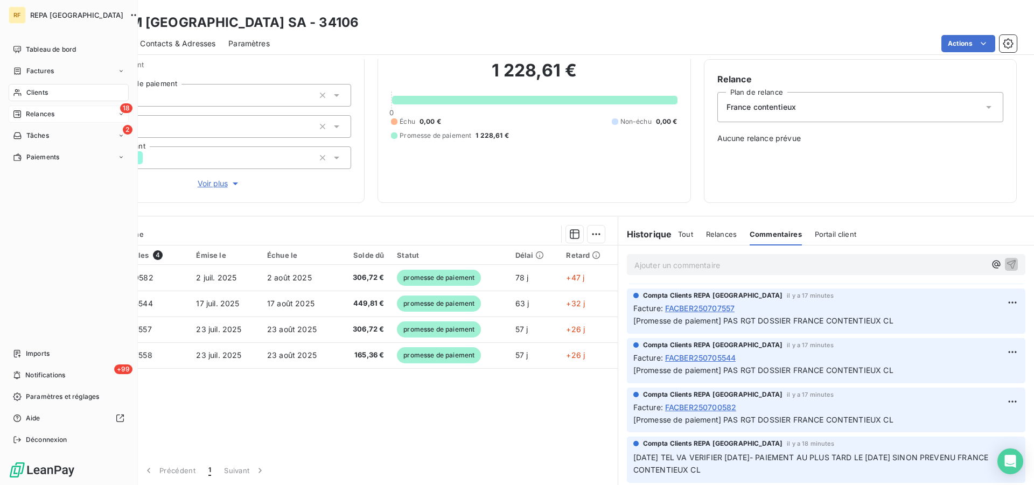
click at [39, 110] on span "Relances" at bounding box center [40, 114] width 29 height 10
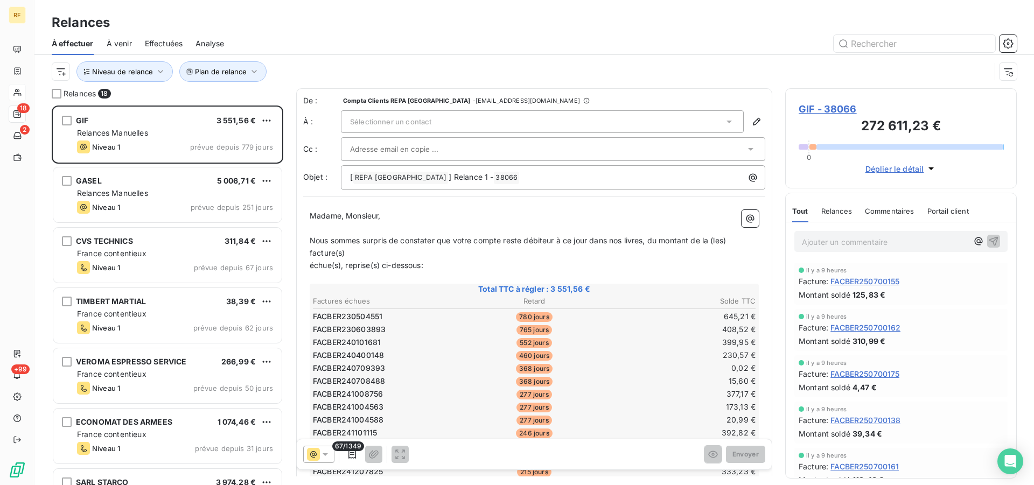
scroll to position [371, 222]
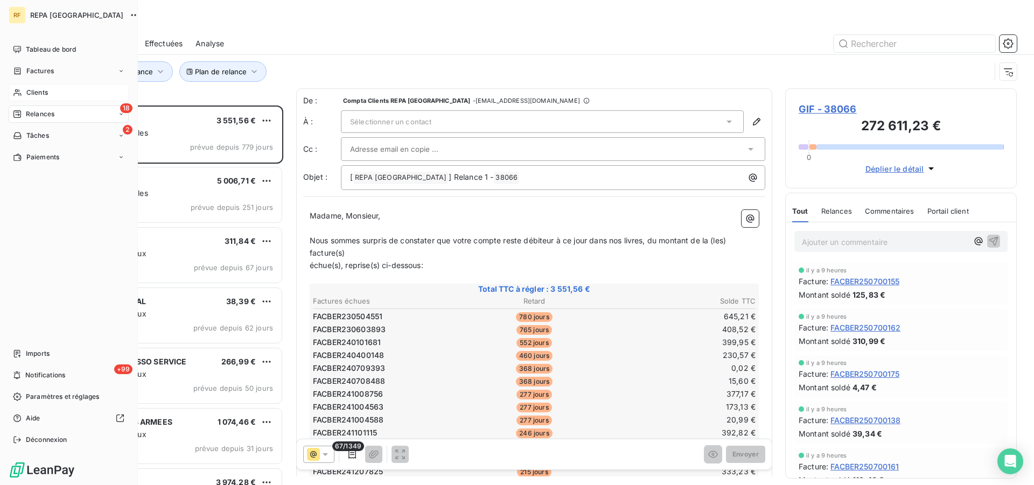
click at [36, 93] on span "Clients" at bounding box center [37, 93] width 22 height 10
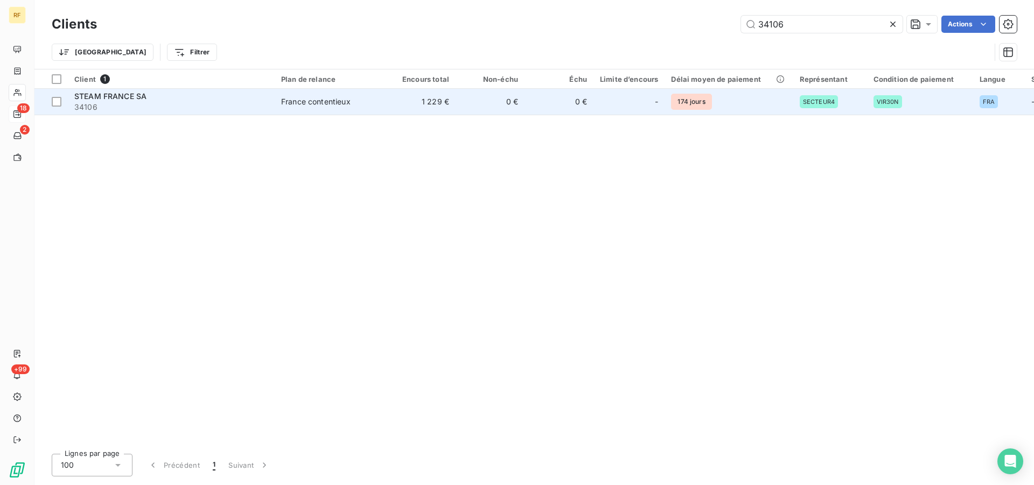
click at [329, 106] on div "France contentieux" at bounding box center [315, 101] width 69 height 11
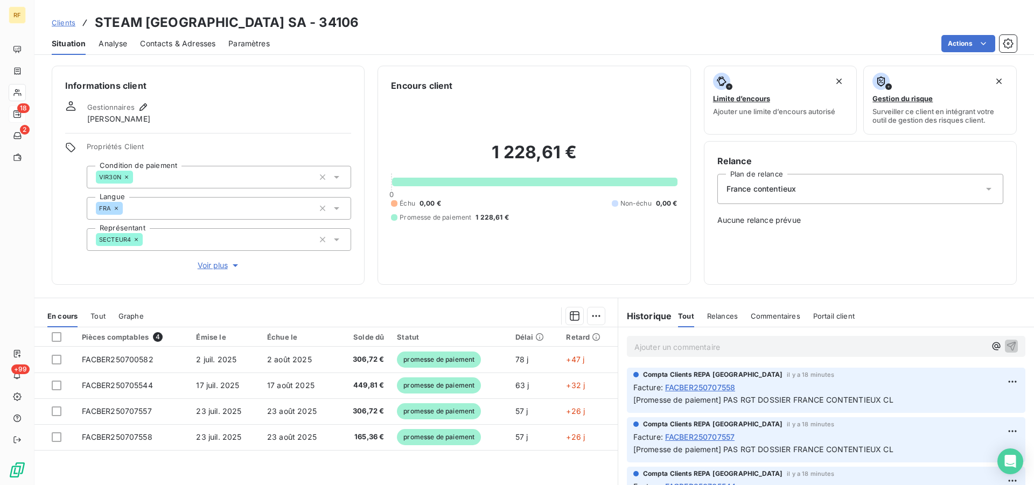
click at [763, 314] on span "Commentaires" at bounding box center [776, 316] width 50 height 9
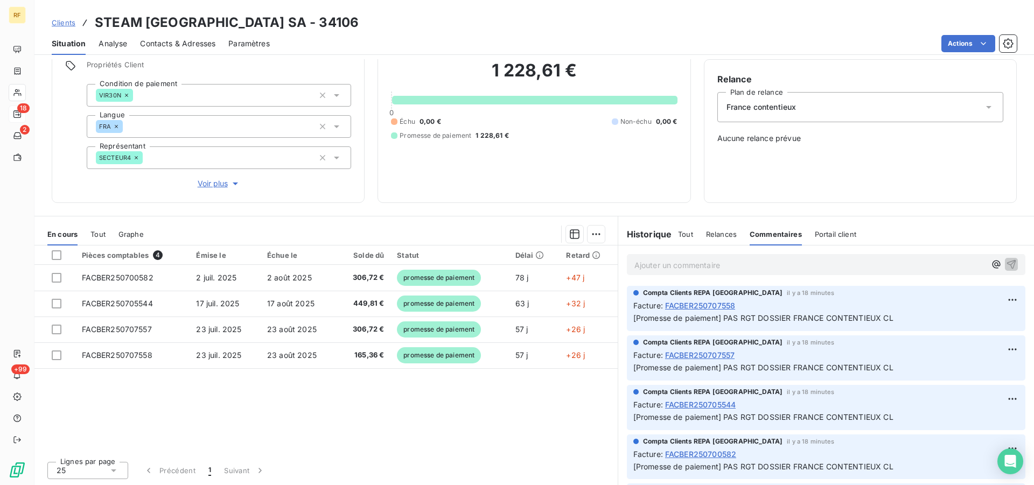
scroll to position [47, 0]
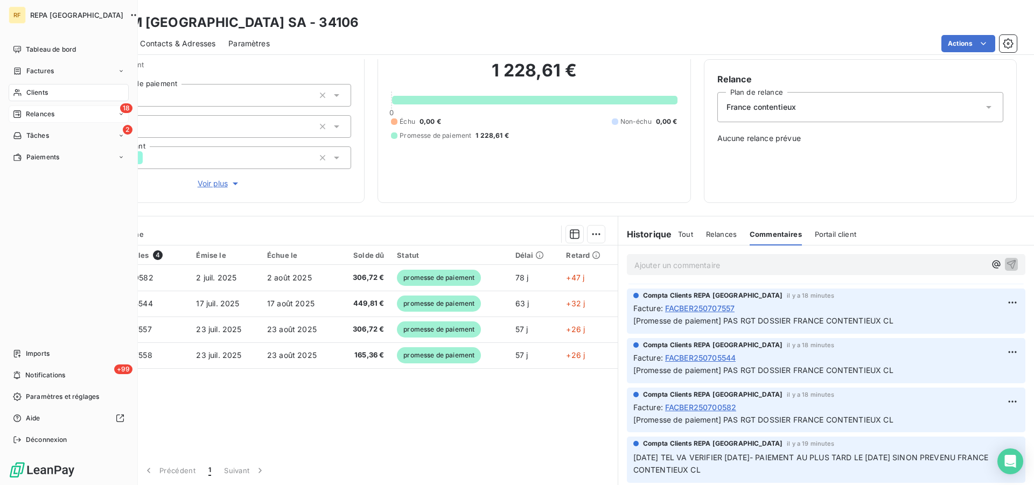
click at [43, 114] on span "Relances" at bounding box center [40, 114] width 29 height 10
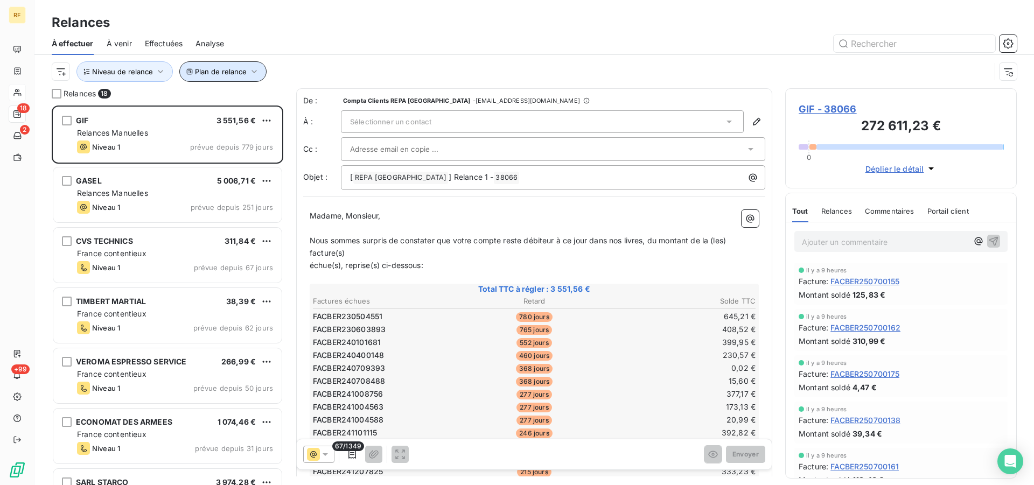
click at [224, 72] on span "Plan de relance" at bounding box center [221, 71] width 52 height 9
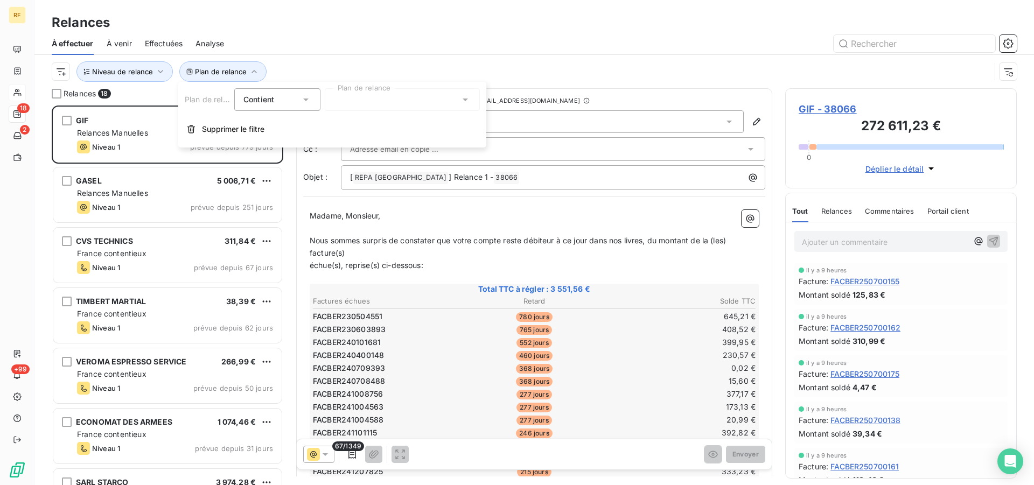
click at [431, 104] on div at bounding box center [402, 99] width 155 height 23
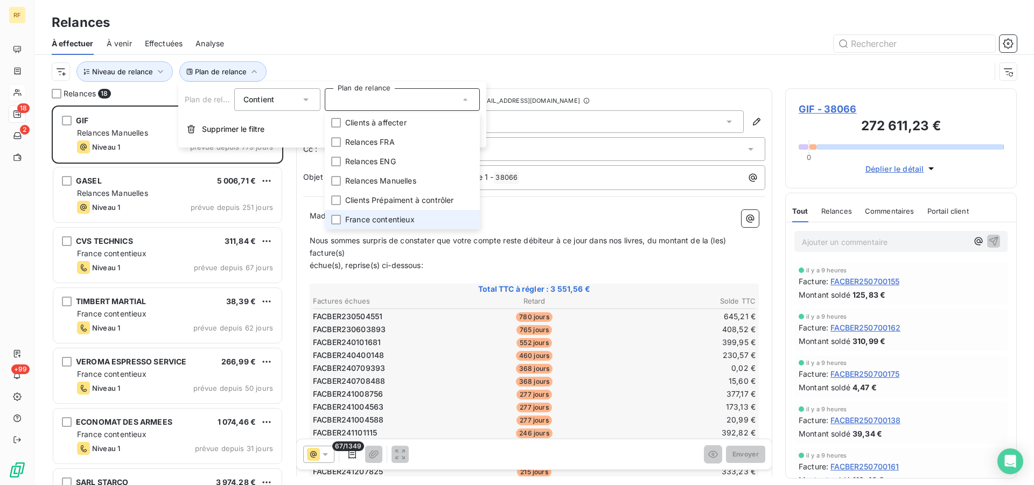
click at [399, 221] on span "France contentieux" at bounding box center [379, 219] width 69 height 11
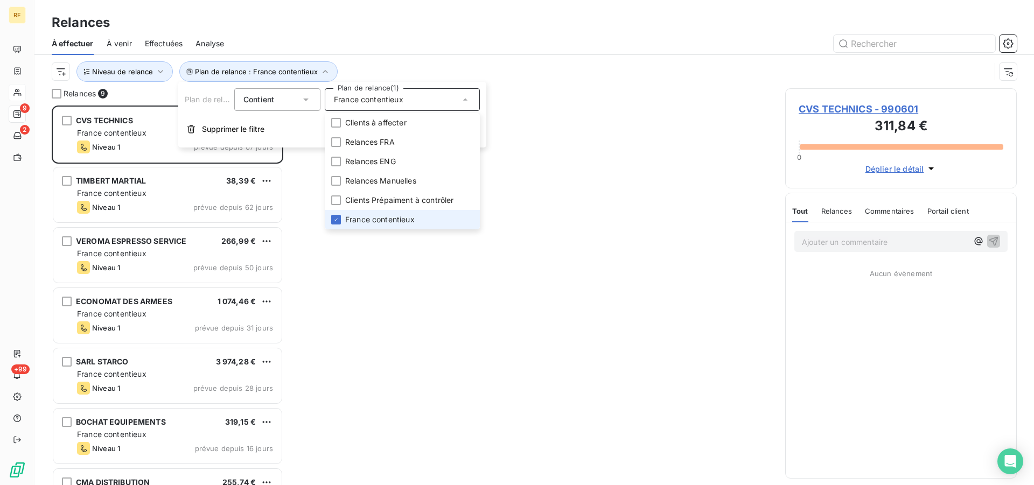
scroll to position [371, 222]
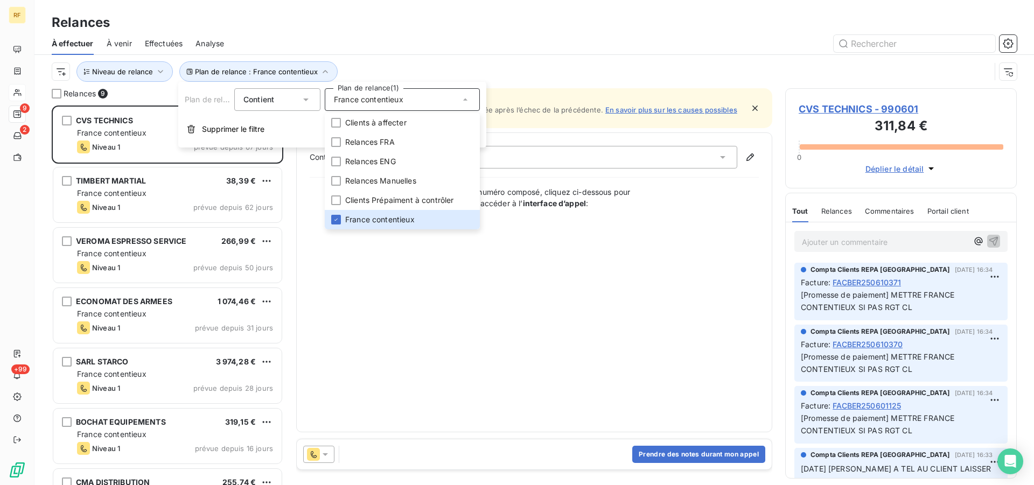
click at [466, 101] on icon at bounding box center [465, 99] width 11 height 11
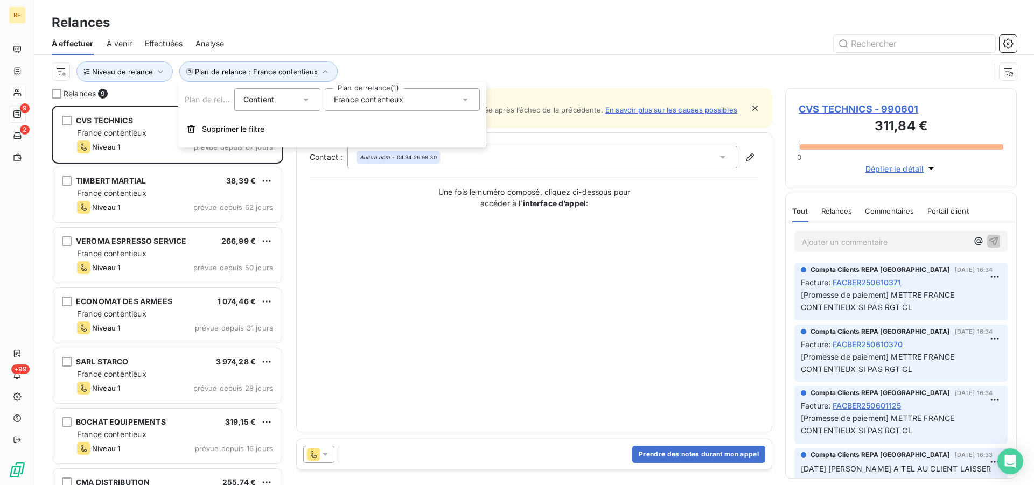
click at [424, 96] on div "France contentieux" at bounding box center [402, 99] width 155 height 23
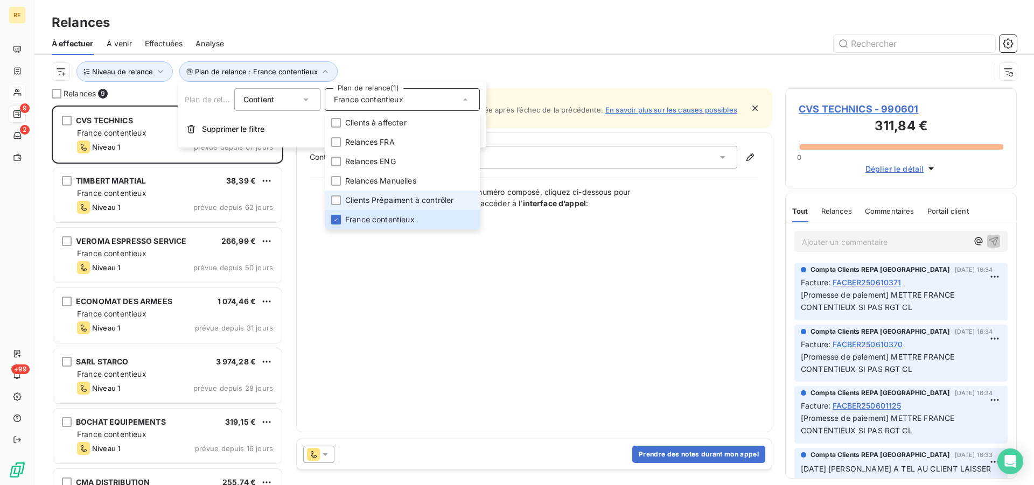
click at [394, 204] on span "Clients Prépaiment à contrôler" at bounding box center [399, 200] width 109 height 11
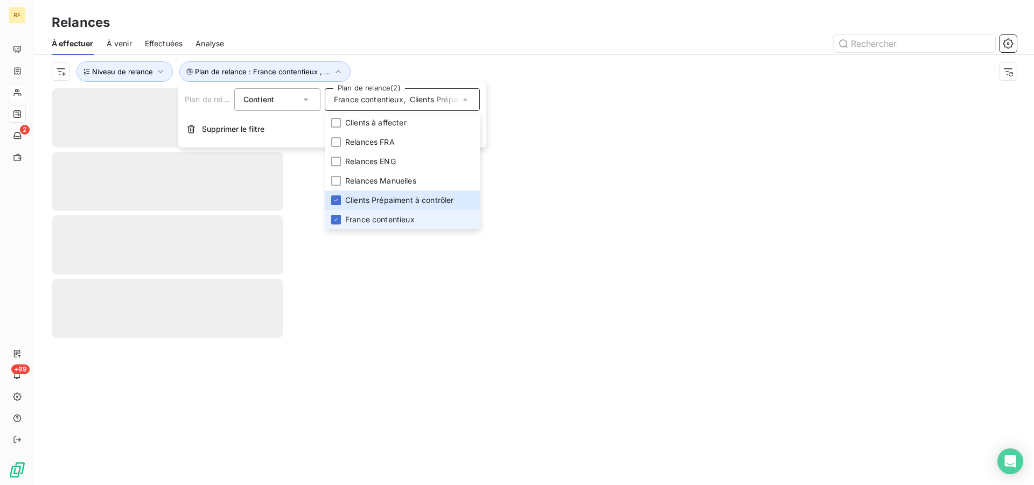
click at [385, 219] on span "France contentieux" at bounding box center [379, 219] width 69 height 11
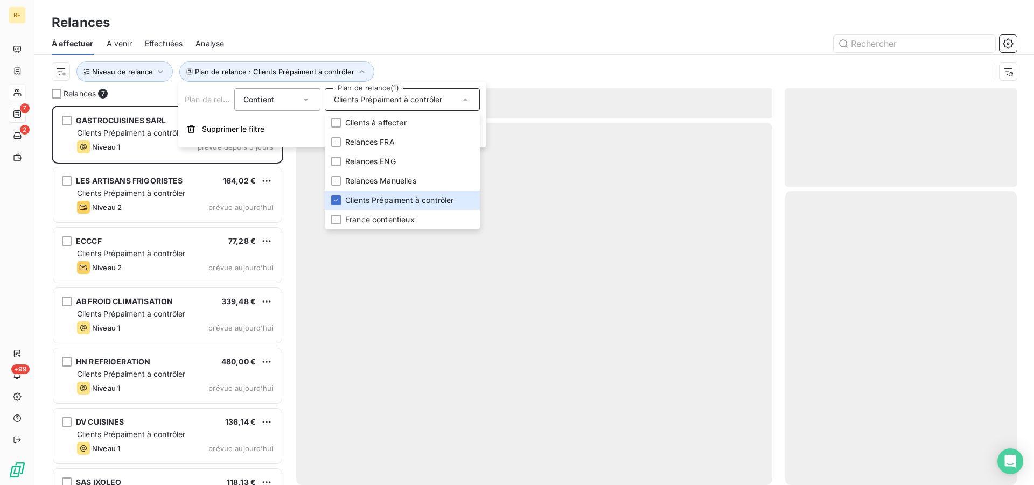
scroll to position [371, 222]
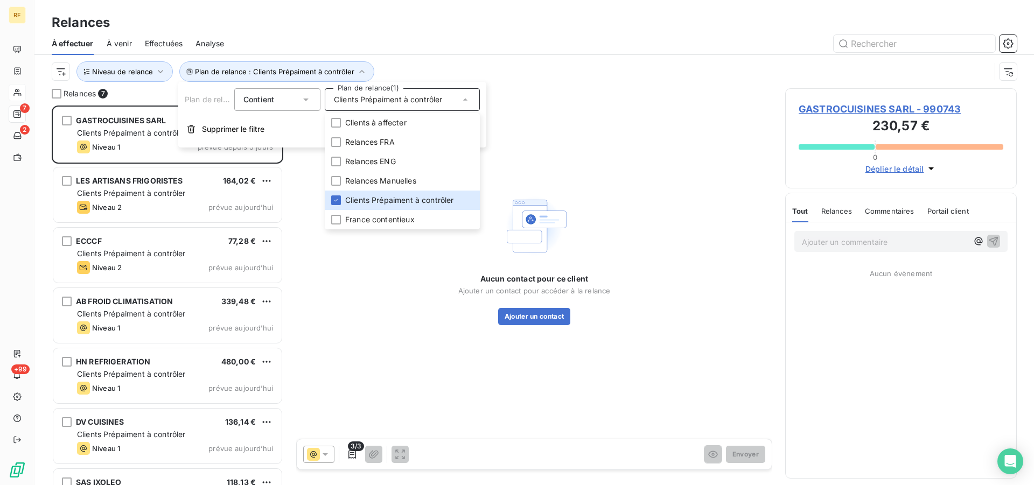
click at [462, 61] on div "Plan de relance : Clients Prépaiment à contrôler Niveau de relance" at bounding box center [534, 71] width 965 height 33
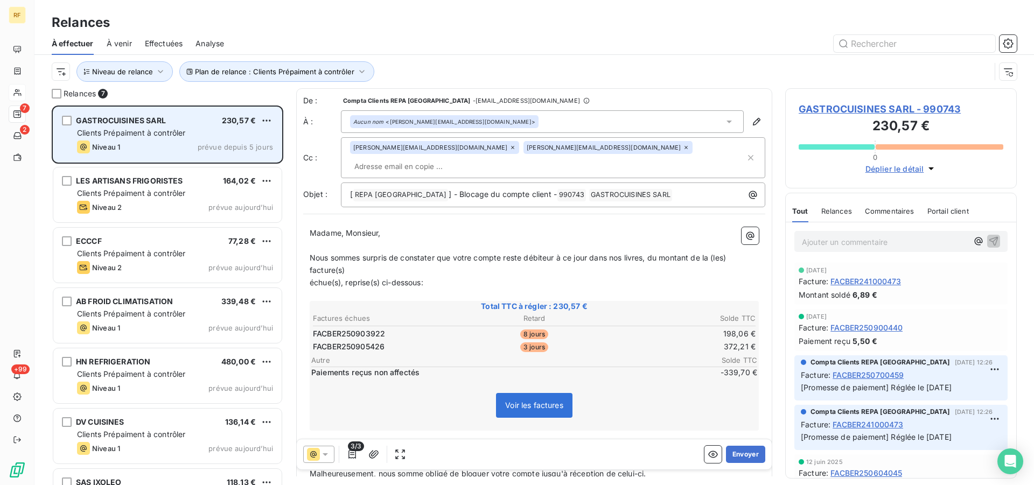
click at [173, 140] on div "GASTROCUISINES SARL 230,57 € Clients Prépaiment à contrôler Niveau 1 prévue dep…" at bounding box center [167, 134] width 228 height 55
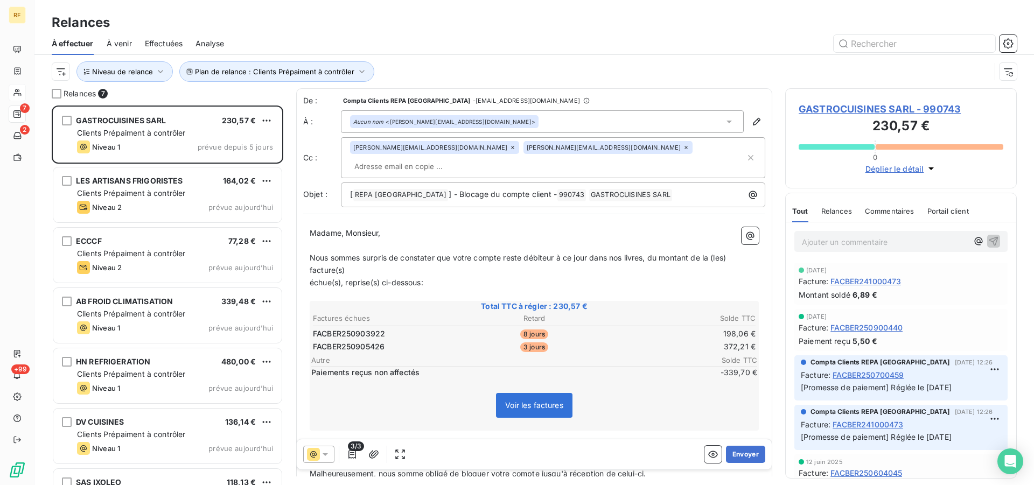
click at [830, 109] on span "GASTROCUISINES SARL - 990743" at bounding box center [901, 109] width 205 height 15
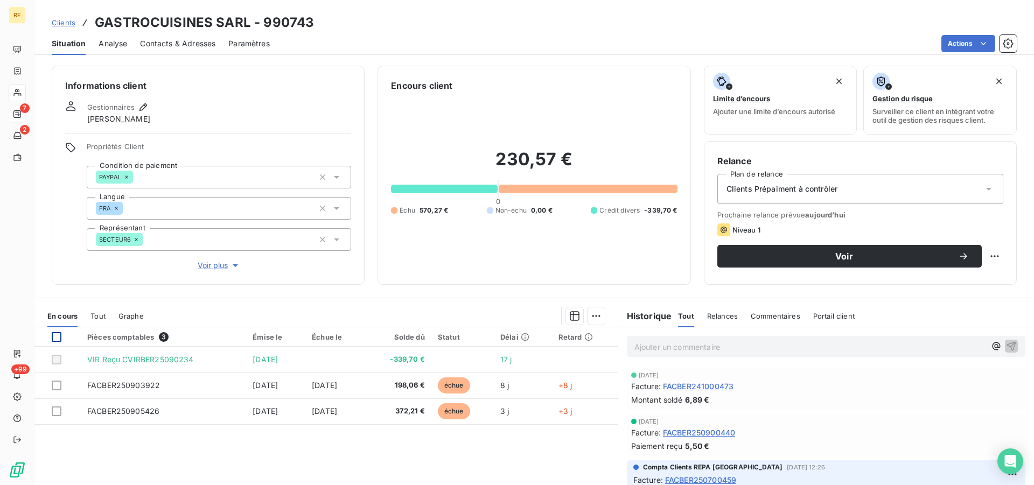
click at [55, 338] on div at bounding box center [57, 337] width 10 height 10
click at [592, 318] on html "RF 7 2 +99 Clients GASTROCUISINES SARL - 990743 Situation Analyse Contacts & Ad…" at bounding box center [517, 242] width 1034 height 485
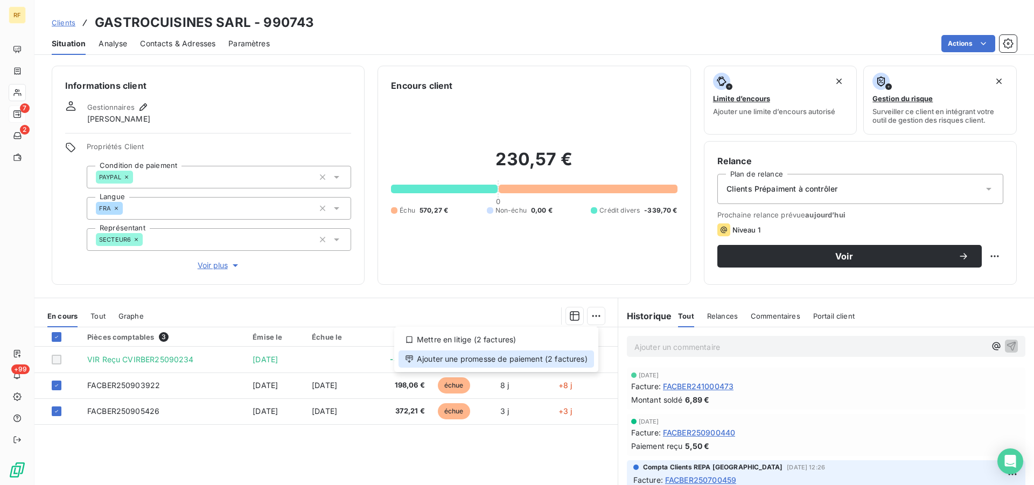
click at [532, 358] on div "Ajouter une promesse de paiement (2 factures)" at bounding box center [496, 359] width 195 height 17
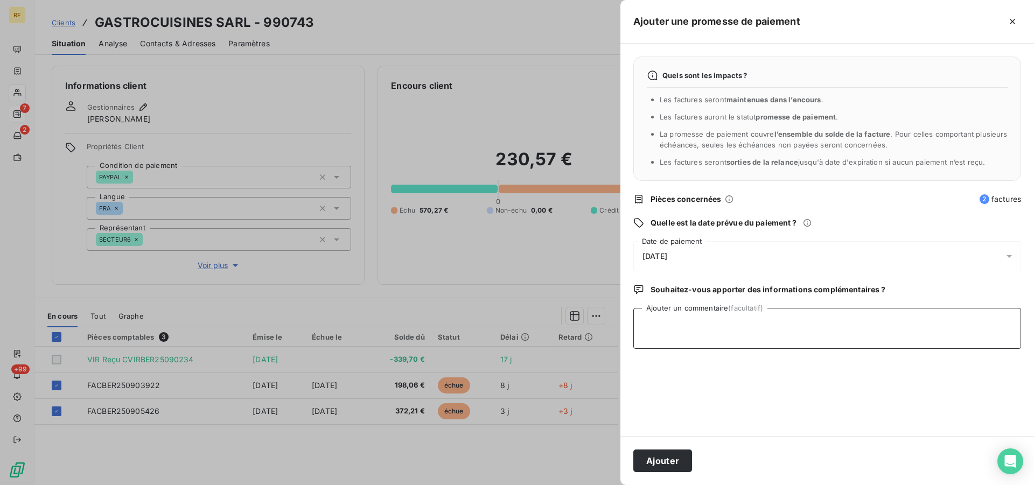
click at [745, 332] on textarea "Ajouter un commentaire (facultatif)" at bounding box center [827, 328] width 388 height 41
type textarea "PAYER CL"
click at [640, 462] on button "Ajouter" at bounding box center [662, 461] width 59 height 23
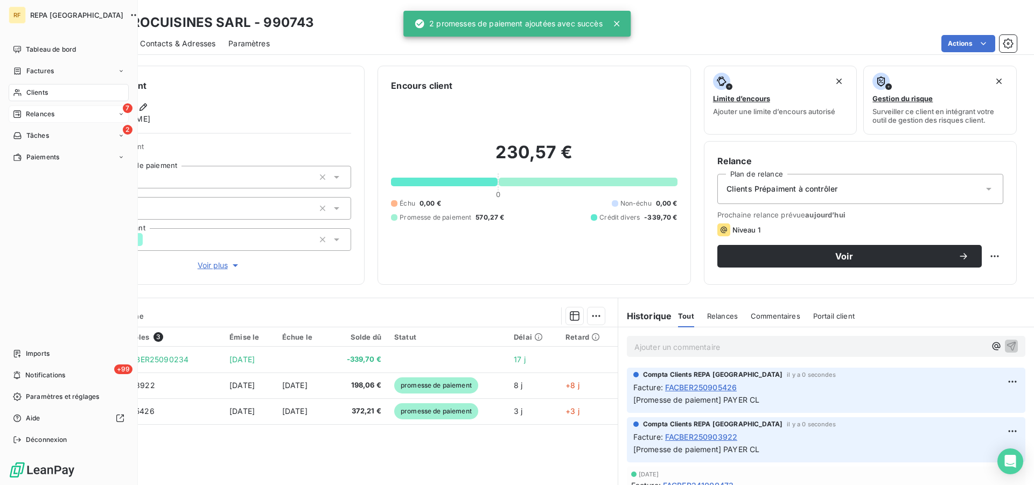
click at [37, 114] on span "Relances" at bounding box center [40, 114] width 29 height 10
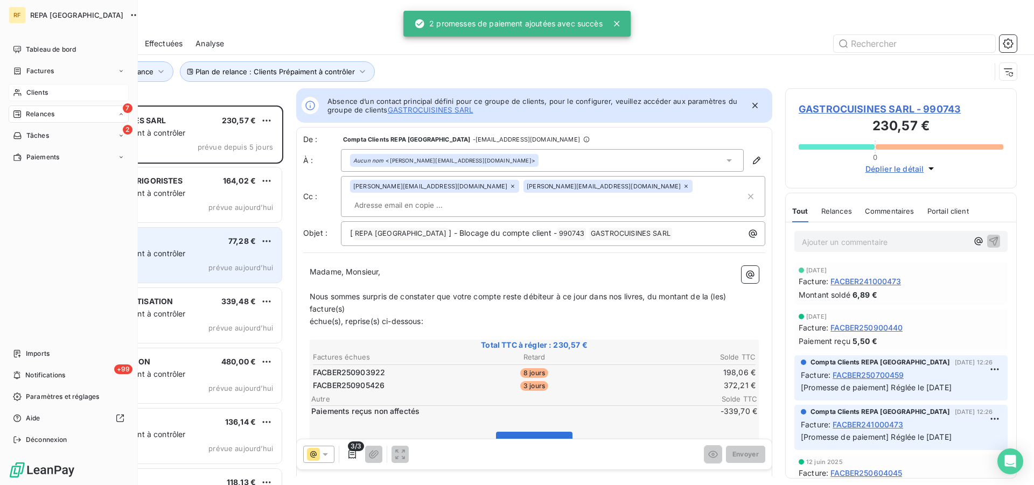
scroll to position [371, 222]
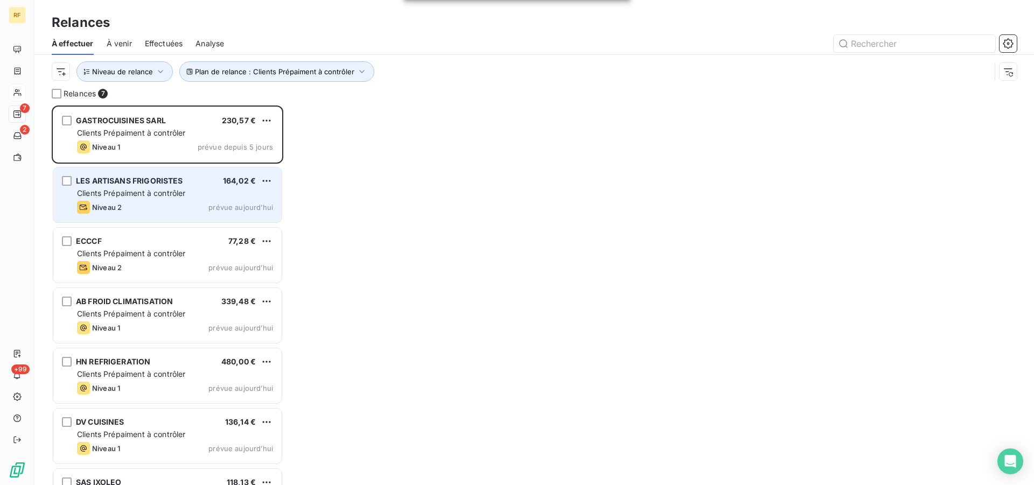
click at [153, 192] on span "Clients Prépaiment à contrôler" at bounding box center [131, 192] width 109 height 9
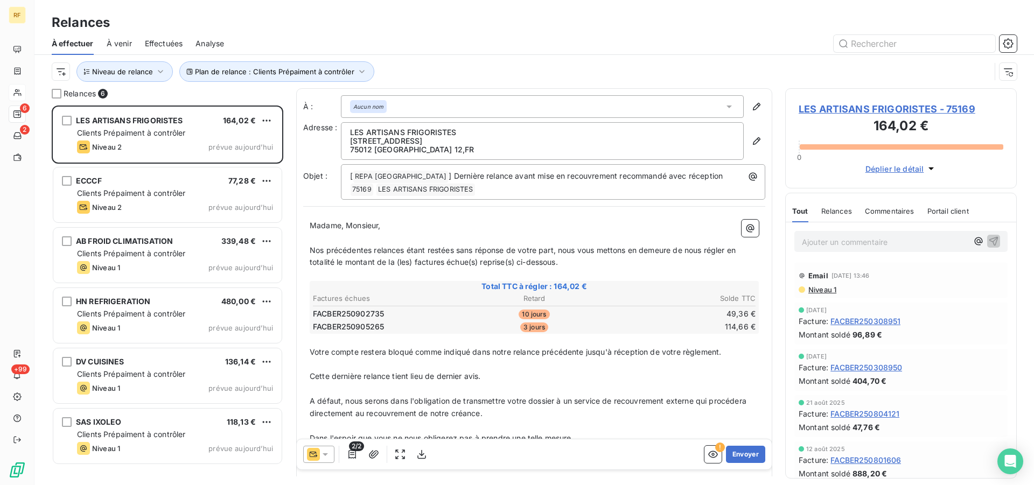
click at [882, 112] on span "LES ARTISANS FRIGORISTES - 75169" at bounding box center [901, 109] width 205 height 15
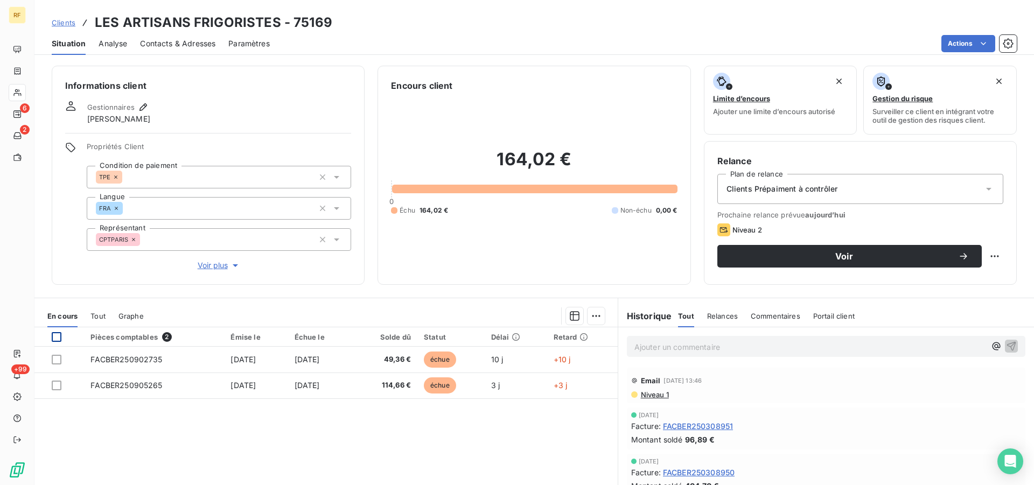
click at [54, 334] on div at bounding box center [57, 337] width 10 height 10
click at [591, 318] on html "RF 6 2 +99 Clients LES ARTISANS FRIGORISTES - 75169 Situation Analyse Contacts …" at bounding box center [517, 242] width 1034 height 485
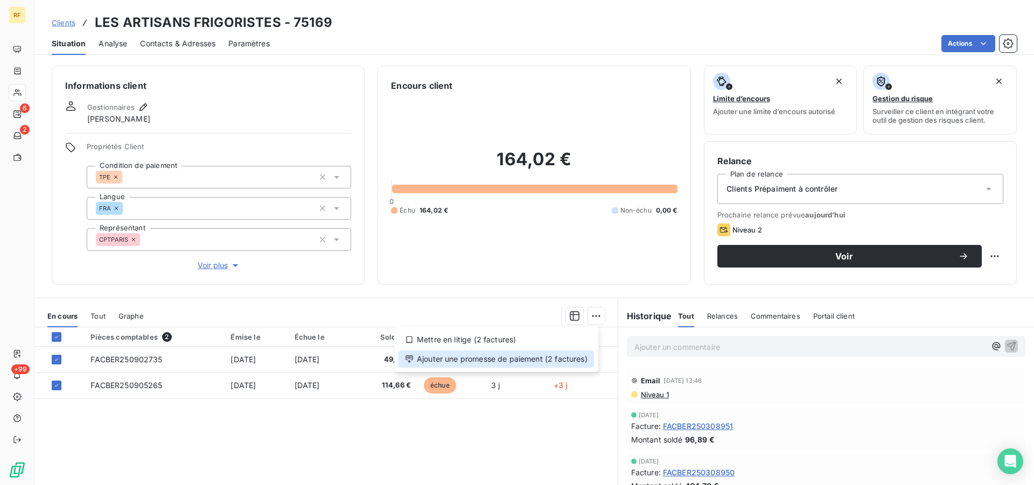
click at [575, 359] on div "Ajouter une promesse de paiement (2 factures)" at bounding box center [496, 359] width 195 height 17
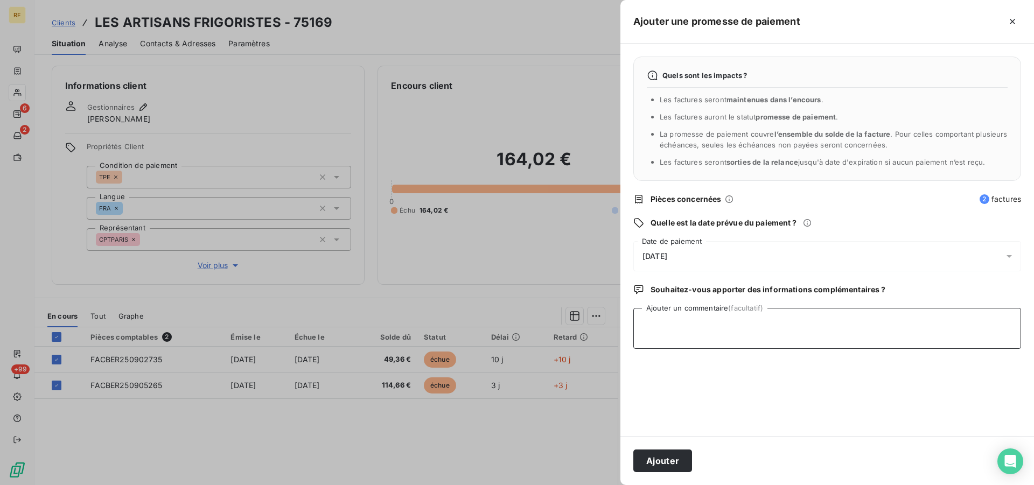
click at [733, 332] on textarea "Ajouter un commentaire (facultatif)" at bounding box center [827, 328] width 388 height 41
type textarea "PAYER CL"
click at [636, 469] on button "Ajouter" at bounding box center [662, 461] width 59 height 23
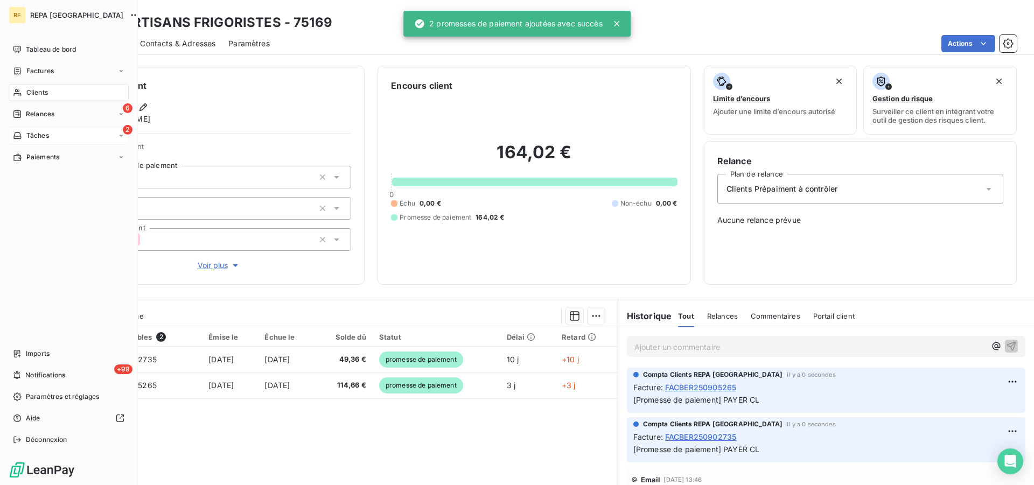
click at [45, 111] on span "Relances" at bounding box center [40, 114] width 29 height 10
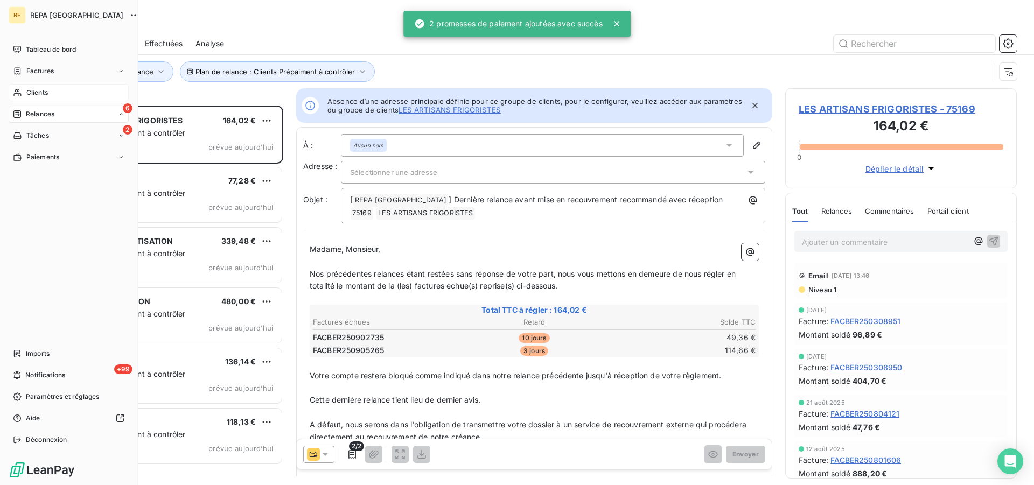
scroll to position [371, 222]
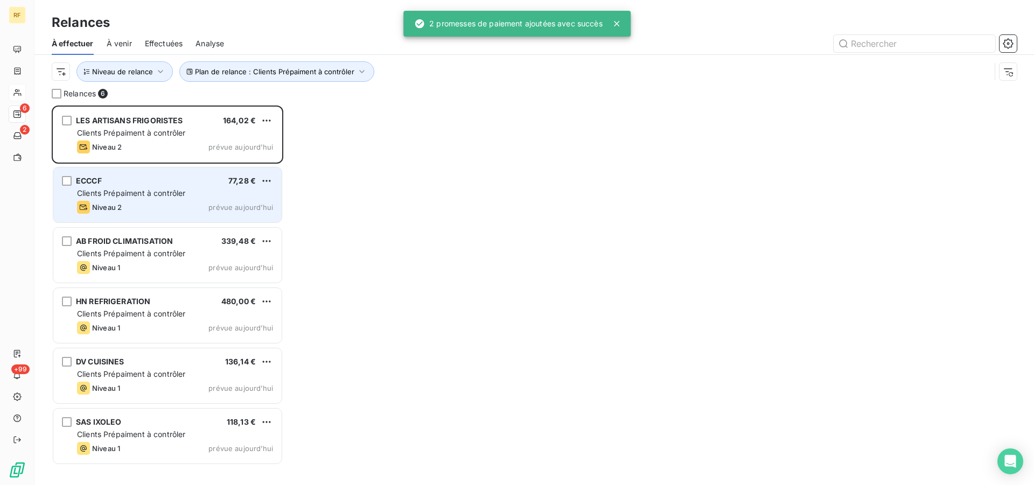
click at [152, 198] on div "Clients Prépaiment à contrôler" at bounding box center [175, 193] width 196 height 11
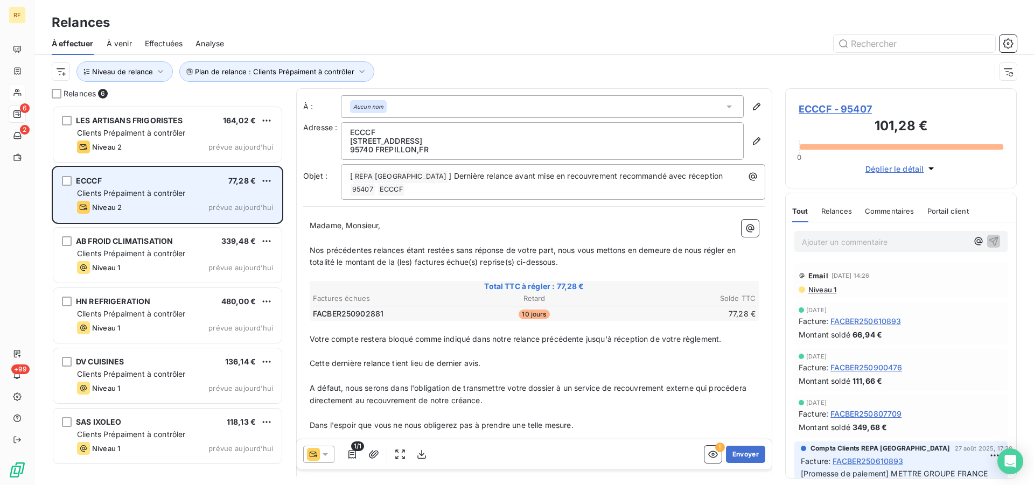
click at [134, 190] on span "Clients Prépaiment à contrôler" at bounding box center [131, 192] width 109 height 9
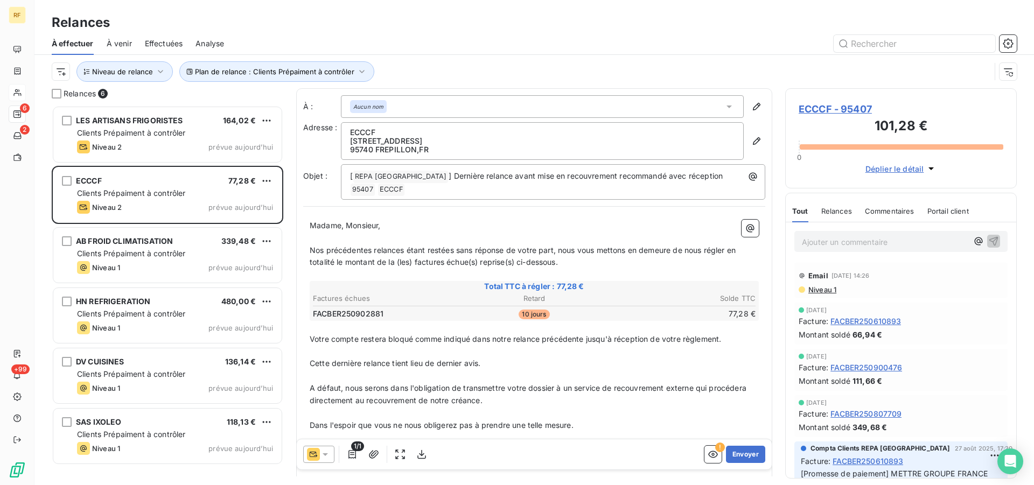
click at [332, 454] on div at bounding box center [318, 454] width 31 height 17
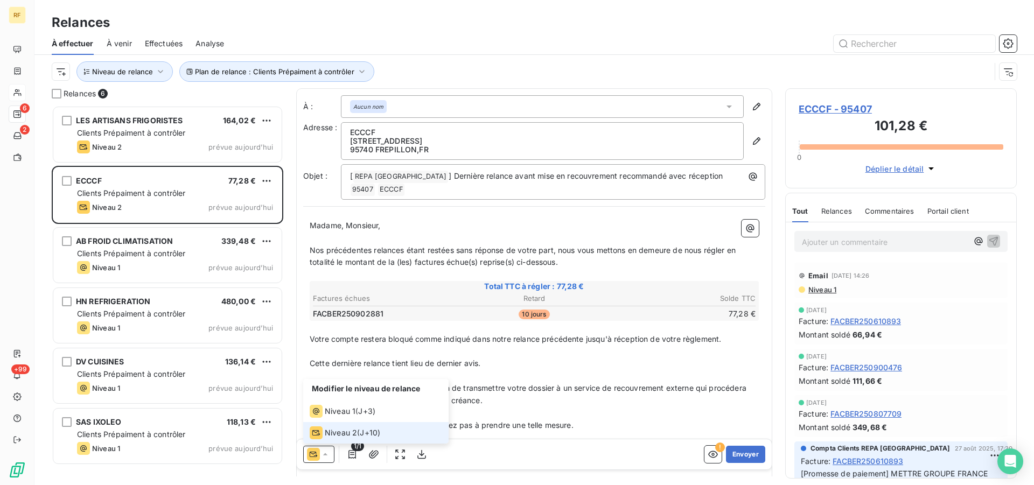
click at [339, 428] on span "Niveau 2" at bounding box center [341, 433] width 32 height 11
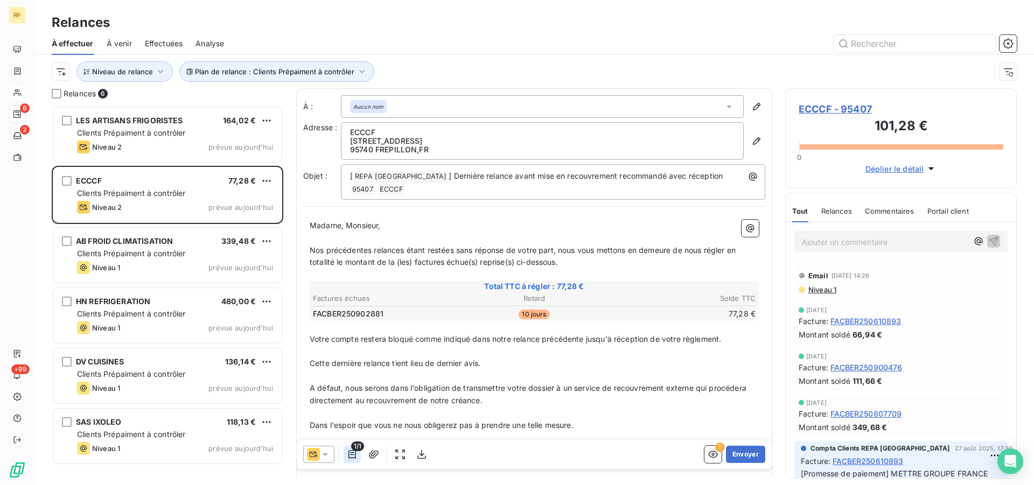
click at [351, 449] on icon "button" at bounding box center [352, 454] width 11 height 11
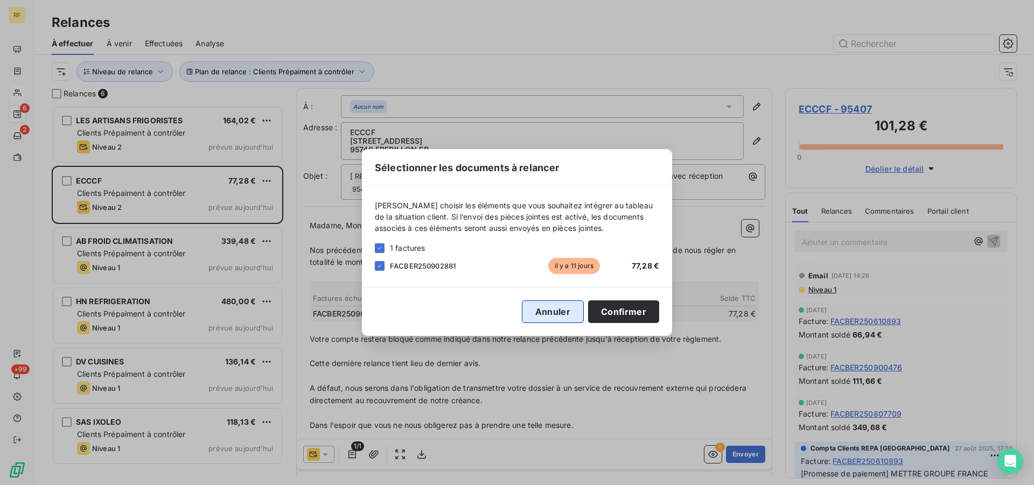
click at [565, 313] on button "Annuler" at bounding box center [553, 312] width 62 height 23
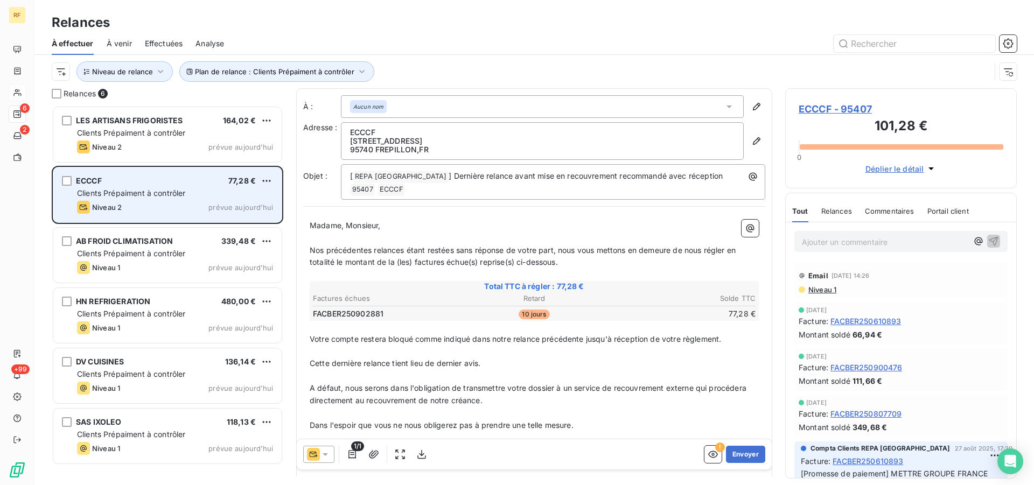
click at [178, 182] on div "ECCCF 77,28 €" at bounding box center [175, 181] width 196 height 10
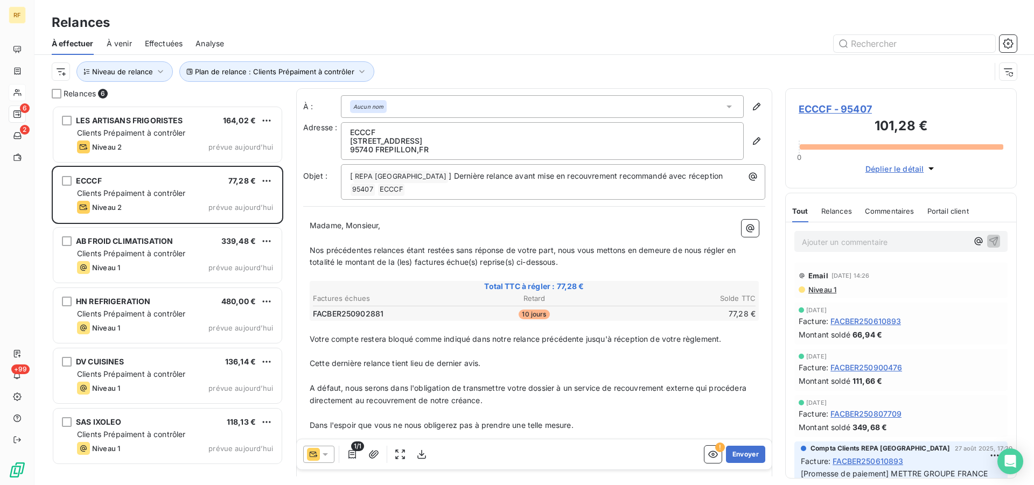
click at [816, 109] on span "ECCCF - 95407" at bounding box center [901, 109] width 205 height 15
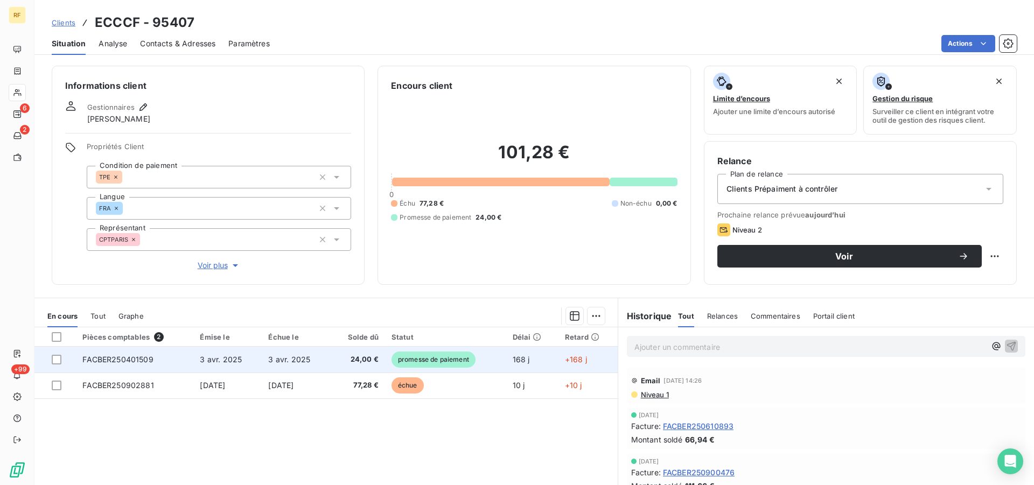
click at [363, 359] on span "24,00 €" at bounding box center [357, 359] width 41 height 11
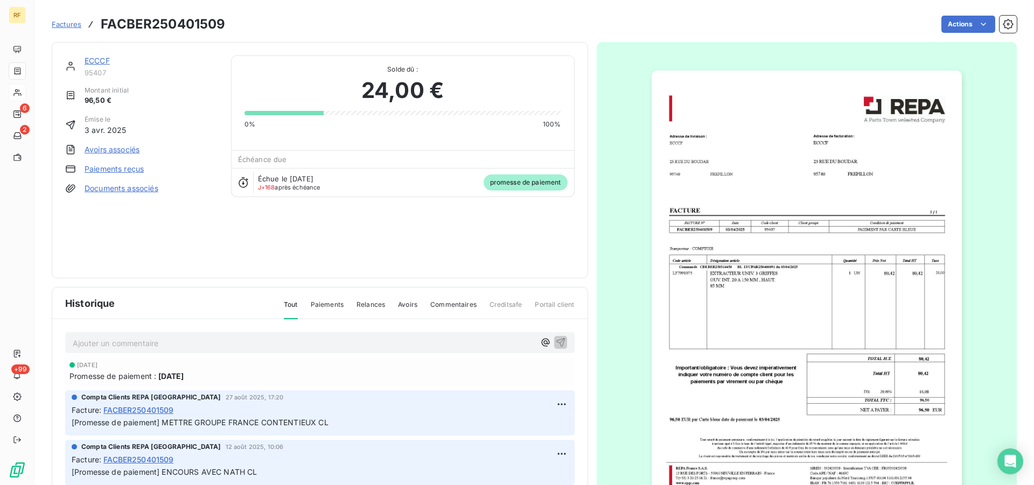
click at [184, 379] on span "26 sept. 2025" at bounding box center [170, 376] width 25 height 11
click at [137, 416] on span "FACBER250401509" at bounding box center [138, 409] width 70 height 11
click at [118, 355] on div "Ajouter un commentaire ﻿ 26 sept. 2025 Promesse de paiement : 26 sept. 2025 Com…" at bounding box center [319, 443] width 535 height 249
click at [120, 374] on span "Promesse de paiement :" at bounding box center [112, 376] width 87 height 11
click at [213, 374] on div "Promesse de paiement : 26 sept. 2025" at bounding box center [319, 376] width 501 height 11
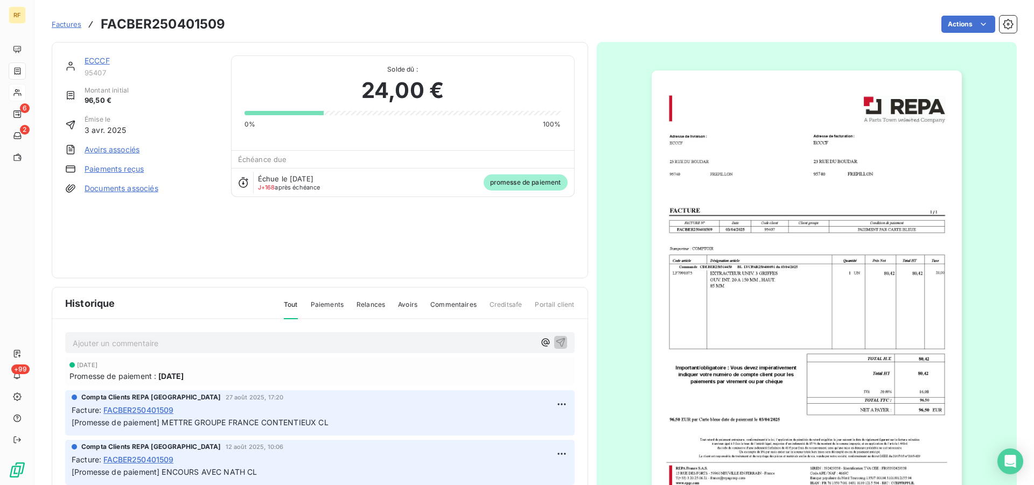
click at [184, 379] on span "26 sept. 2025" at bounding box center [170, 376] width 25 height 11
click at [146, 406] on span "FACBER250401509" at bounding box center [138, 409] width 70 height 11
click at [138, 411] on span "FACBER250401509" at bounding box center [138, 409] width 70 height 11
click at [544, 403] on html "RF 6 2 +99 Factures FACBER250401509 Actions ECCCF 95407 Montant initial 96,50 €…" at bounding box center [517, 242] width 1034 height 485
click at [514, 429] on div "Editer" at bounding box center [522, 428] width 60 height 17
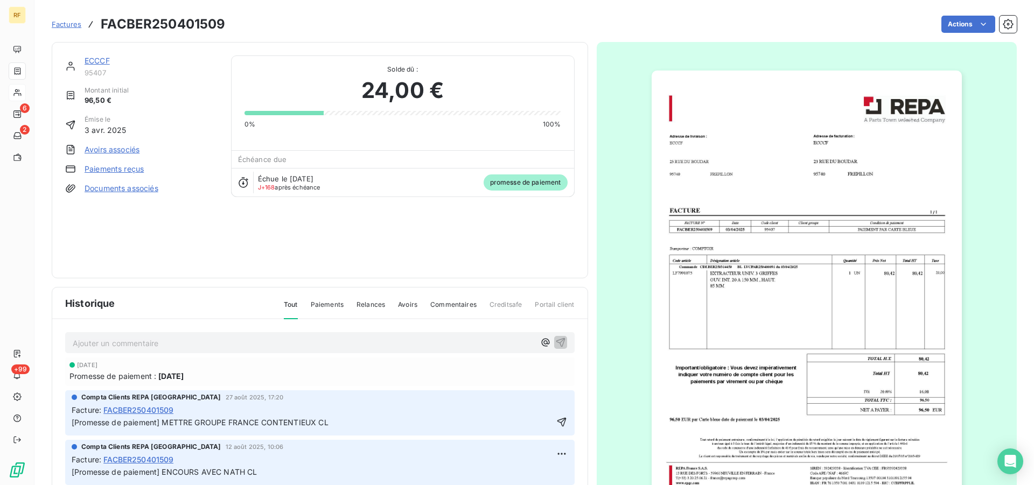
click at [465, 420] on p "[Promesse de paiement] METTRE GROUPE FRANCE CONTENTIEUX CL" at bounding box center [312, 423] width 481 height 12
click at [88, 377] on span "Promesse de paiement :" at bounding box center [112, 376] width 87 height 11
click at [92, 365] on span "26 sept. 2025" at bounding box center [87, 365] width 20 height 6
click at [152, 385] on div "26 sept. 2025 Promesse de paiement : 26 sept. 2025" at bounding box center [319, 372] width 509 height 29
click at [160, 381] on span "26 sept. 2025" at bounding box center [170, 376] width 25 height 11
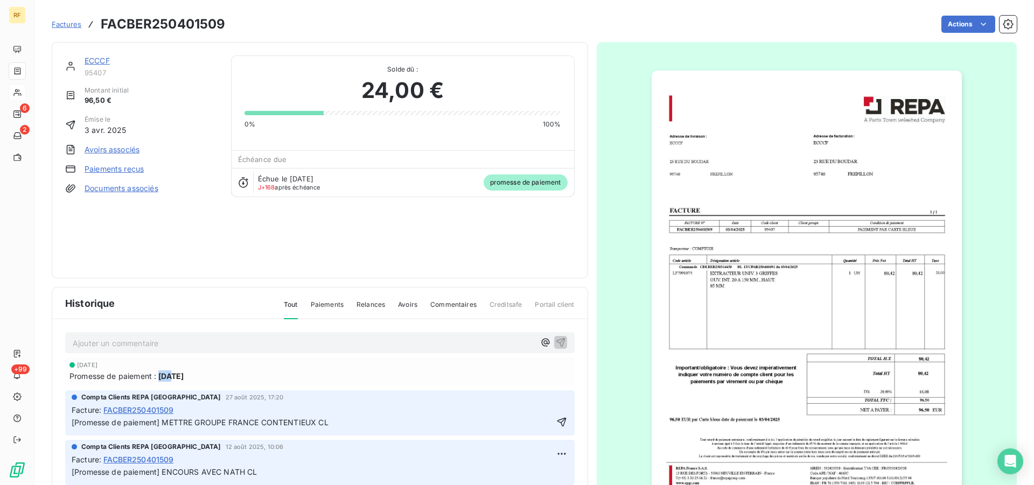
click at [160, 381] on span "26 sept. 2025" at bounding box center [170, 376] width 25 height 11
click at [329, 304] on span "Paiements" at bounding box center [327, 309] width 33 height 18
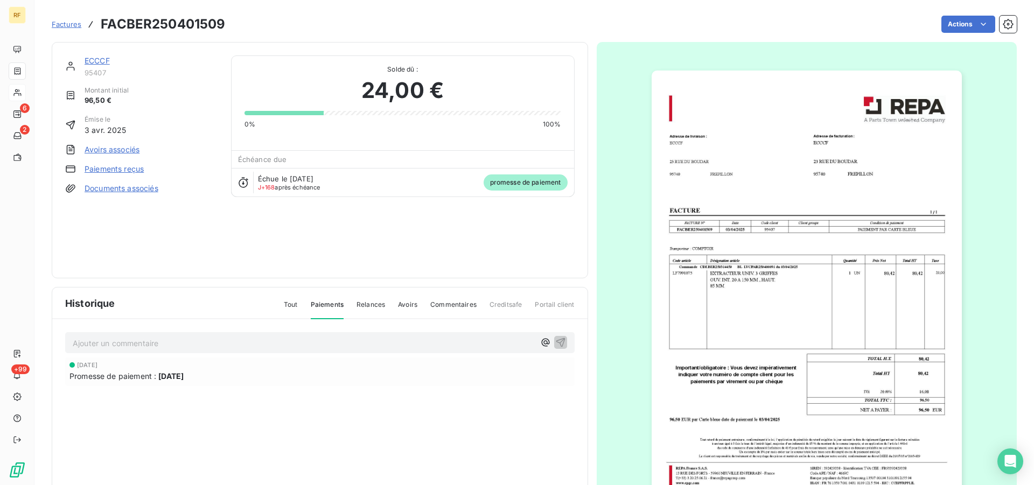
click at [165, 369] on div "26 sept. 2025 Promesse de paiement : 26 sept. 2025" at bounding box center [319, 372] width 501 height 20
click at [169, 375] on span "26 sept. 2025" at bounding box center [170, 376] width 25 height 11
click at [137, 378] on span "Promesse de paiement :" at bounding box center [112, 376] width 87 height 11
click at [106, 375] on span "Promesse de paiement :" at bounding box center [112, 376] width 87 height 11
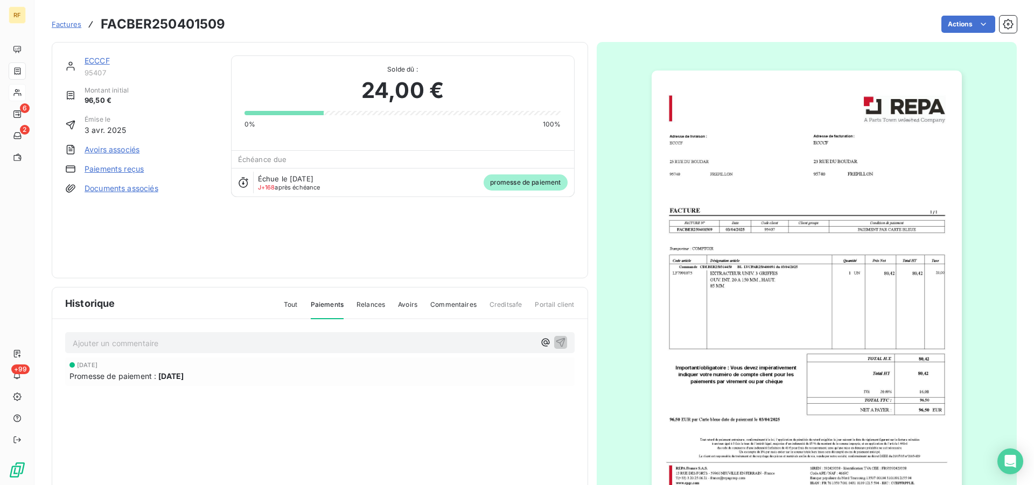
click at [97, 368] on span "26 sept. 2025" at bounding box center [87, 365] width 20 height 6
drag, startPoint x: 72, startPoint y: 369, endPoint x: 67, endPoint y: 366, distance: 5.5
click at [80, 379] on span "Promesse de paiement :" at bounding box center [112, 376] width 87 height 11
click at [125, 186] on link "Documents associés" at bounding box center [122, 188] width 74 height 11
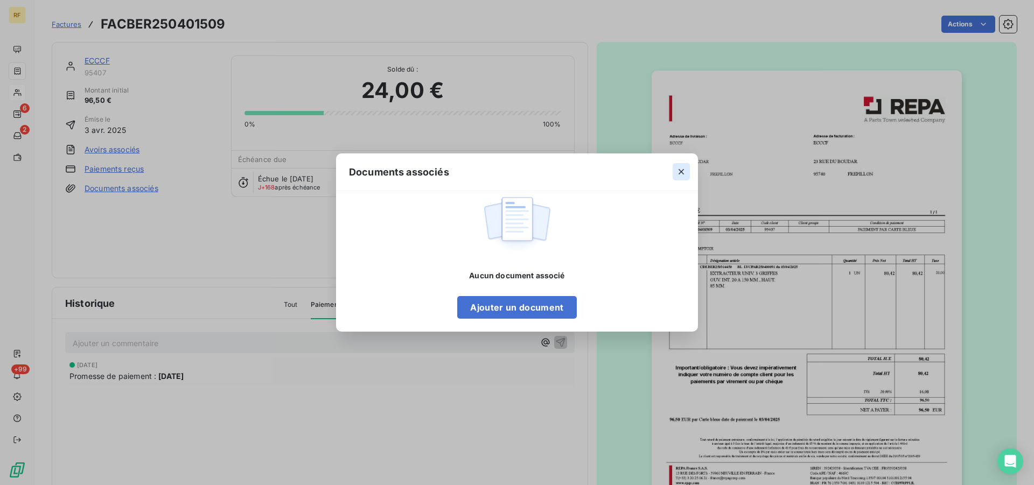
click at [681, 167] on icon "button" at bounding box center [681, 171] width 11 height 11
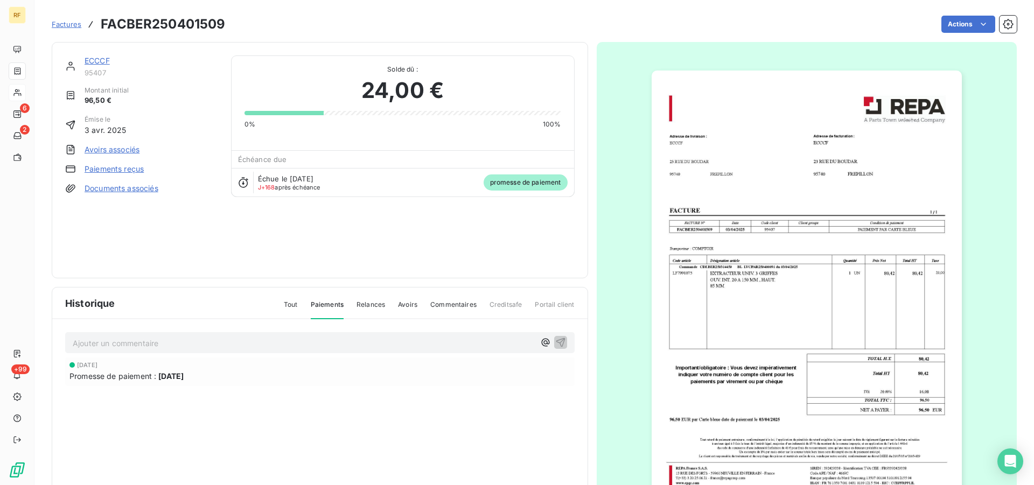
click at [107, 152] on link "Avoirs associés" at bounding box center [112, 149] width 55 height 11
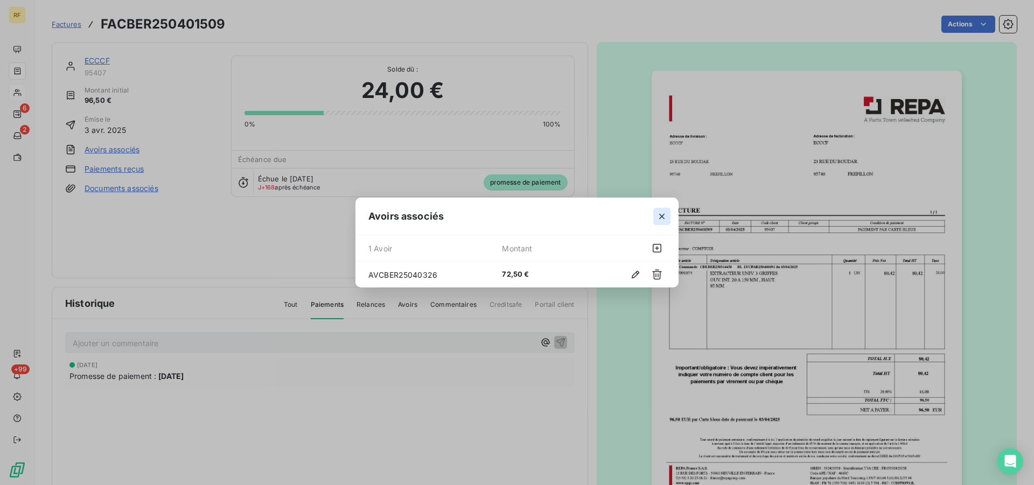
click at [666, 216] on icon "button" at bounding box center [661, 216] width 11 height 11
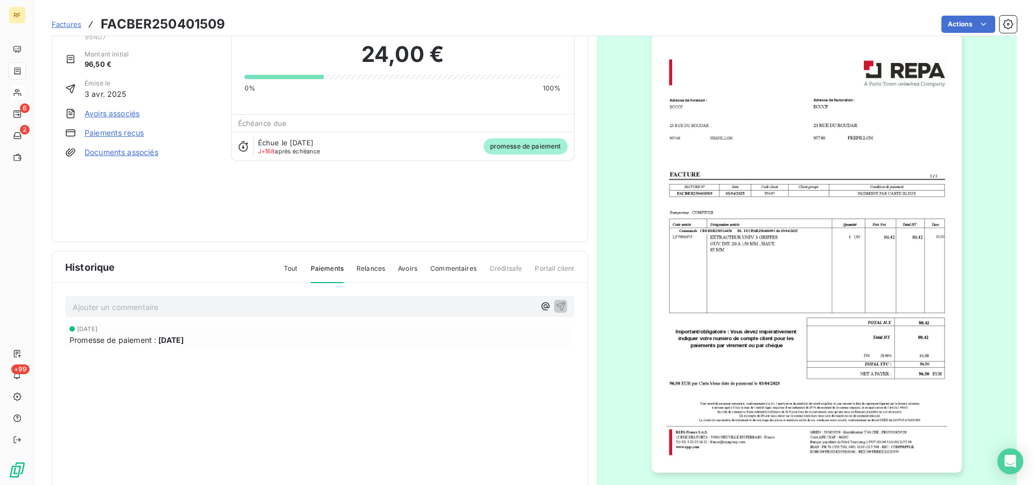
scroll to position [55, 0]
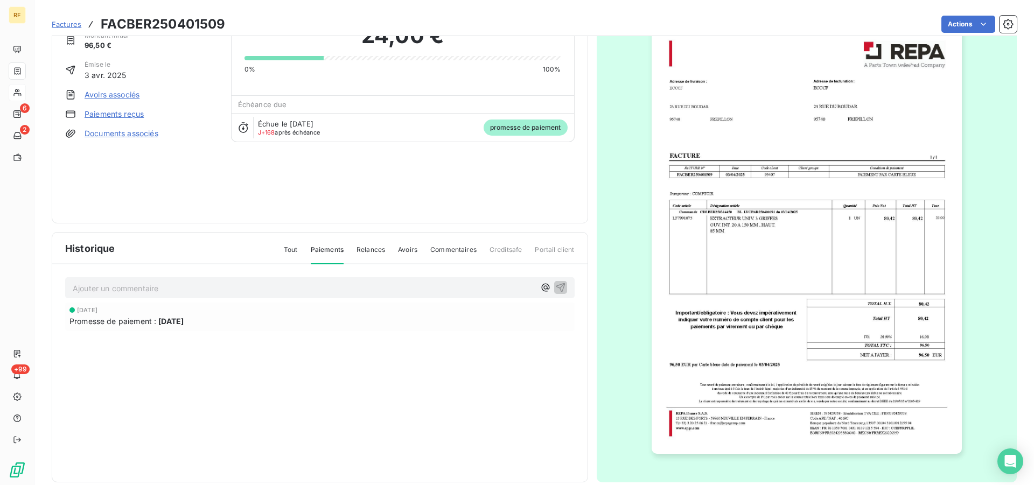
click at [128, 115] on link "Paiements reçus" at bounding box center [114, 114] width 59 height 11
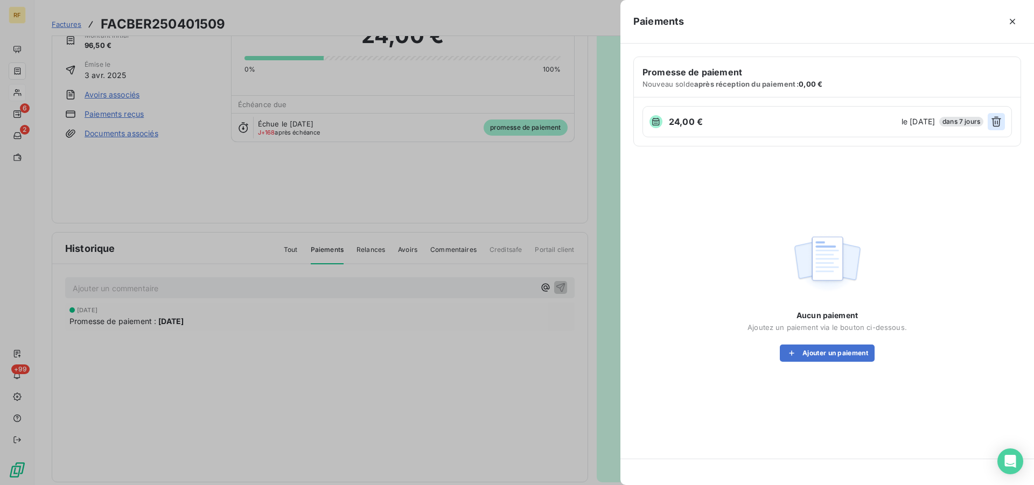
click at [993, 121] on icon "button" at bounding box center [996, 121] width 11 height 11
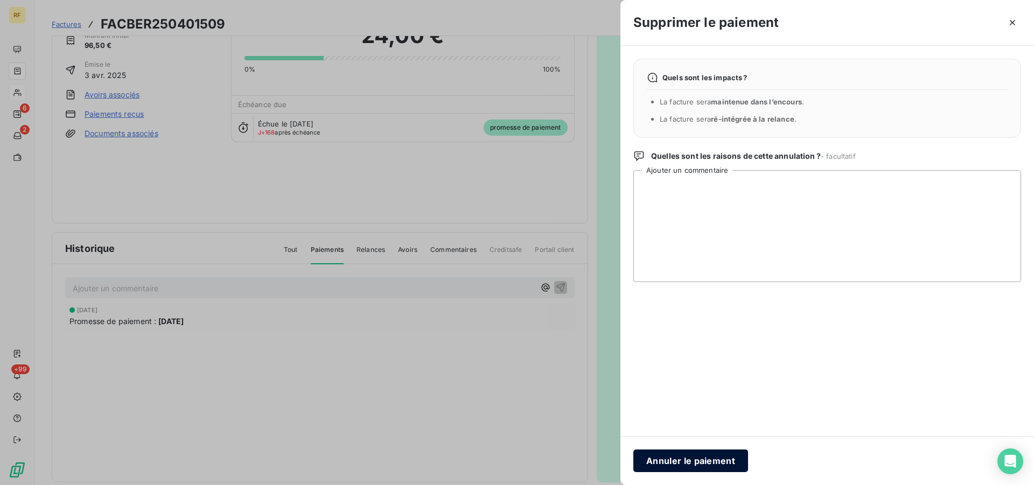
click at [695, 460] on button "Annuler le paiement" at bounding box center [690, 461] width 115 height 23
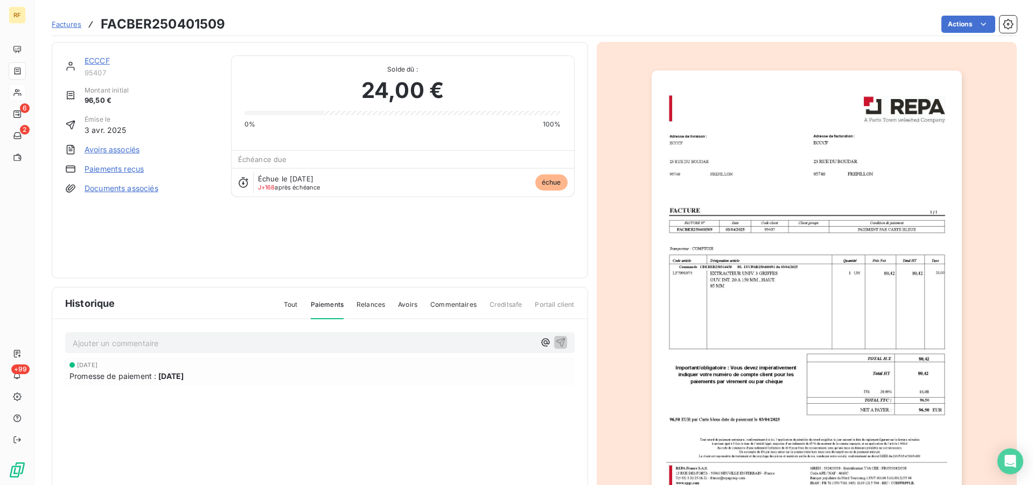
scroll to position [0, 0]
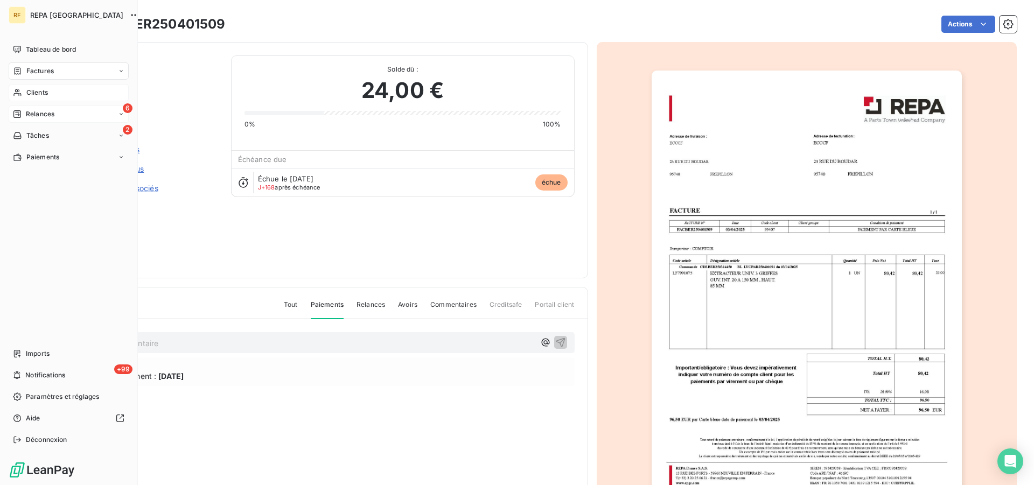
click at [32, 113] on span "Relances" at bounding box center [40, 114] width 29 height 10
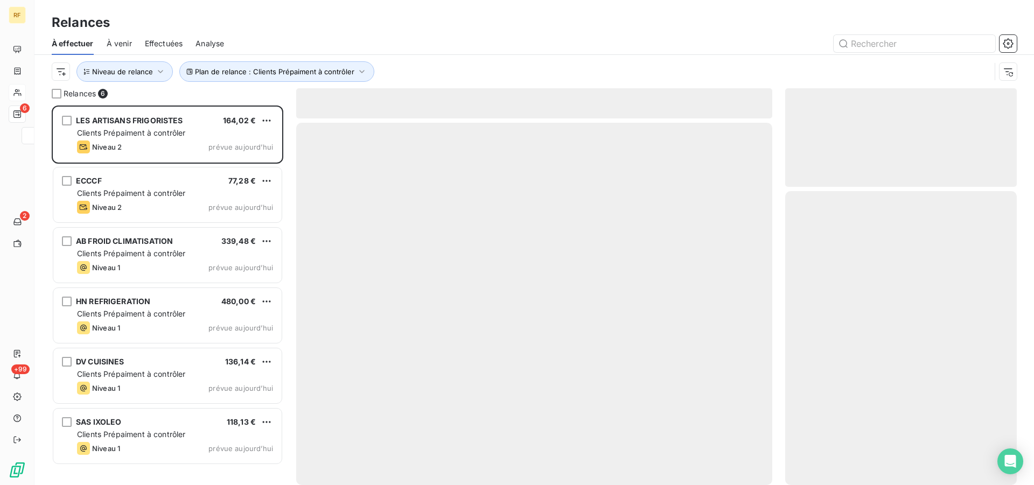
scroll to position [371, 222]
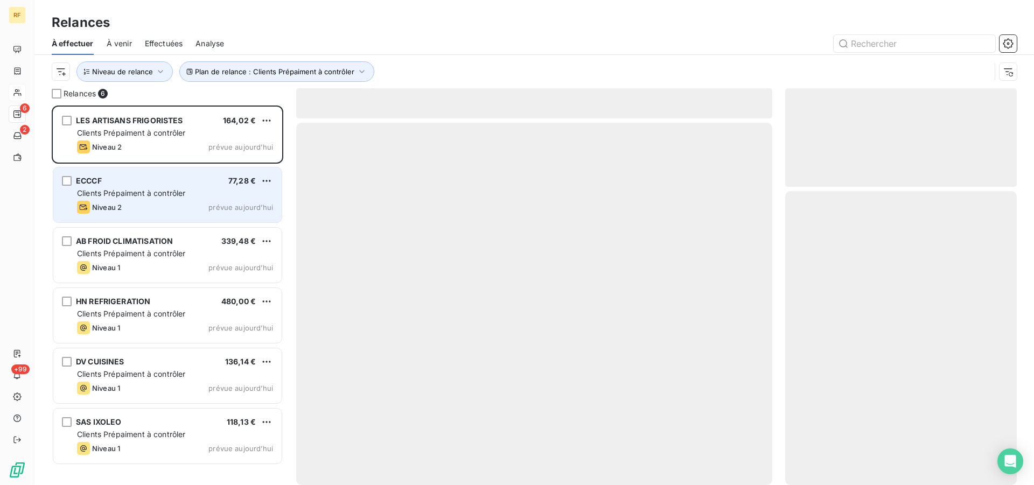
click at [140, 180] on div "ECCCF 77,28 €" at bounding box center [175, 181] width 196 height 10
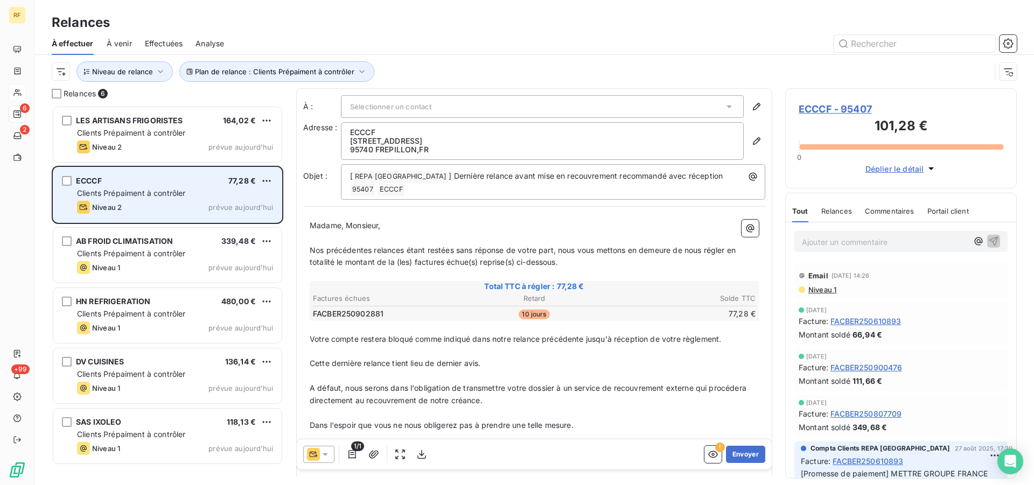
click at [140, 180] on div "ECCCF 77,28 €" at bounding box center [175, 181] width 196 height 10
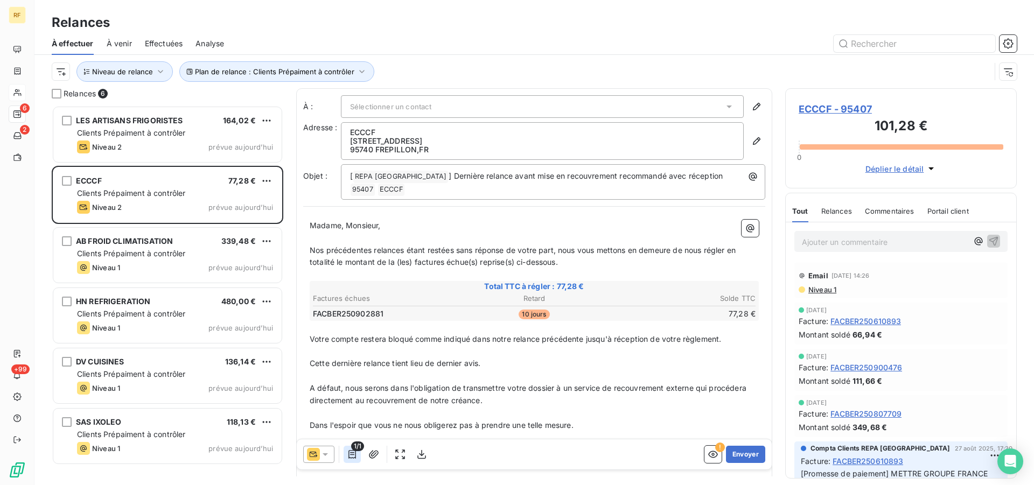
click at [347, 453] on icon "button" at bounding box center [352, 454] width 11 height 11
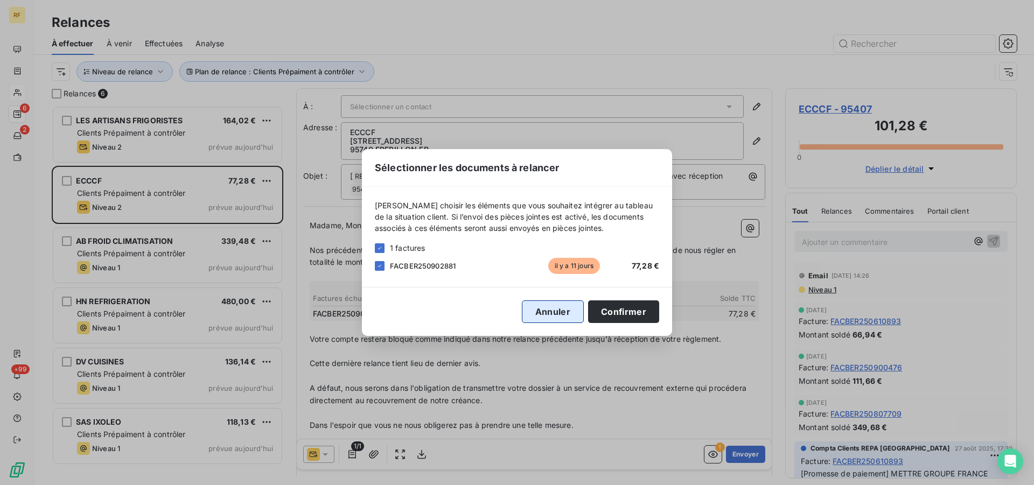
click at [542, 307] on button "Annuler" at bounding box center [553, 312] width 62 height 23
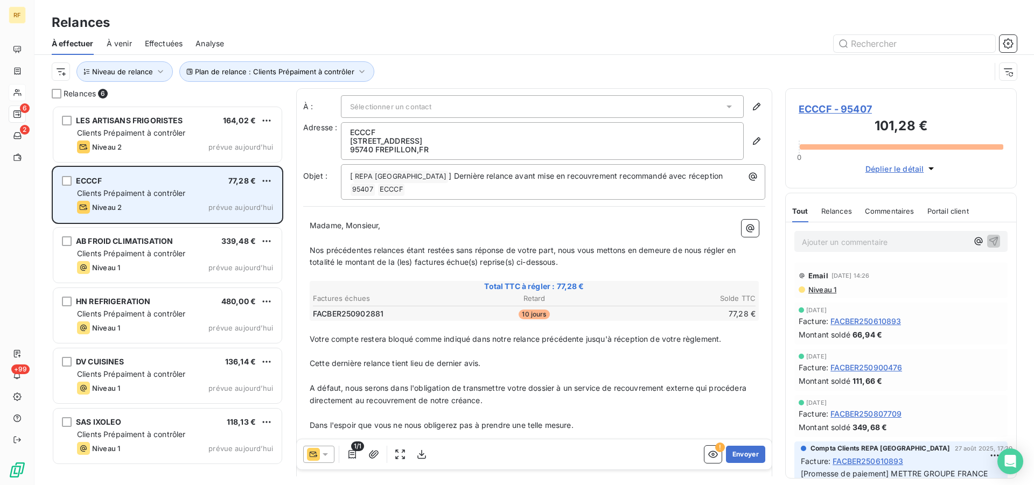
click at [181, 211] on div "Niveau 2 prévue aujourd’hui" at bounding box center [175, 207] width 196 height 13
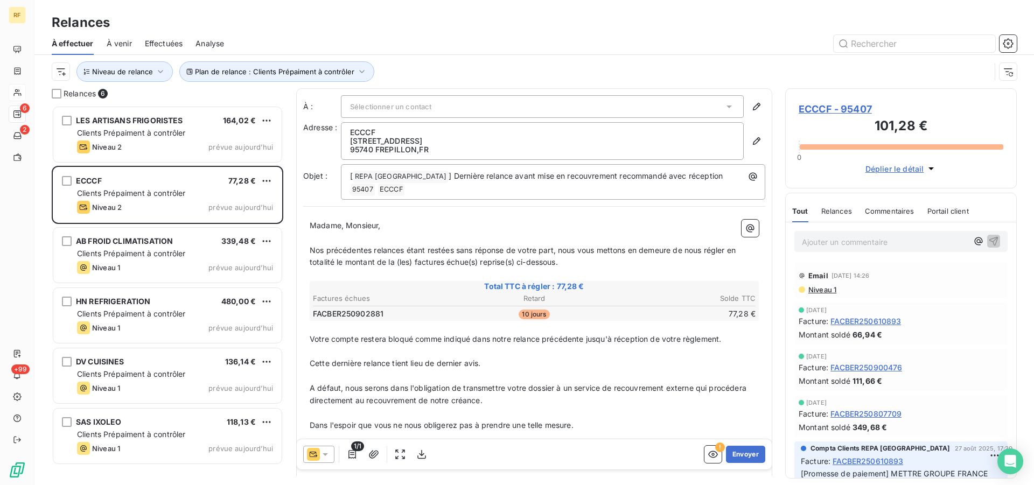
click at [841, 109] on span "ECCCF - 95407" at bounding box center [901, 109] width 205 height 15
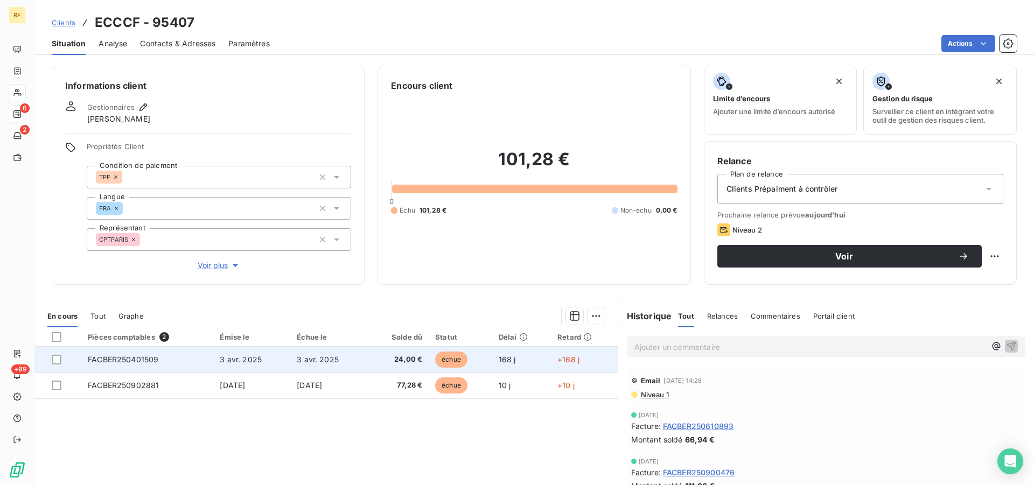
click at [62, 358] on div at bounding box center [63, 360] width 23 height 10
click at [56, 357] on div at bounding box center [57, 360] width 10 height 10
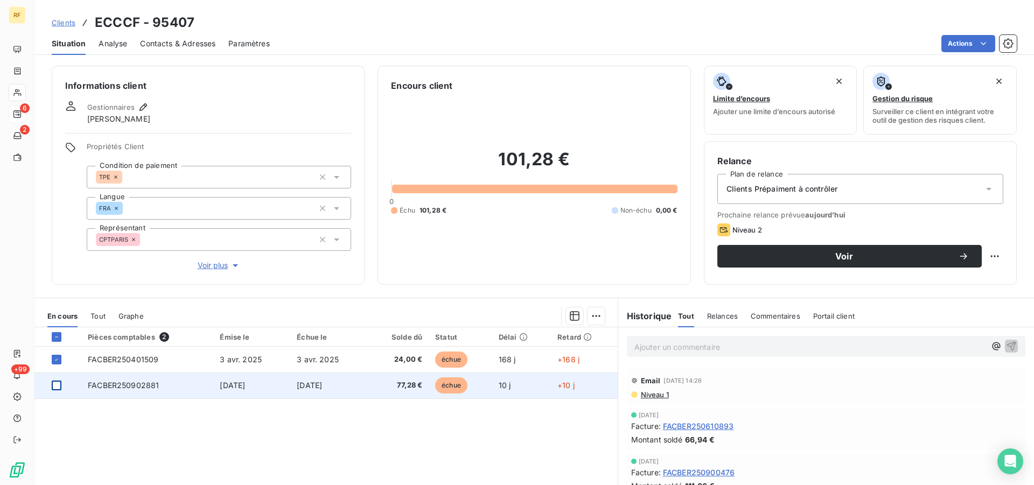
click at [59, 382] on div at bounding box center [57, 386] width 10 height 10
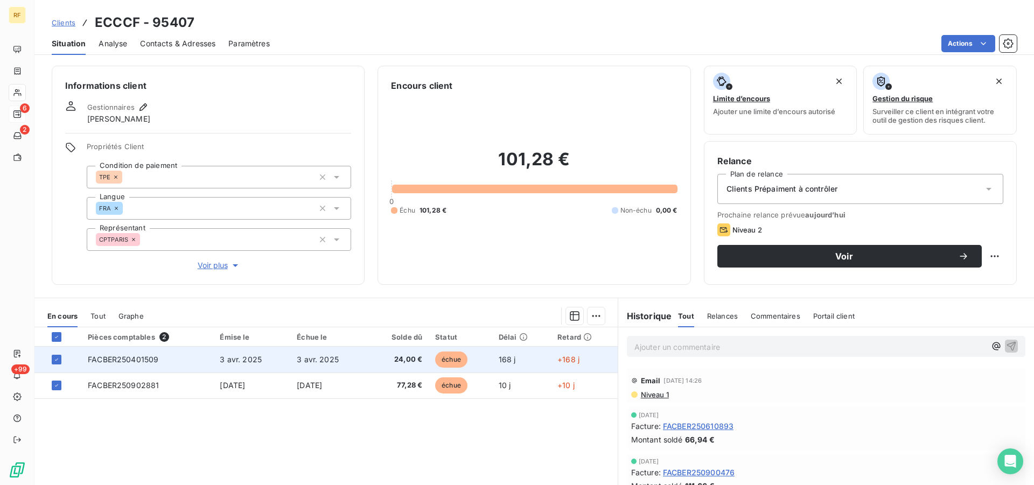
click at [515, 365] on td "168 j" at bounding box center [521, 360] width 59 height 26
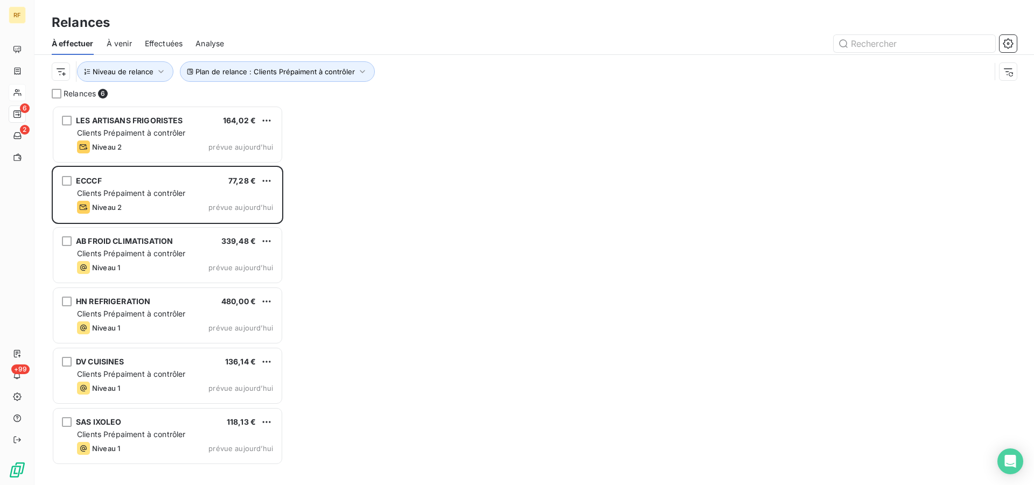
scroll to position [371, 222]
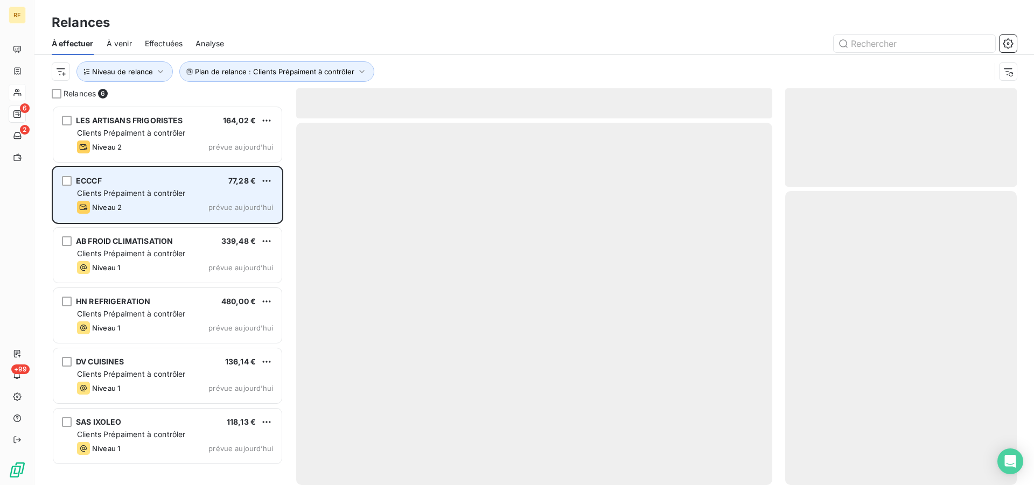
click at [106, 199] on div "ECCCF 77,28 € Clients Prépaiment à contrôler Niveau 2 prévue aujourd’hui" at bounding box center [167, 194] width 228 height 55
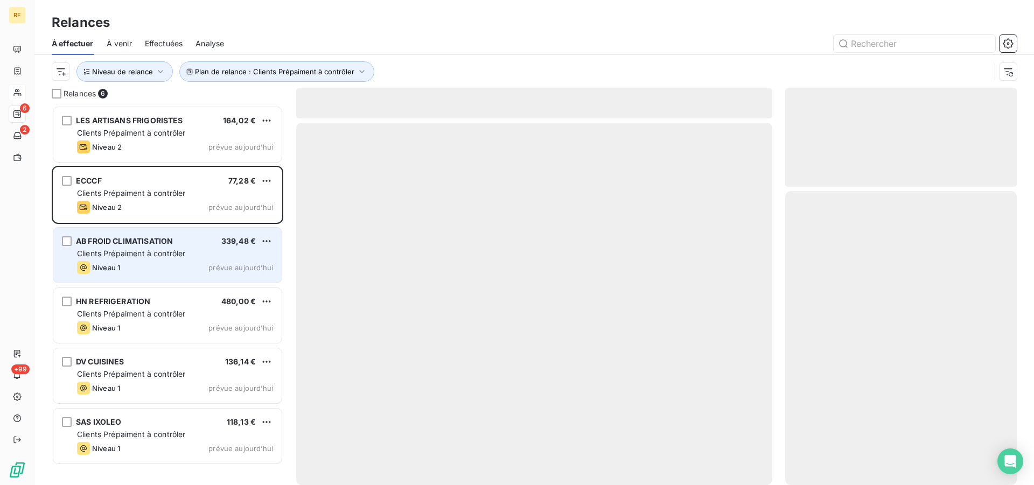
click at [128, 256] on span "Clients Prépaiment à contrôler" at bounding box center [131, 253] width 109 height 9
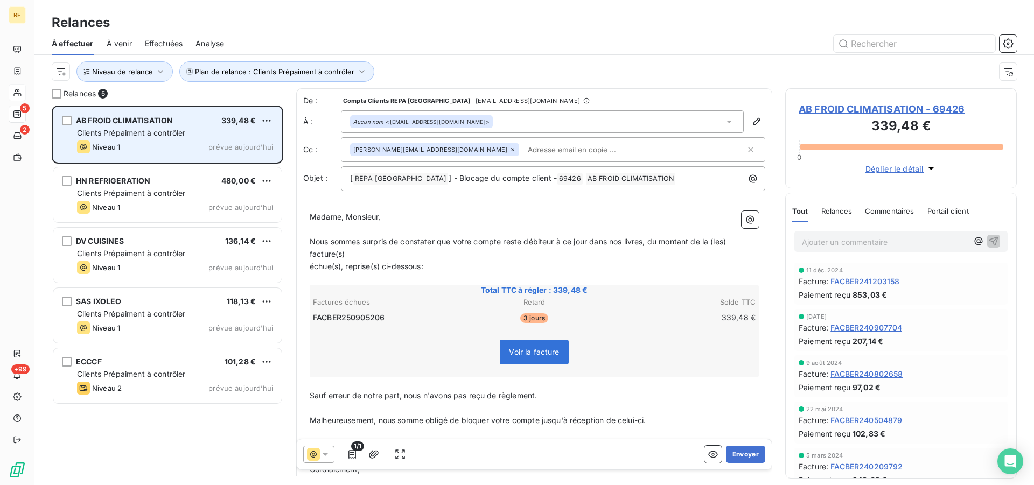
click at [167, 124] on span "AB FROID CLIMATISATION" at bounding box center [124, 120] width 97 height 9
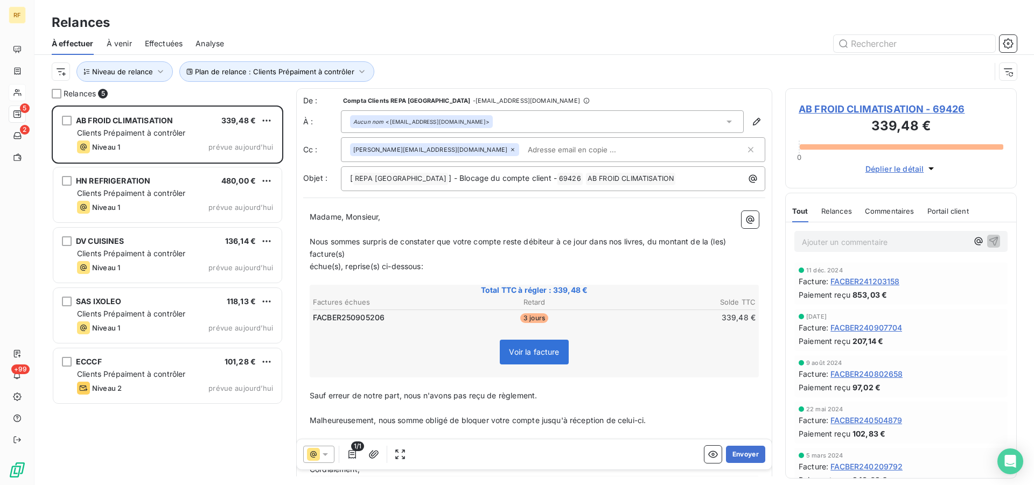
click at [813, 108] on span "AB FROID CLIMATISATION - 69426" at bounding box center [901, 109] width 205 height 15
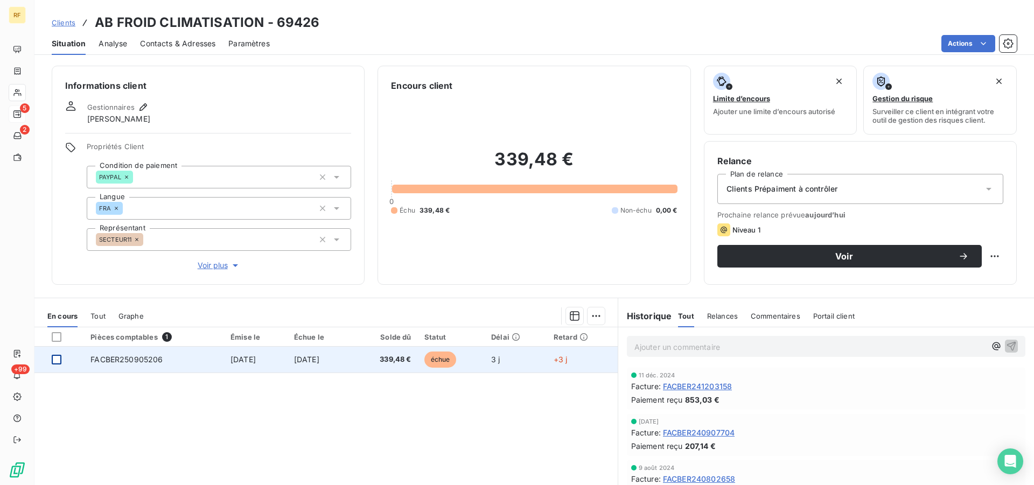
click at [53, 359] on div at bounding box center [57, 360] width 10 height 10
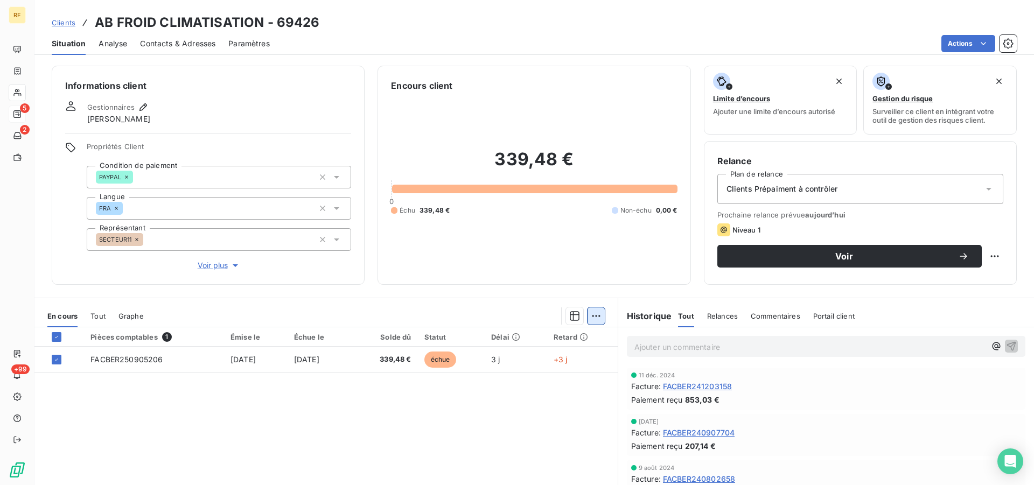
click at [590, 320] on html "RF 5 2 +99 Clients AB FROID CLIMATISATION - 69426 Situation Analyse Contacts & …" at bounding box center [517, 242] width 1034 height 485
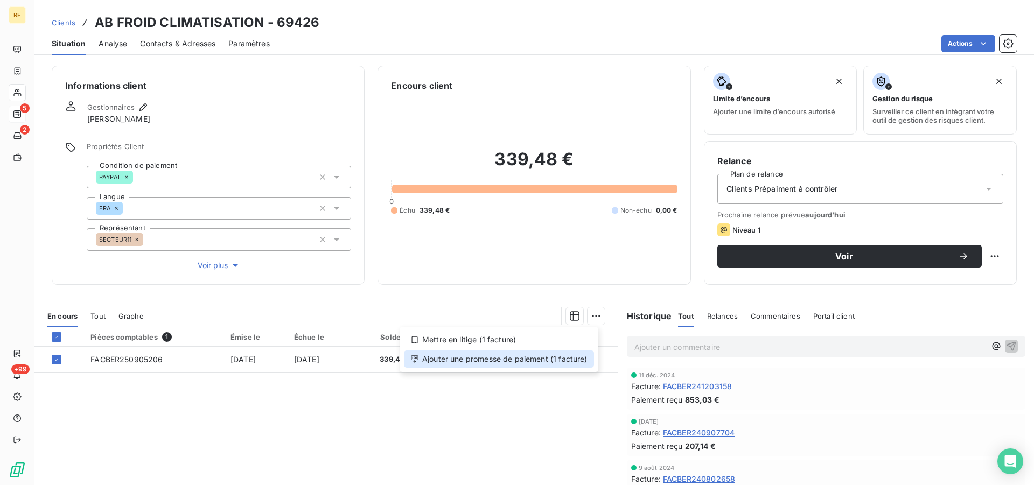
click at [533, 365] on div "Ajouter une promesse de paiement (1 facture)" at bounding box center [499, 359] width 190 height 17
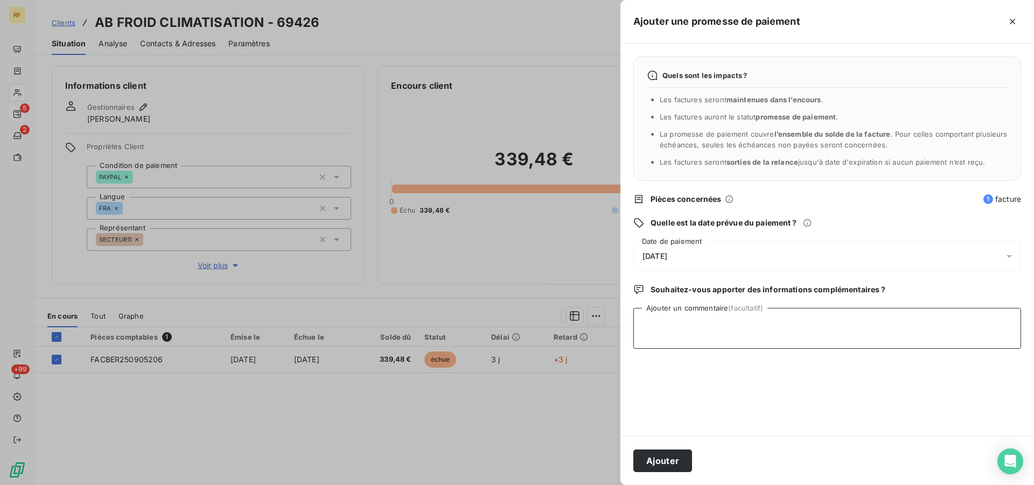
click at [705, 330] on textarea "Ajouter un commentaire (facultatif)" at bounding box center [827, 328] width 388 height 41
type textarea "payer cl"
click at [653, 458] on button "Ajouter" at bounding box center [662, 461] width 59 height 23
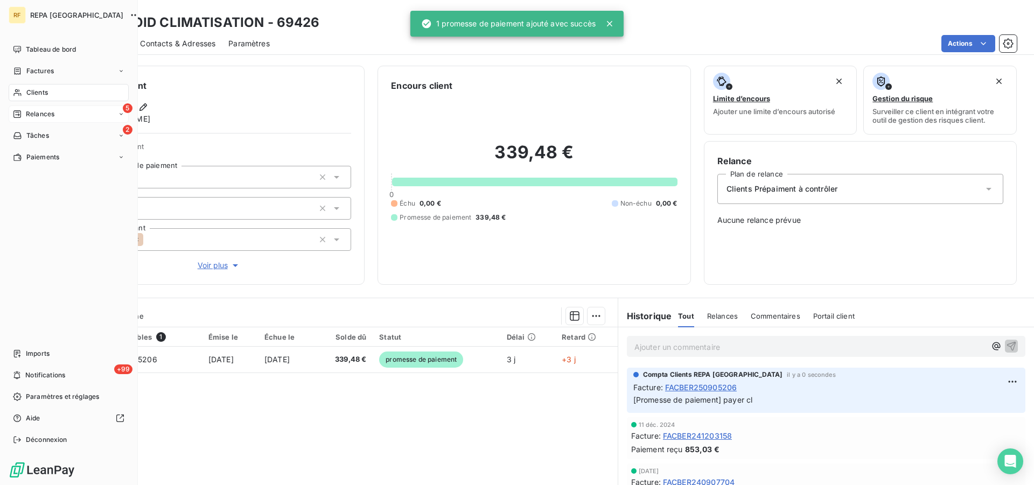
click at [34, 93] on span "Clients" at bounding box center [37, 93] width 22 height 10
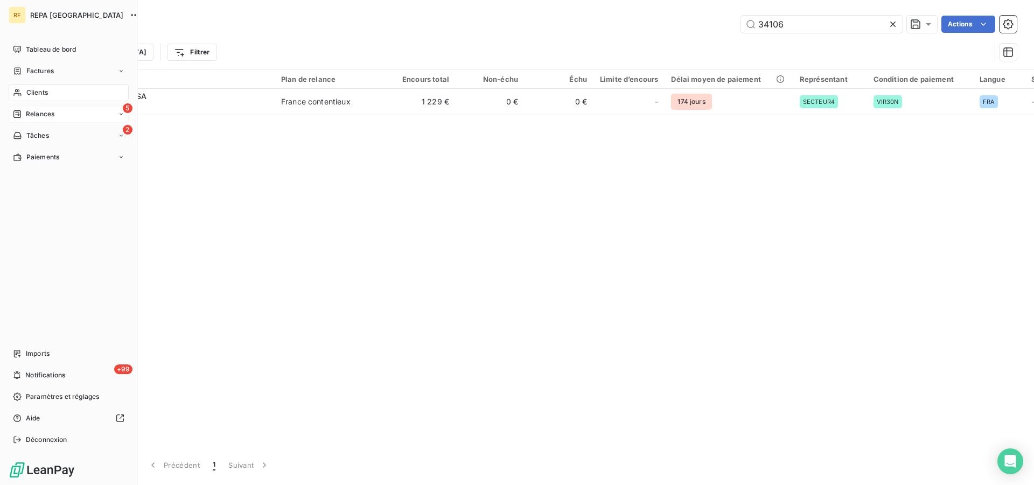
click at [27, 113] on span "Relances" at bounding box center [40, 114] width 29 height 10
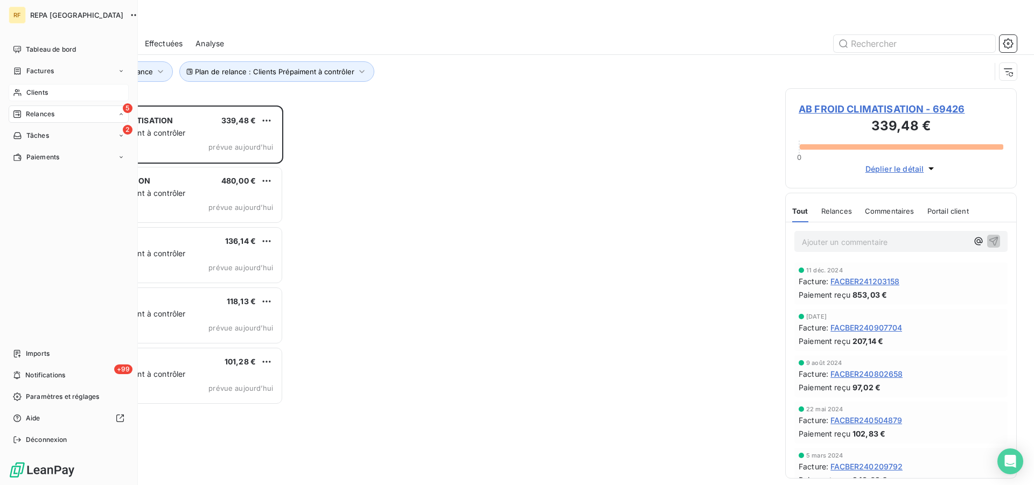
scroll to position [371, 222]
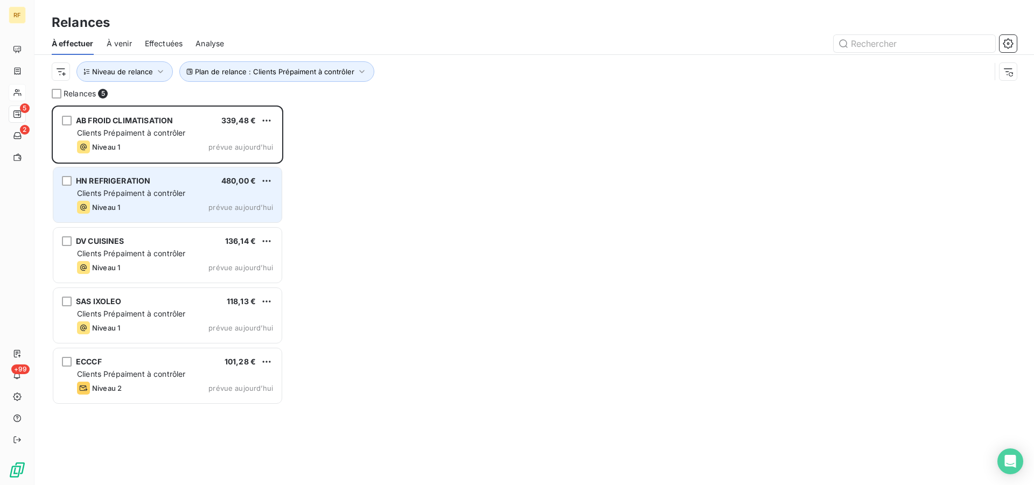
click at [171, 208] on div "Niveau 1 prévue aujourd’hui" at bounding box center [175, 207] width 196 height 13
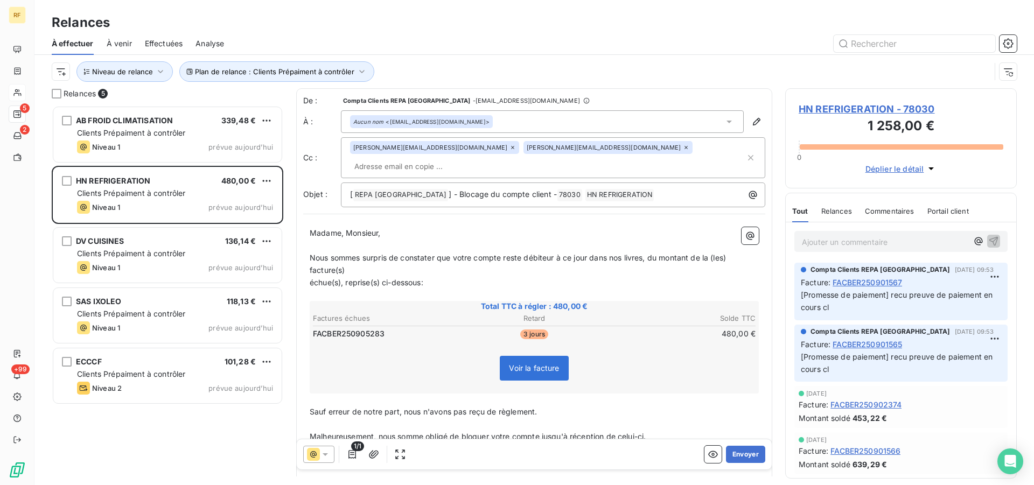
click at [855, 108] on span "HN REFRIGERATION - 78030" at bounding box center [901, 109] width 205 height 15
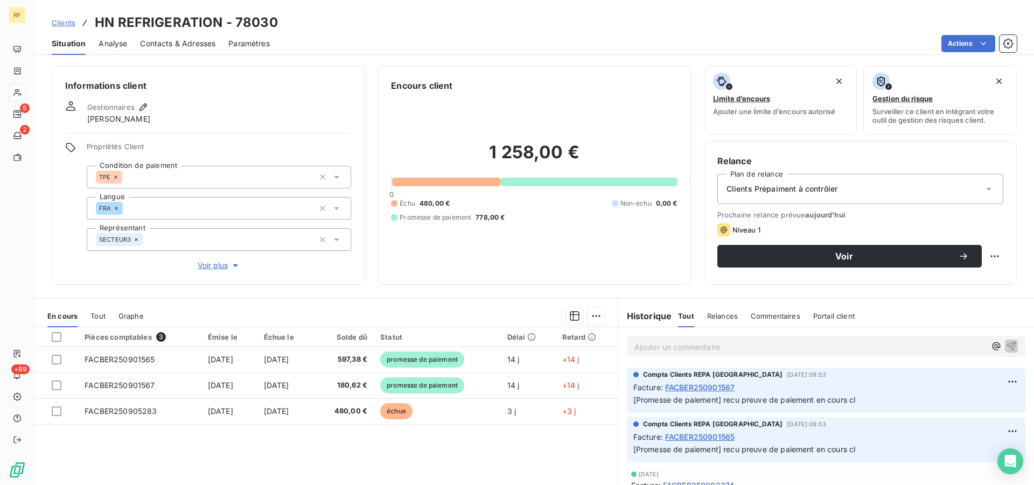
click at [54, 343] on th at bounding box center [56, 336] width 44 height 19
click at [57, 339] on div at bounding box center [57, 337] width 10 height 10
click at [591, 321] on html "RF 5 2 +99 Clients HN REFRIGERATION - 78030 Situation Analyse Contacts & Adress…" at bounding box center [517, 242] width 1034 height 485
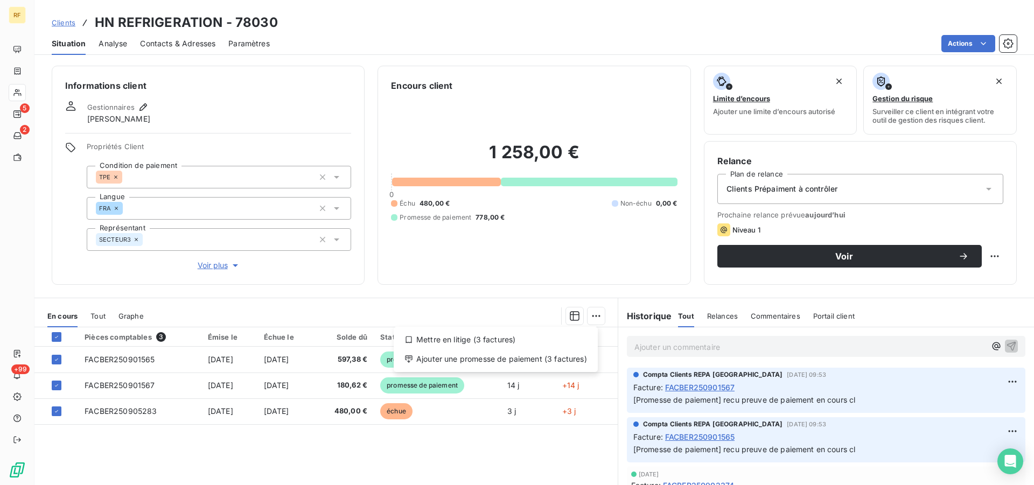
click at [564, 368] on div "Mettre en litige (3 factures) Ajouter une promesse de paiement (3 factures)" at bounding box center [496, 349] width 204 height 45
click at [579, 365] on div "Ajouter une promesse de paiement (3 factures)" at bounding box center [495, 359] width 195 height 17
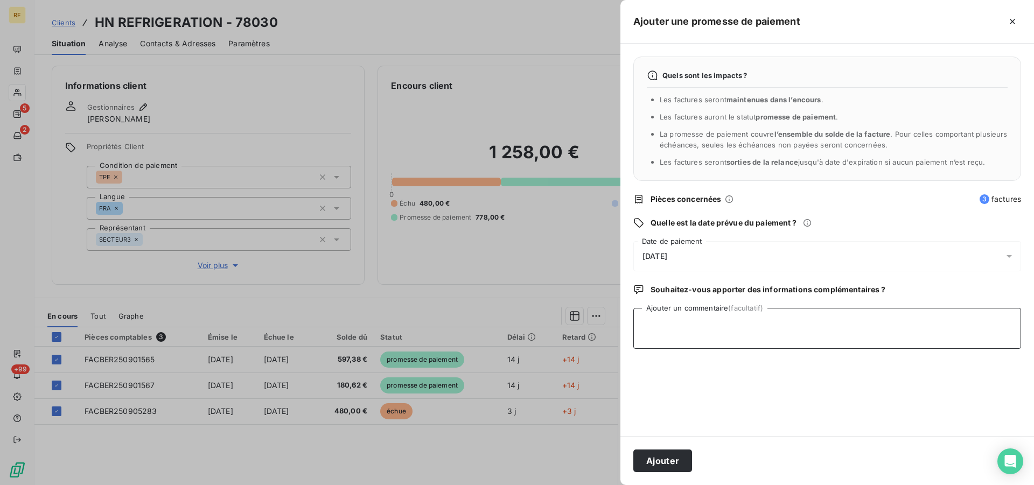
click at [726, 334] on textarea "Ajouter un commentaire (facultatif)" at bounding box center [827, 328] width 388 height 41
type textarea "payer cl"
click at [664, 458] on button "Ajouter" at bounding box center [662, 461] width 59 height 23
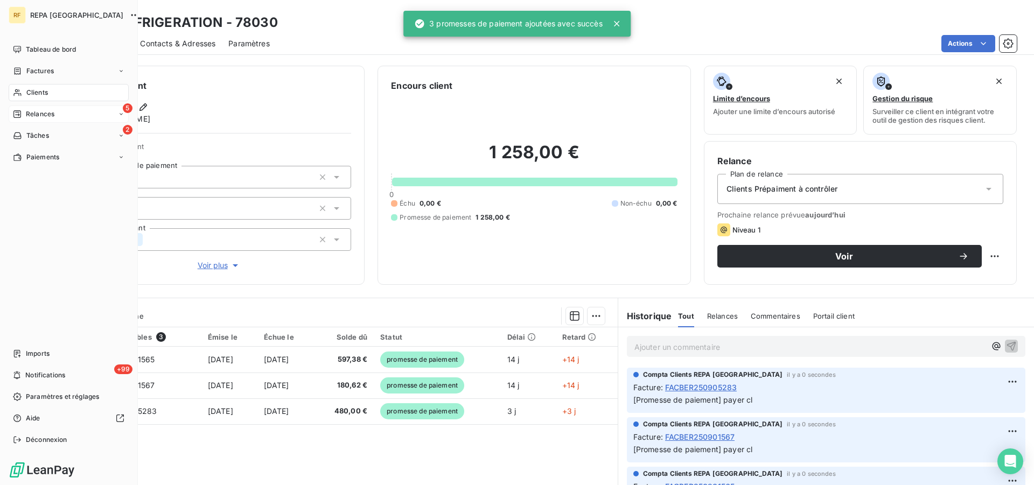
click at [44, 117] on span "Relances" at bounding box center [40, 114] width 29 height 10
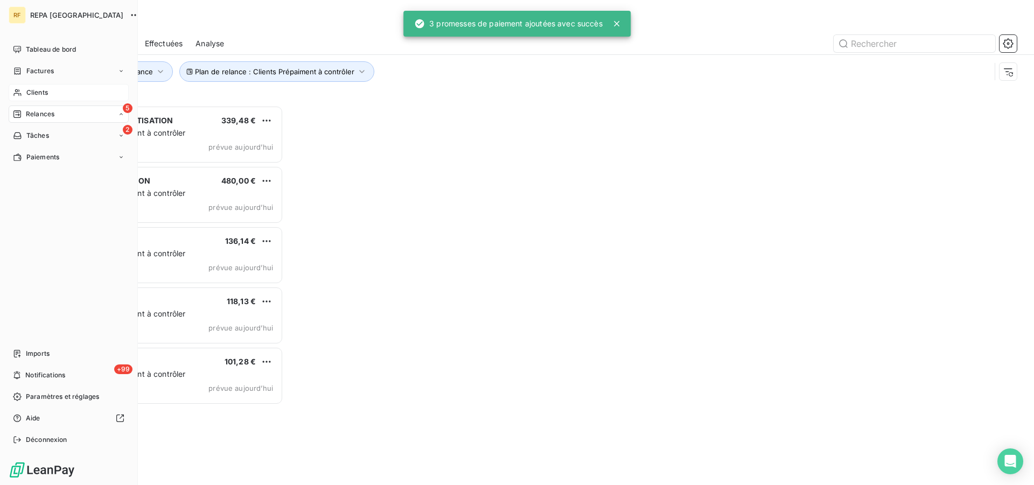
scroll to position [371, 222]
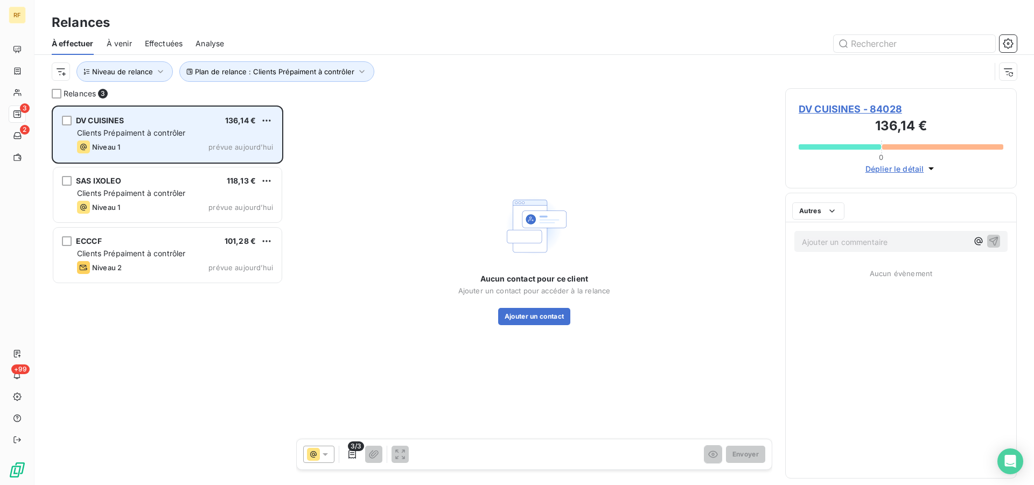
scroll to position [371, 222]
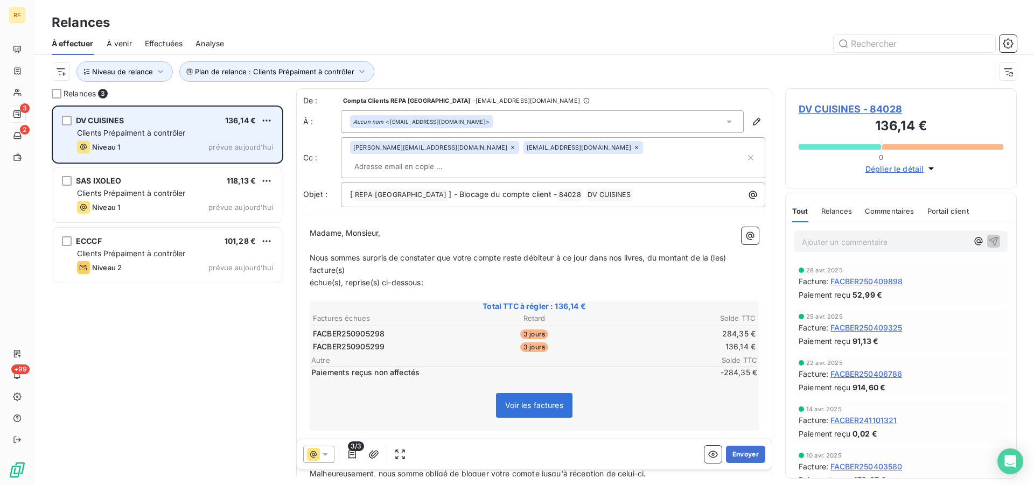
click at [176, 136] on span "Clients Prépaiment à contrôler" at bounding box center [131, 132] width 109 height 9
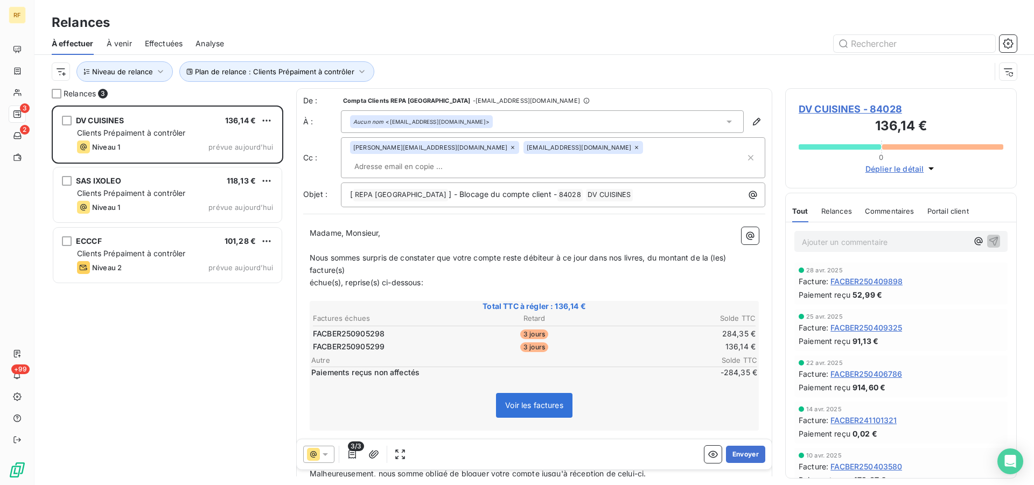
click at [853, 106] on span "DV CUISINES - 84028" at bounding box center [901, 109] width 205 height 15
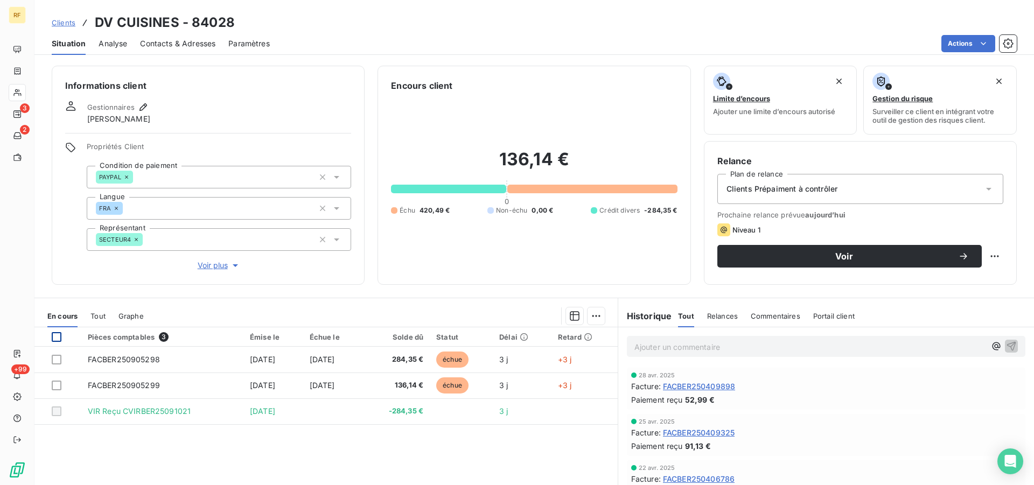
click at [57, 340] on div at bounding box center [57, 337] width 10 height 10
click at [589, 317] on html "RF 3 2 +99 Clients DV CUISINES - 84028 Situation Analyse Contacts & Adresses Pa…" at bounding box center [517, 242] width 1034 height 485
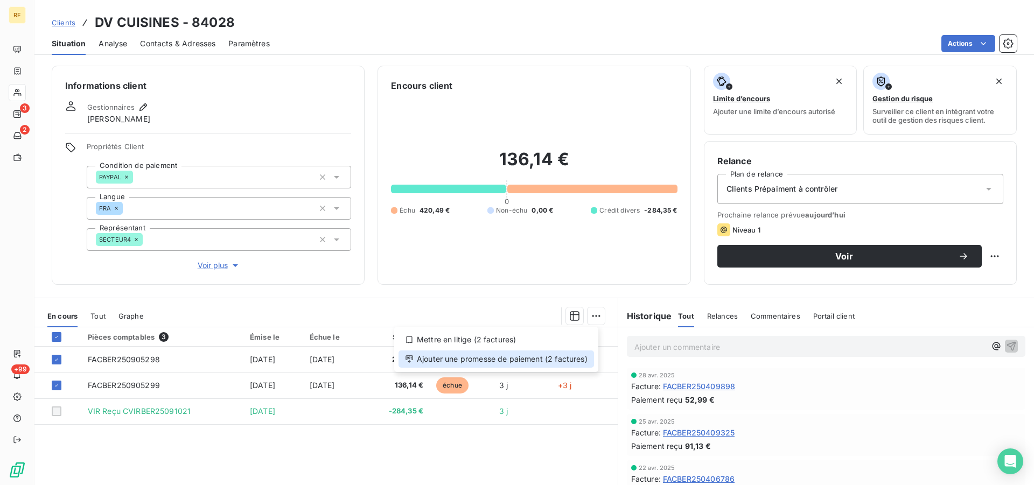
click at [541, 359] on div "Ajouter une promesse de paiement (2 factures)" at bounding box center [496, 359] width 195 height 17
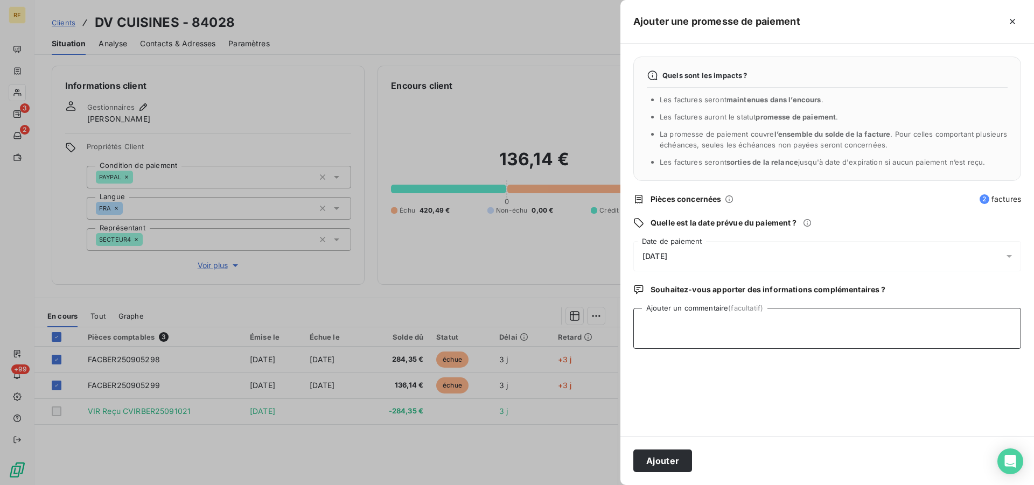
click at [679, 337] on textarea "Ajouter un commentaire (facultatif)" at bounding box center [827, 328] width 388 height 41
type textarea "payer cl"
click at [676, 460] on button "Ajouter" at bounding box center [662, 461] width 59 height 23
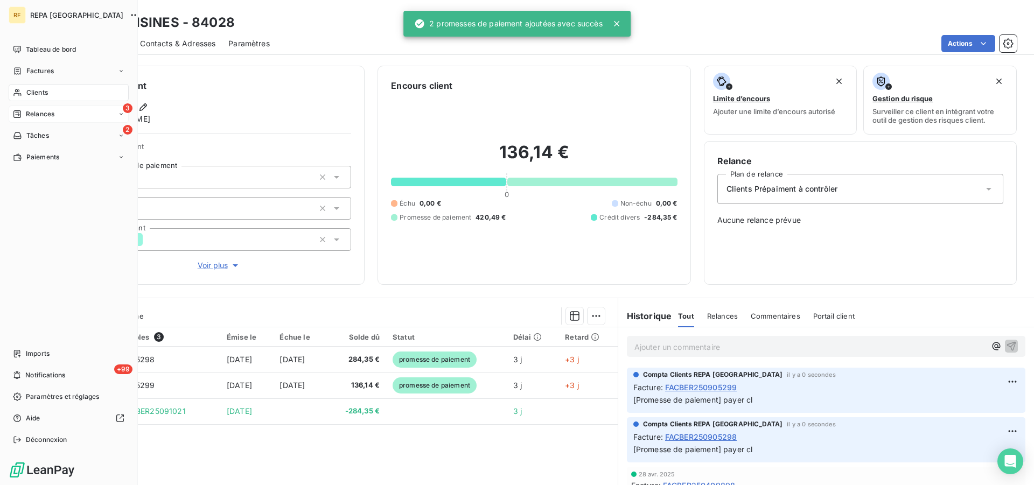
click at [32, 115] on span "Relances" at bounding box center [40, 114] width 29 height 10
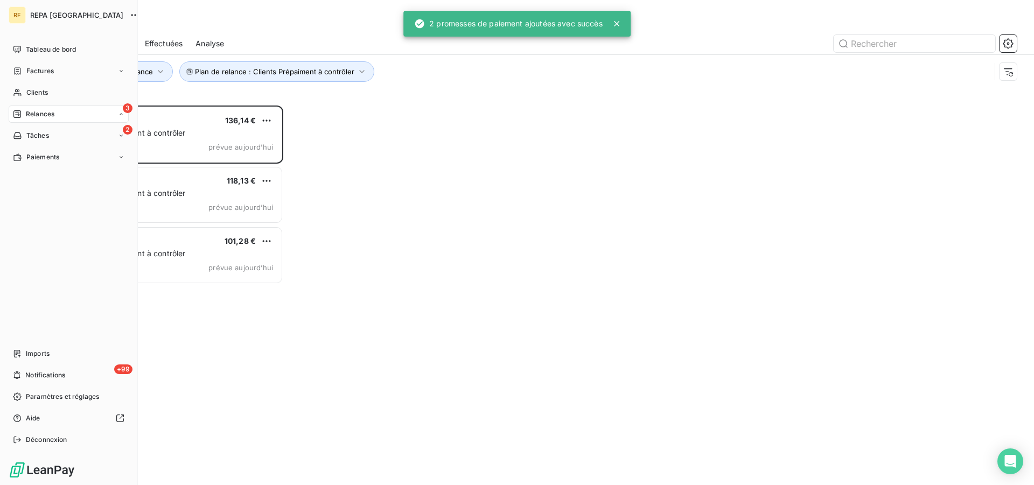
scroll to position [371, 222]
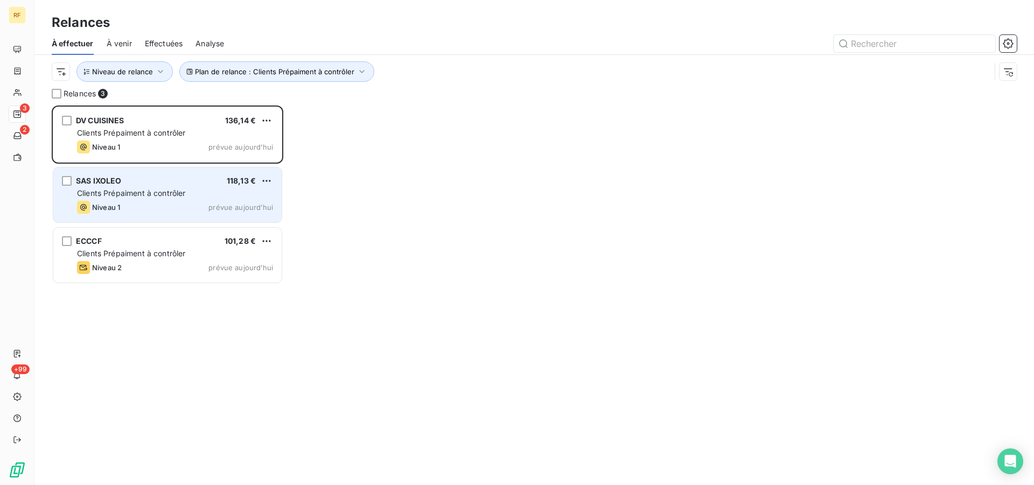
click at [186, 203] on div "Niveau 1 prévue aujourd’hui" at bounding box center [175, 207] width 196 height 13
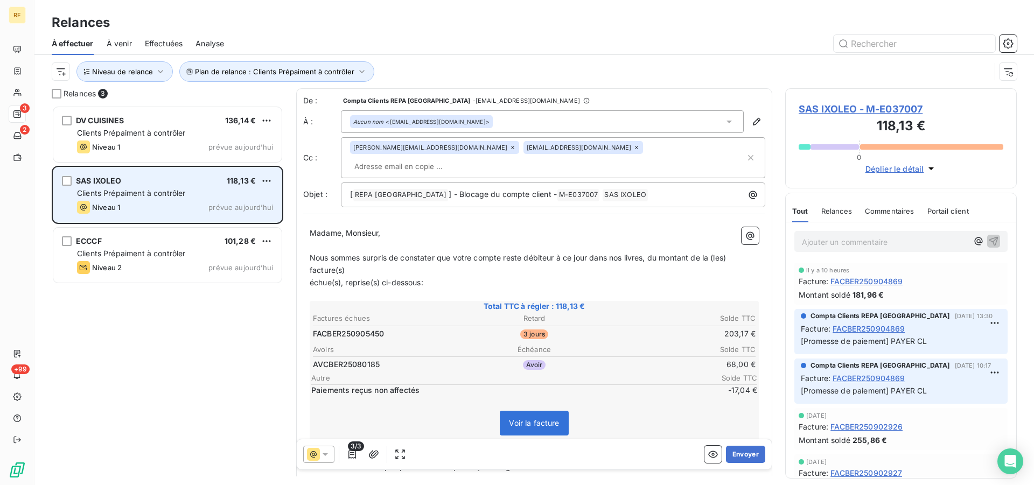
click at [158, 202] on div "Niveau 1 prévue aujourd’hui" at bounding box center [175, 207] width 196 height 13
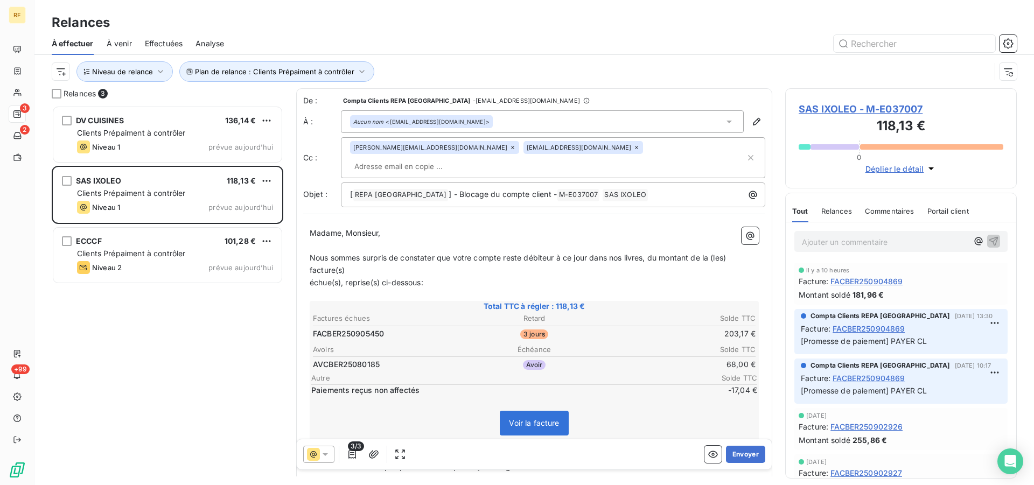
click at [876, 109] on span "SAS IXOLEO - M-E037007" at bounding box center [901, 109] width 205 height 15
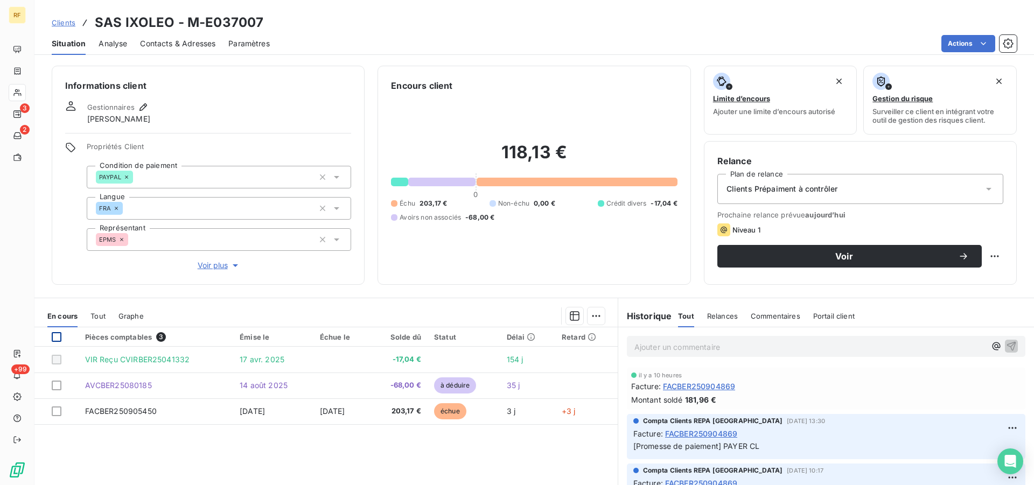
click at [56, 334] on div at bounding box center [57, 337] width 10 height 10
click at [597, 315] on html "RF 3 2 +99 Clients SAS IXOLEO - M-E037007 Situation Analyse Contacts & Adresses…" at bounding box center [517, 242] width 1034 height 485
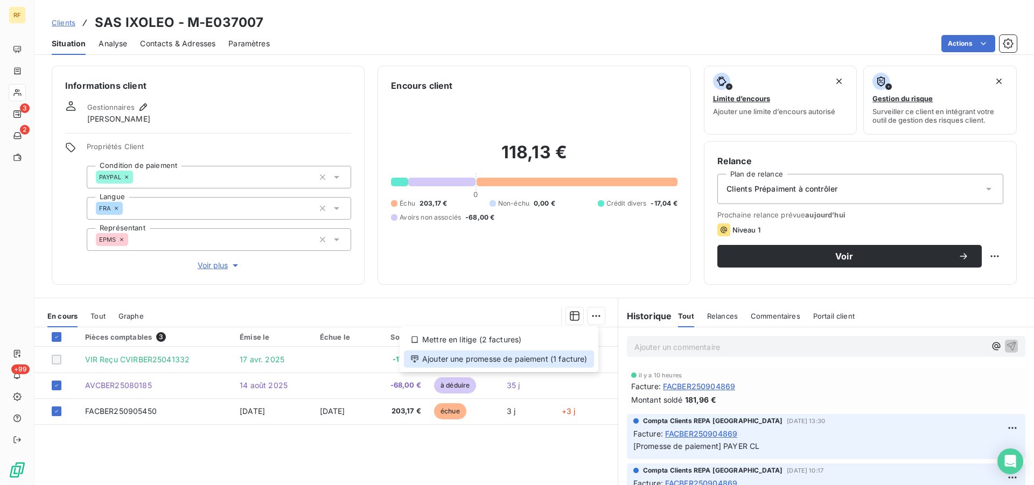
click at [535, 360] on div "Ajouter une promesse de paiement (1 facture)" at bounding box center [499, 359] width 190 height 17
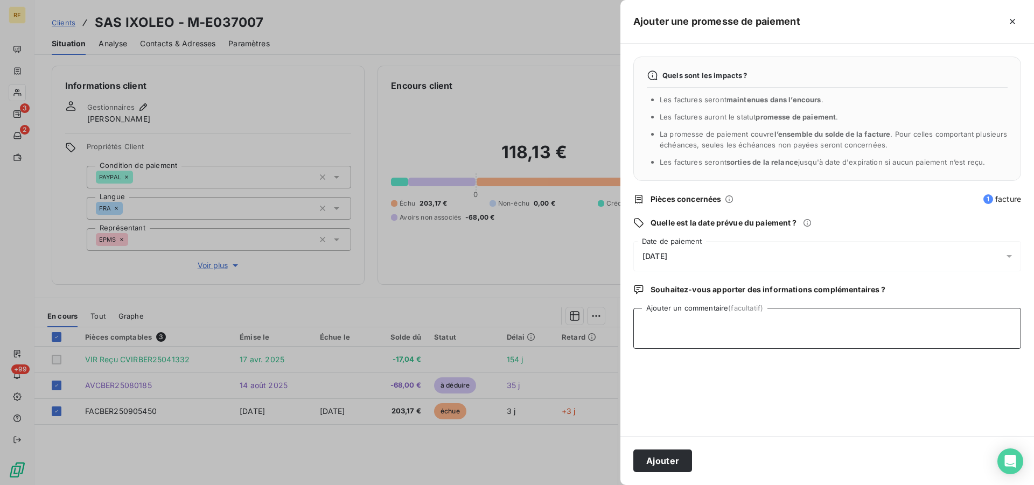
click at [763, 334] on textarea "Ajouter un commentaire (facultatif)" at bounding box center [827, 328] width 388 height 41
type textarea "PAYER CL"
click at [666, 256] on span "19/09/2025" at bounding box center [654, 256] width 25 height 9
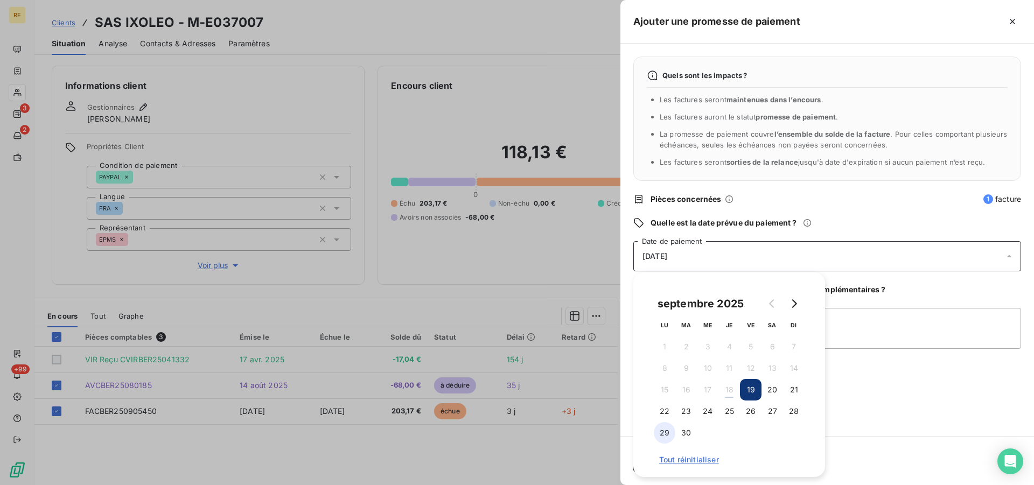
click at [667, 432] on button "29" at bounding box center [665, 433] width 22 height 22
click at [871, 330] on textarea "PAYER CL" at bounding box center [827, 328] width 388 height 41
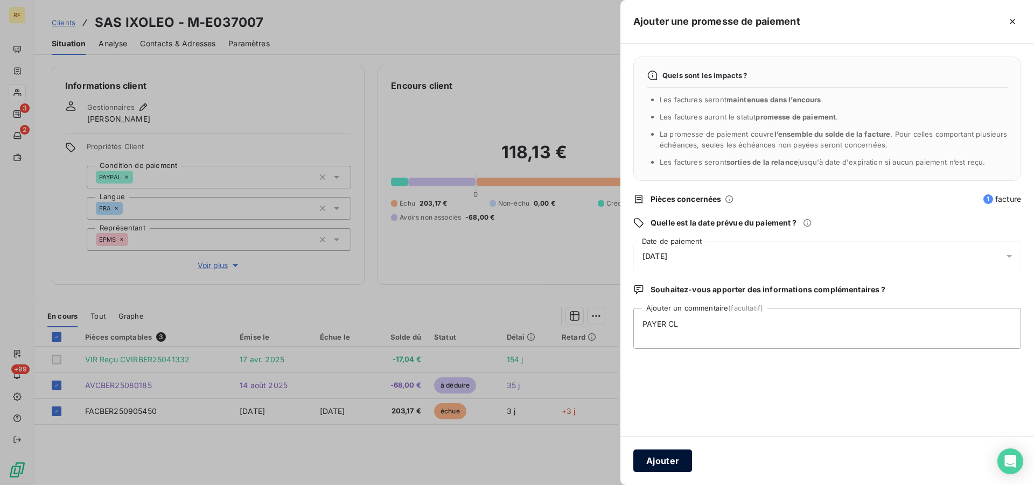
click at [662, 464] on button "Ajouter" at bounding box center [662, 461] width 59 height 23
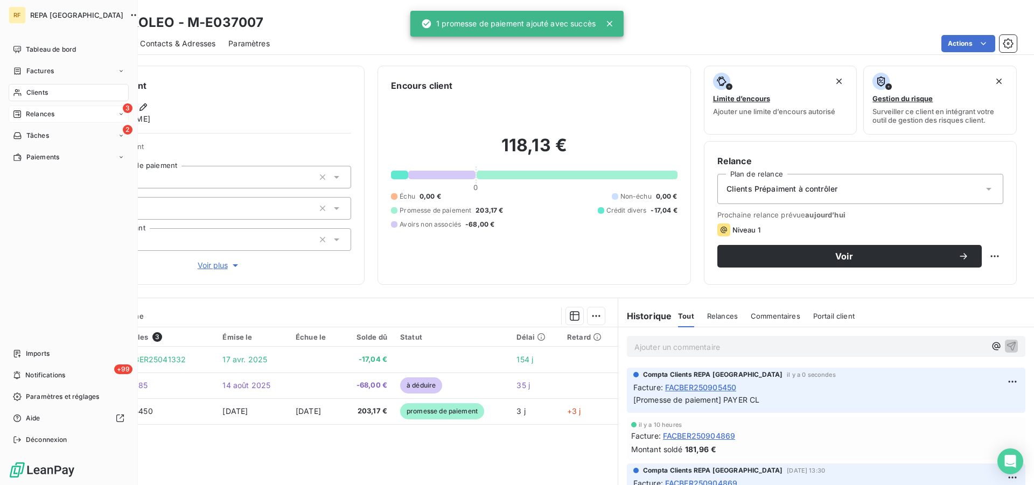
click at [32, 111] on span "Relances" at bounding box center [40, 114] width 29 height 10
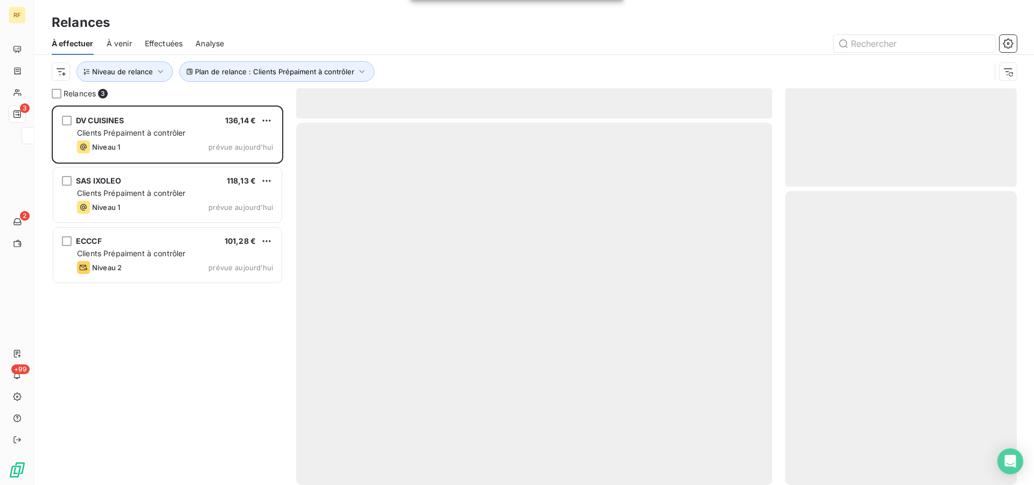
scroll to position [371, 222]
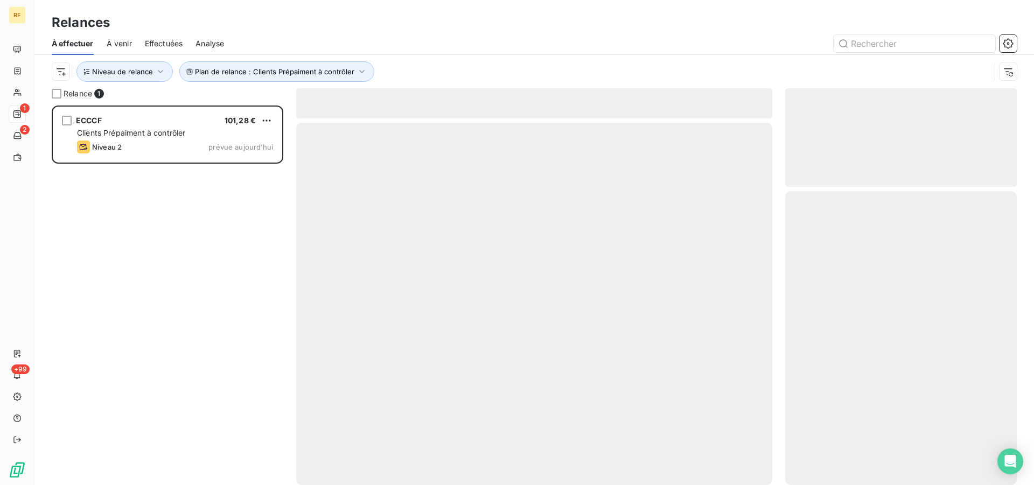
scroll to position [371, 222]
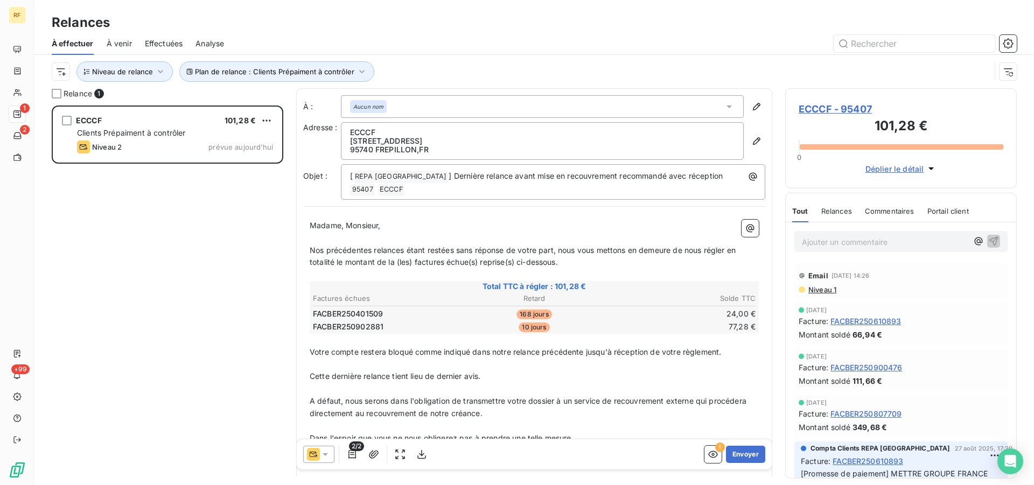
click at [322, 452] on icon at bounding box center [325, 454] width 11 height 11
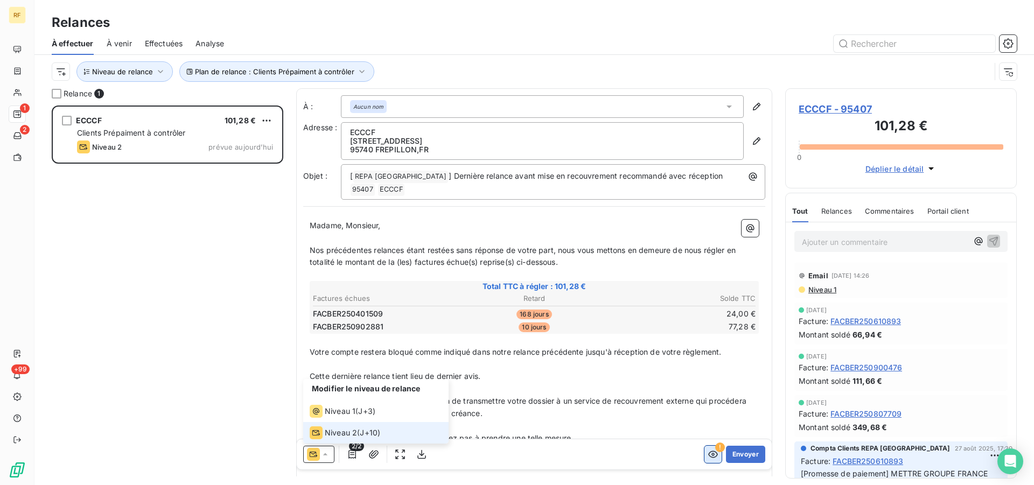
click at [708, 451] on icon "button" at bounding box center [713, 454] width 11 height 11
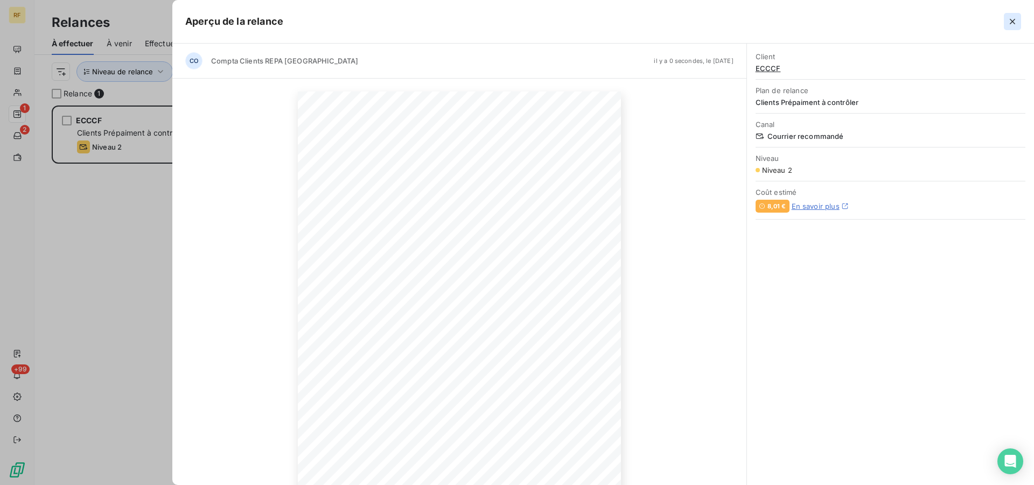
click at [1014, 23] on icon "button" at bounding box center [1012, 21] width 5 height 5
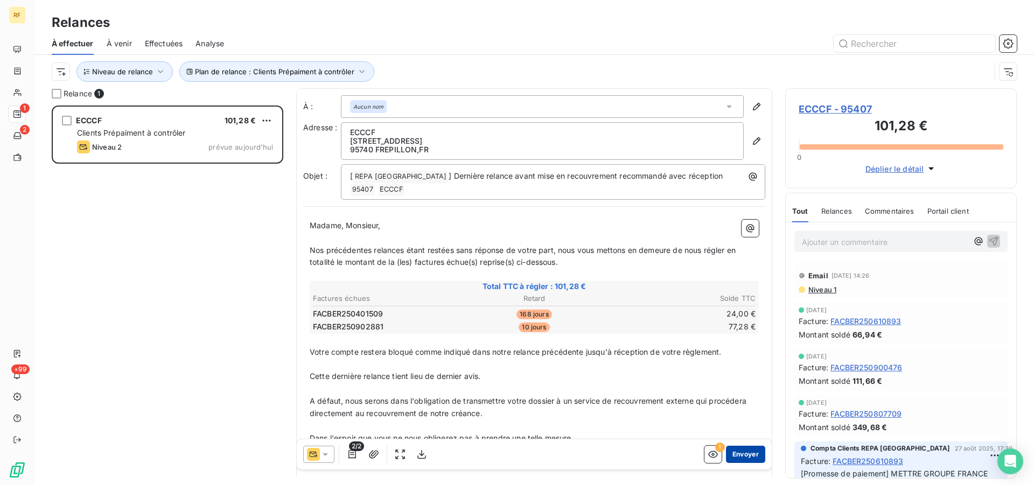
click at [742, 458] on button "Envoyer" at bounding box center [745, 454] width 39 height 17
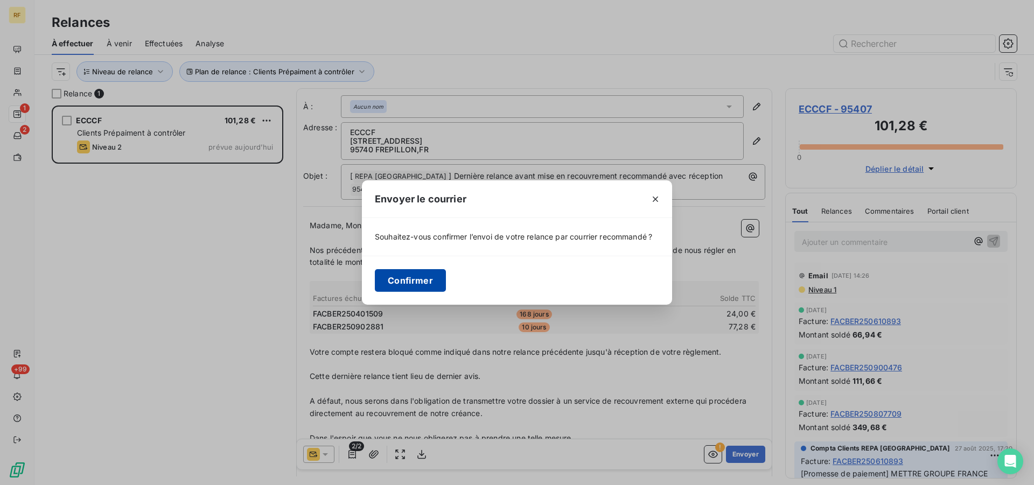
click at [409, 287] on button "Confirmer" at bounding box center [410, 280] width 71 height 23
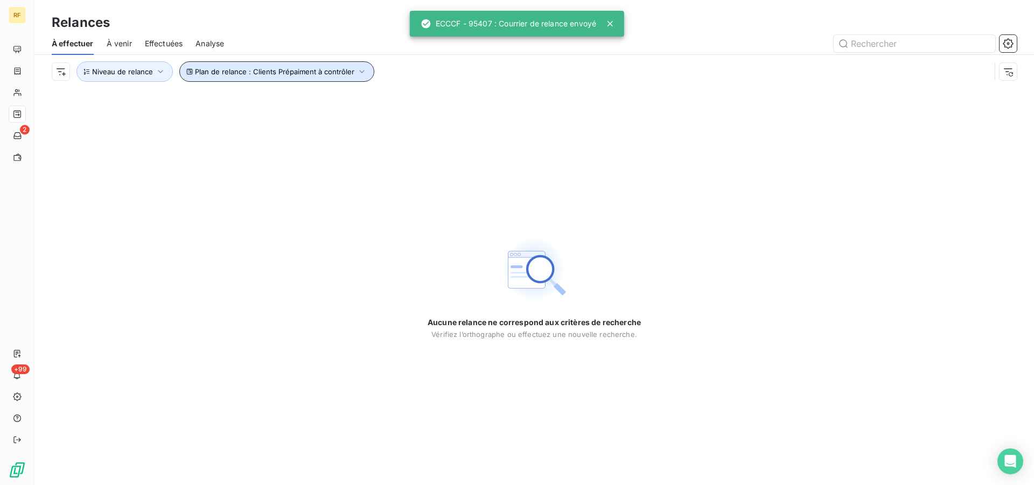
click at [282, 75] on span "Plan de relance : Clients Prépaiment à contrôler" at bounding box center [274, 71] width 159 height 9
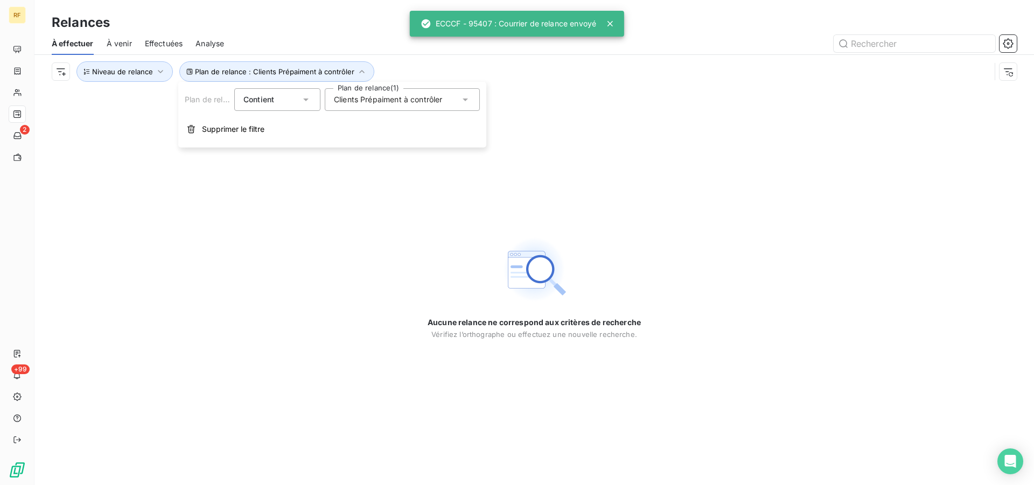
click at [383, 106] on div "Clients Prépaiment à contrôler" at bounding box center [402, 99] width 155 height 23
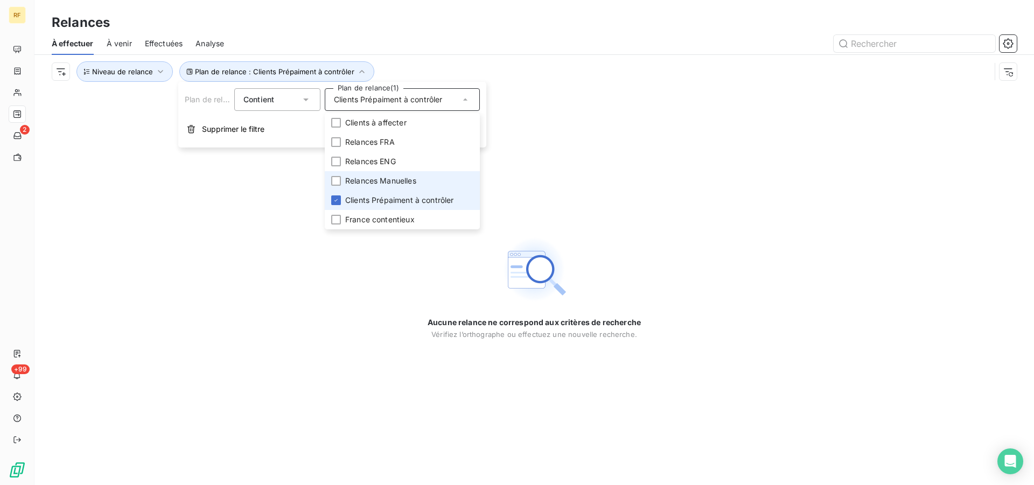
click at [371, 200] on span "Clients Prépaiment à contrôler" at bounding box center [399, 200] width 109 height 11
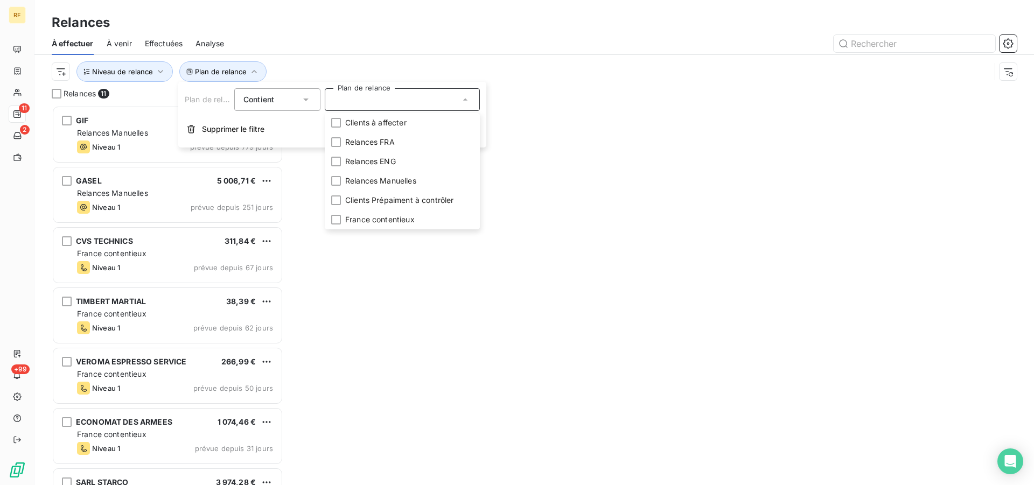
scroll to position [371, 222]
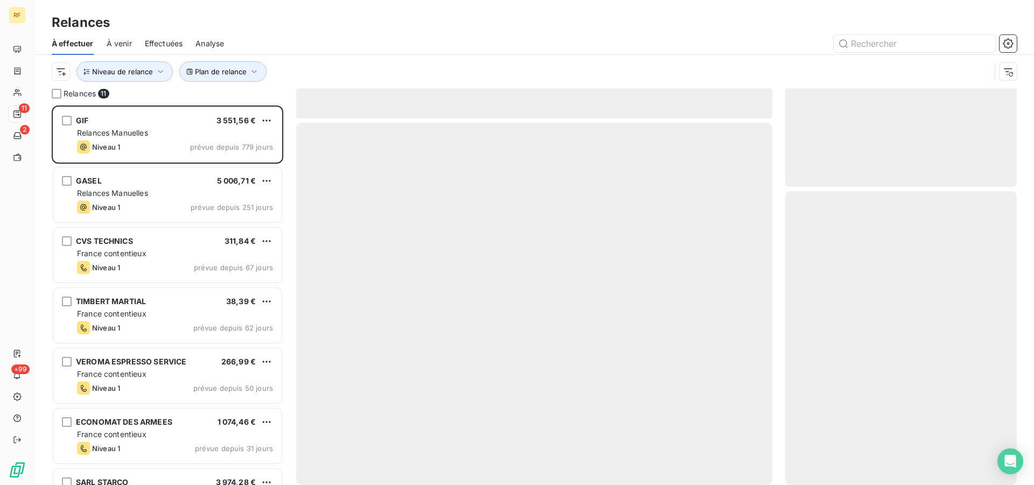
click at [445, 37] on div at bounding box center [627, 43] width 780 height 17
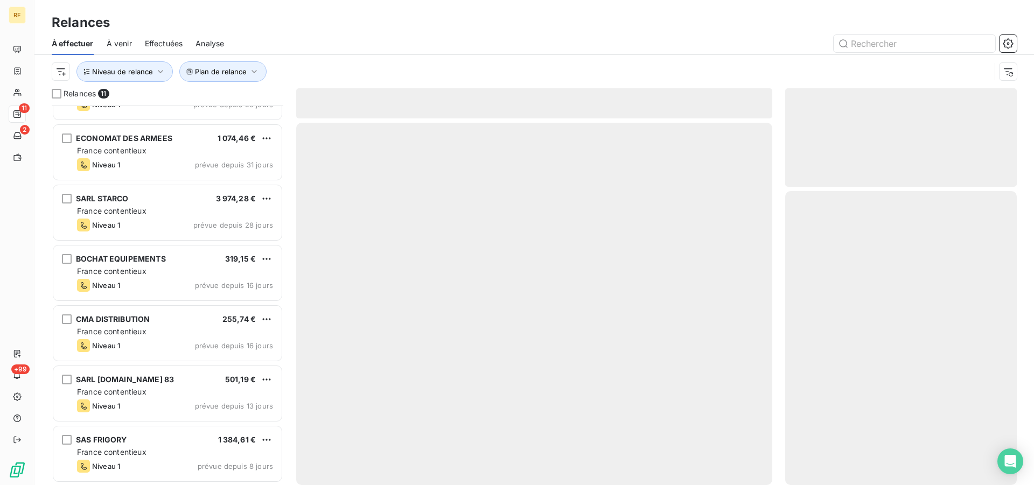
scroll to position [0, 0]
